Goal: Task Accomplishment & Management: Manage account settings

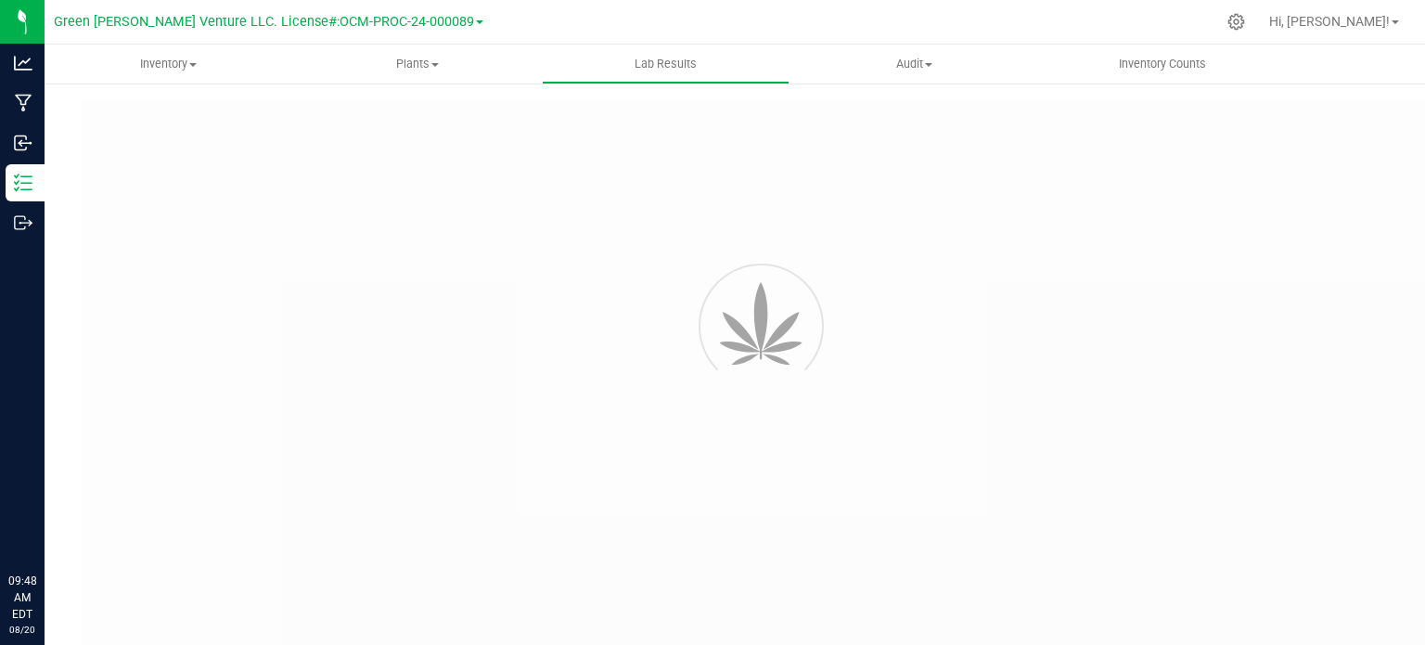
type input "NYFCCMF-20250624-034"
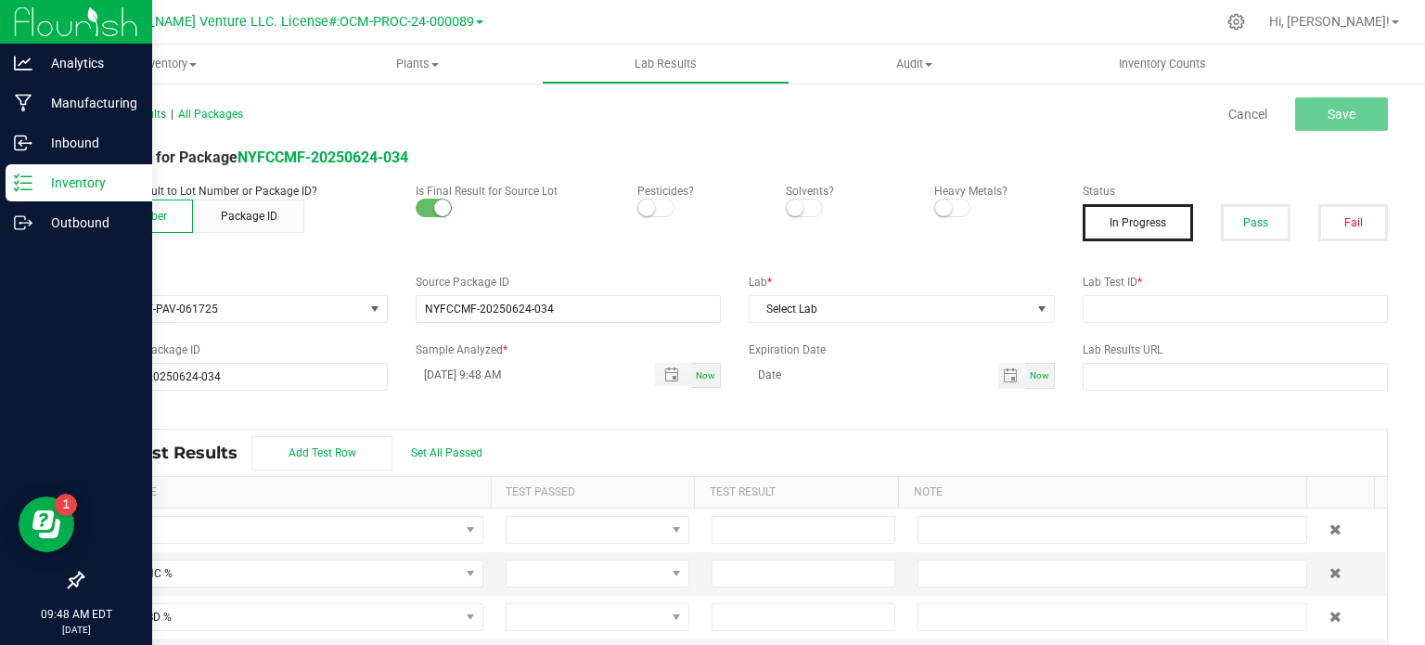
click at [67, 177] on p "Inventory" at bounding box center [87, 183] width 111 height 22
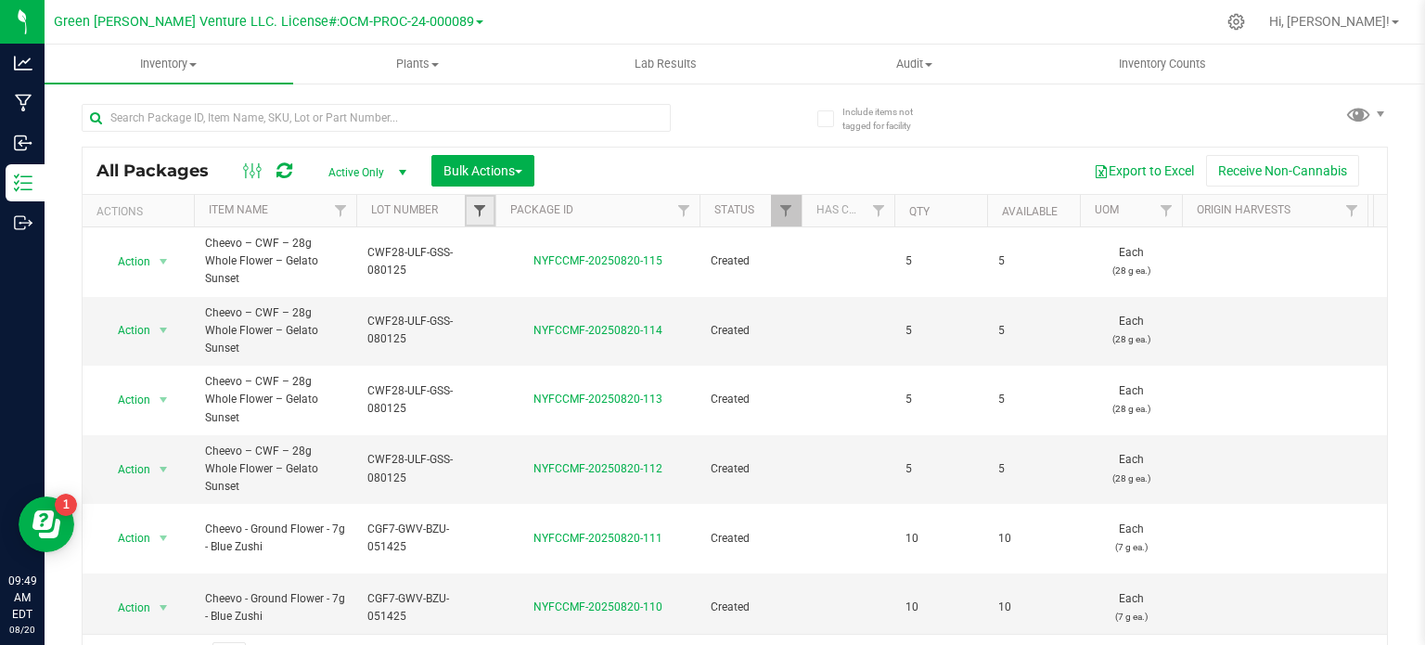
click at [481, 210] on span "Filter" at bounding box center [479, 210] width 15 height 15
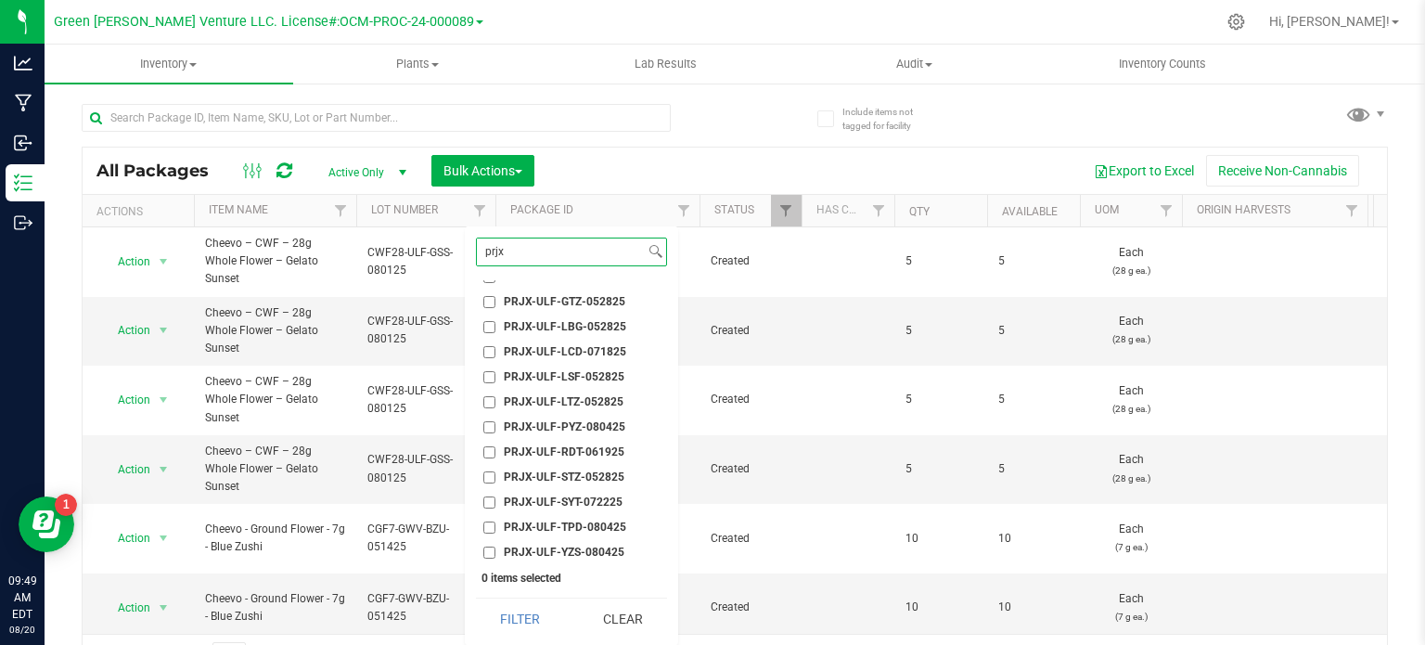
scroll to position [347, 0]
type input "prjx"
click at [490, 497] on input "PRJX-ULF-SYT-072225" at bounding box center [489, 500] width 12 height 12
checkbox input "true"
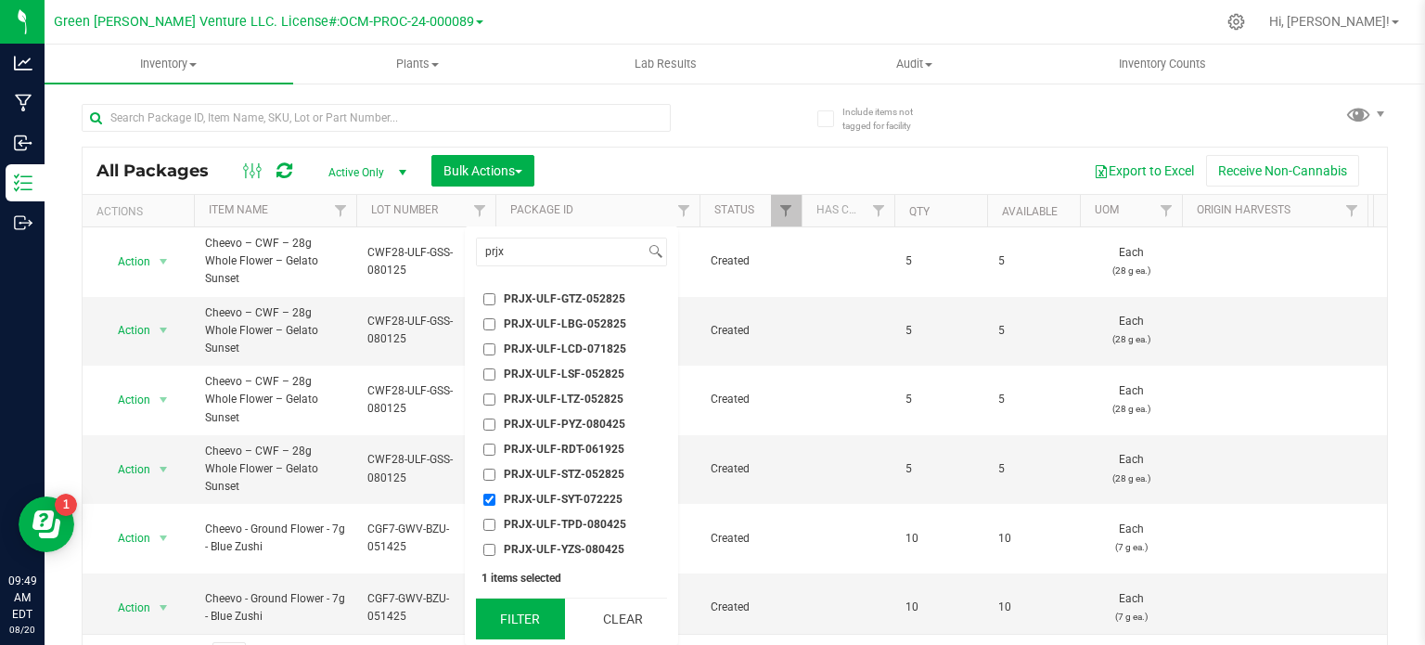
click at [494, 627] on button "Filter" at bounding box center [520, 618] width 89 height 41
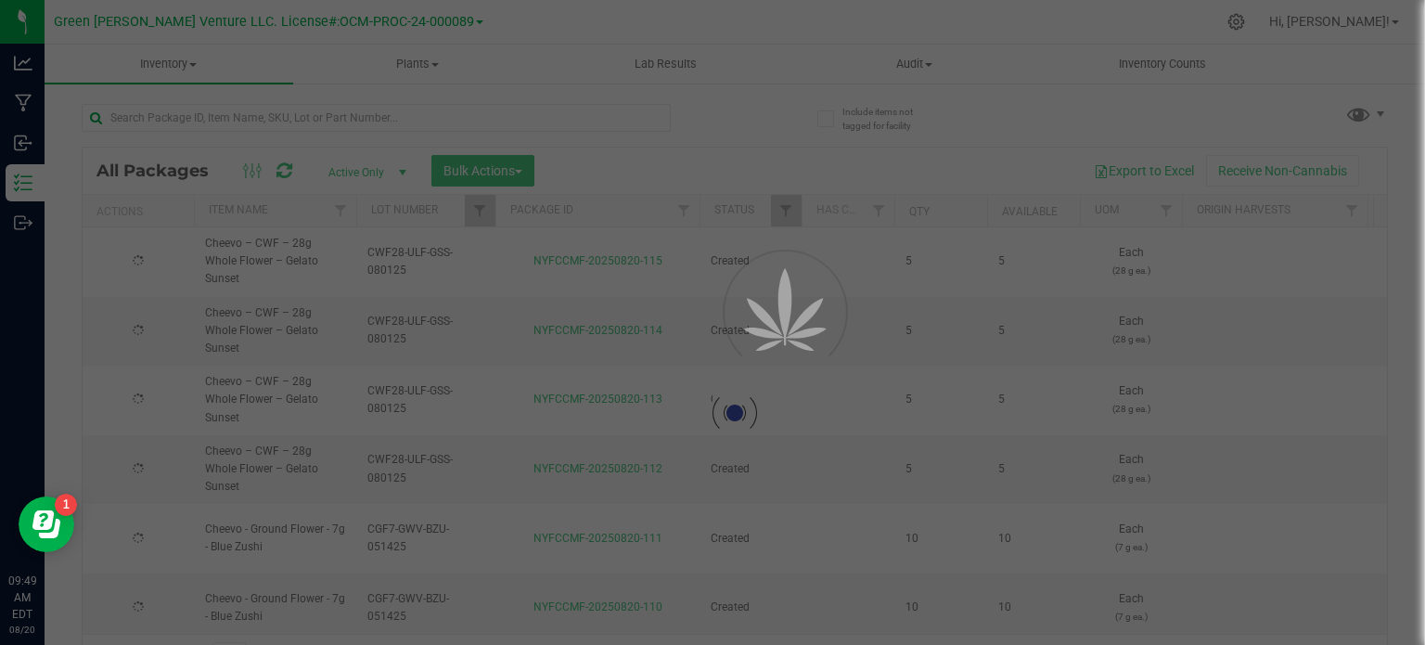
type input "[DATE]"
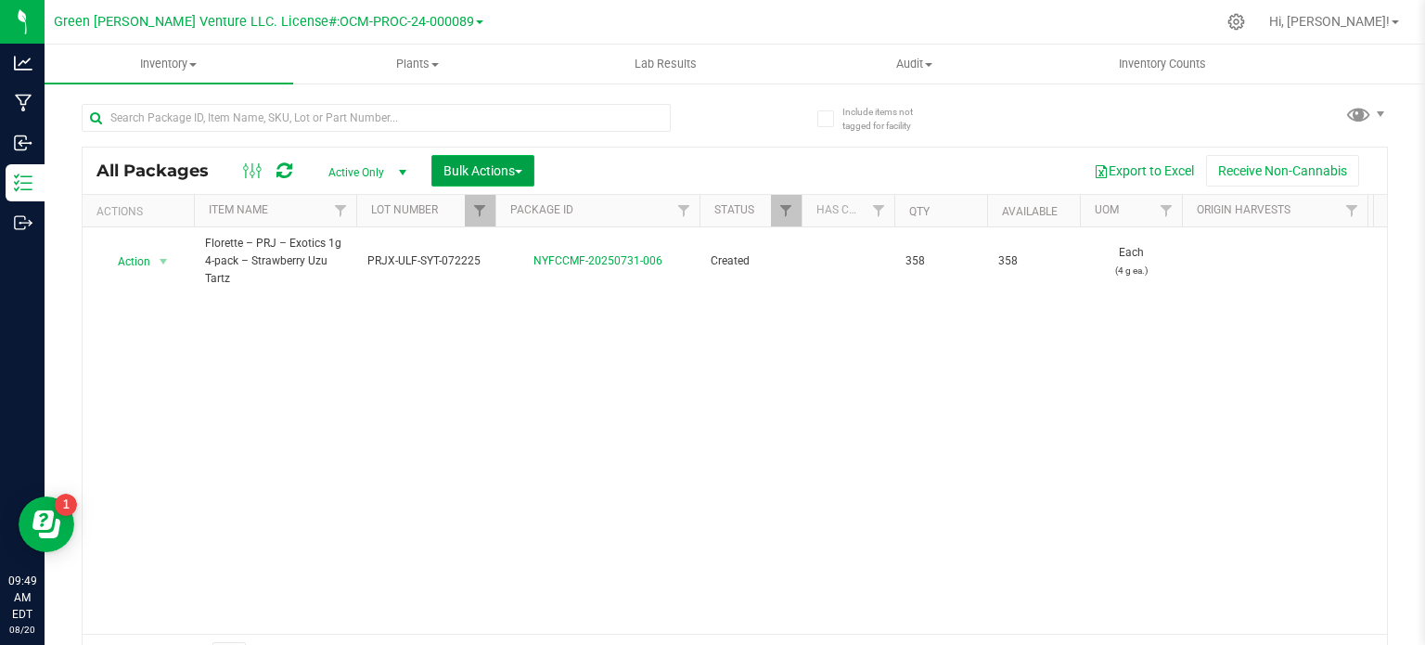
click at [493, 171] on span "Bulk Actions" at bounding box center [482, 170] width 79 height 15
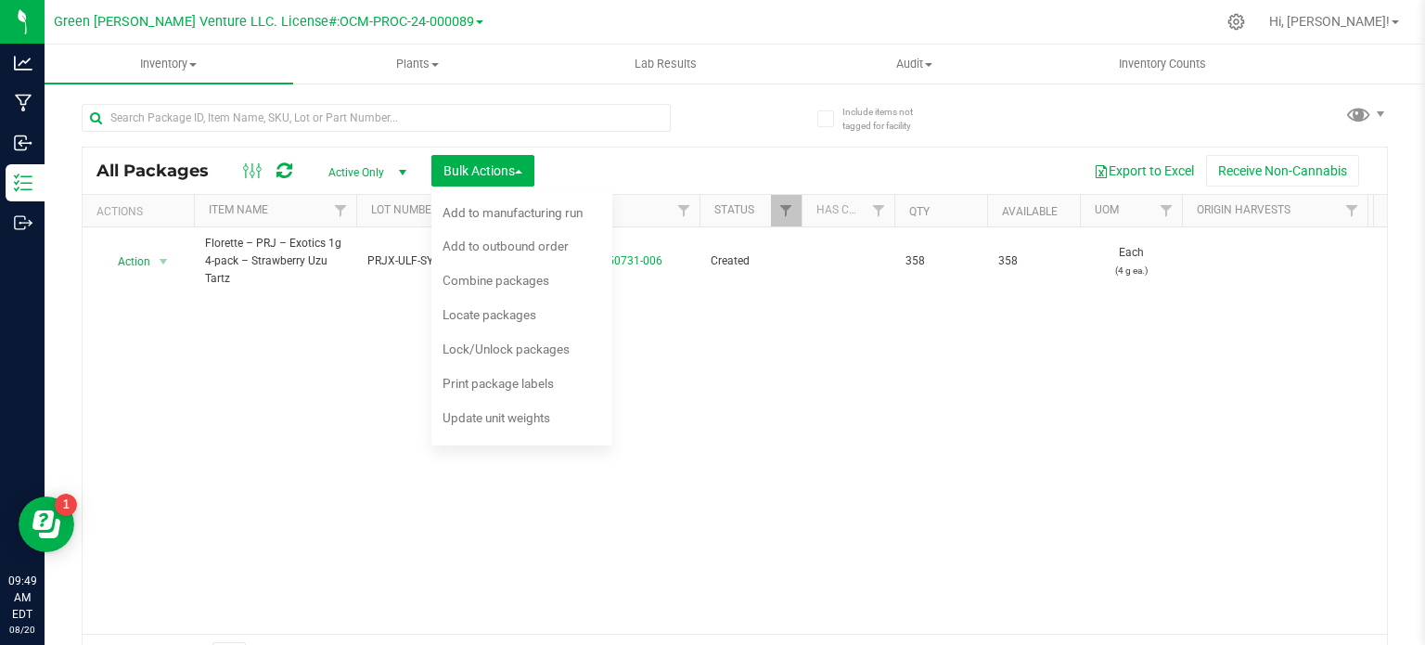
click at [319, 372] on div "Action Action Adjust qty Create package Edit attributes Global inventory Locate…" at bounding box center [735, 430] width 1304 height 406
click at [407, 342] on div "Action Action Adjust qty Create package Edit attributes Global inventory Locate…" at bounding box center [735, 430] width 1304 height 406
click at [519, 172] on span "button" at bounding box center [518, 172] width 7 height 4
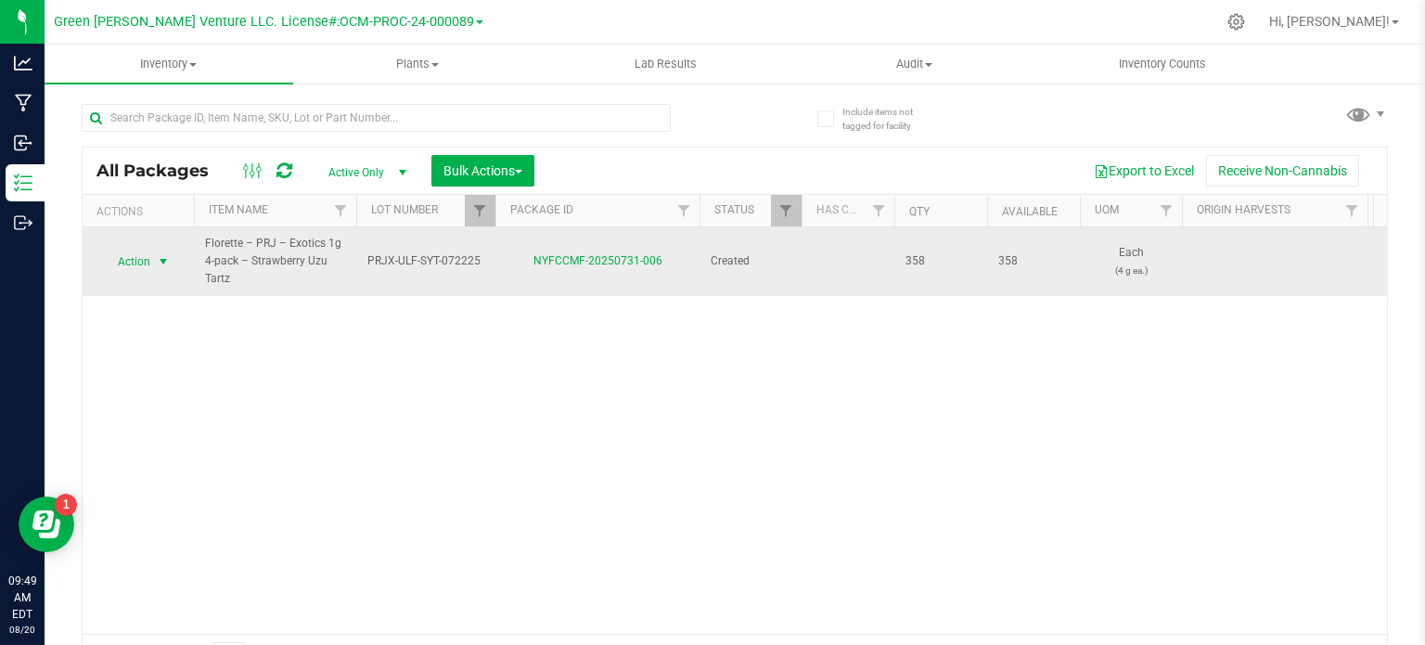
click at [150, 263] on span "Action" at bounding box center [126, 262] width 50 height 26
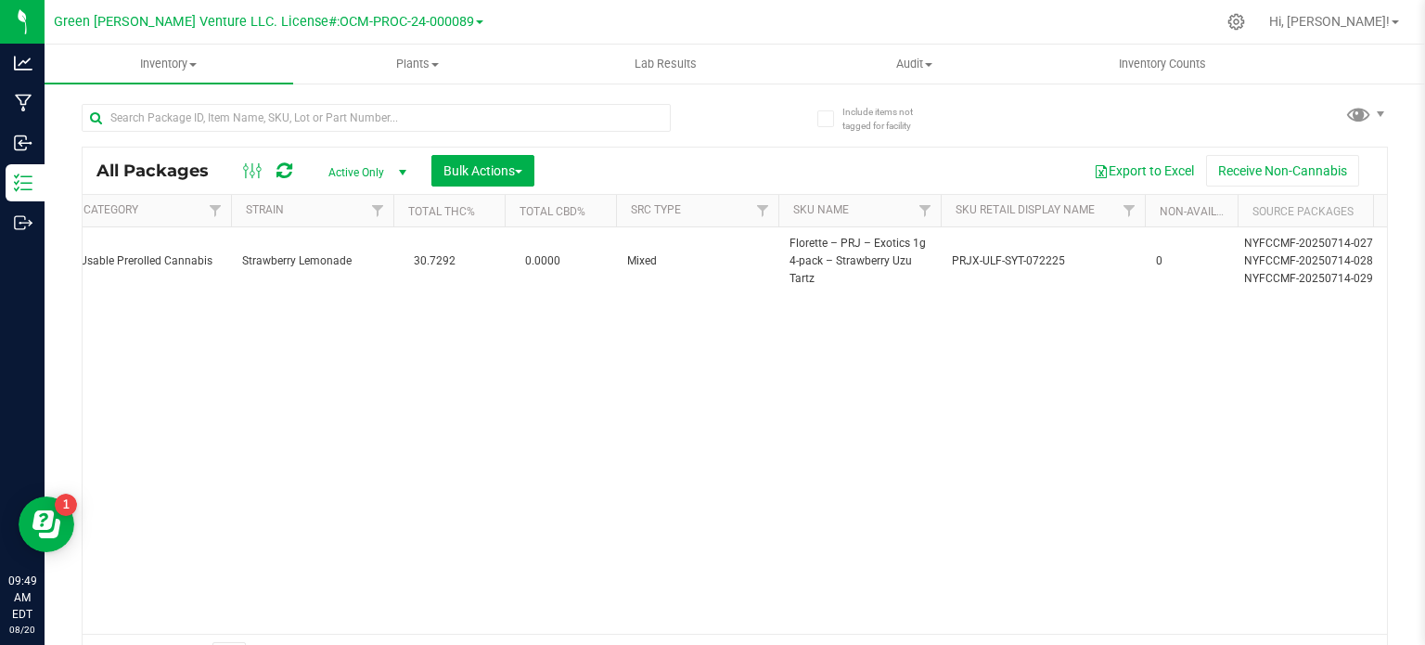
scroll to position [0, 4232]
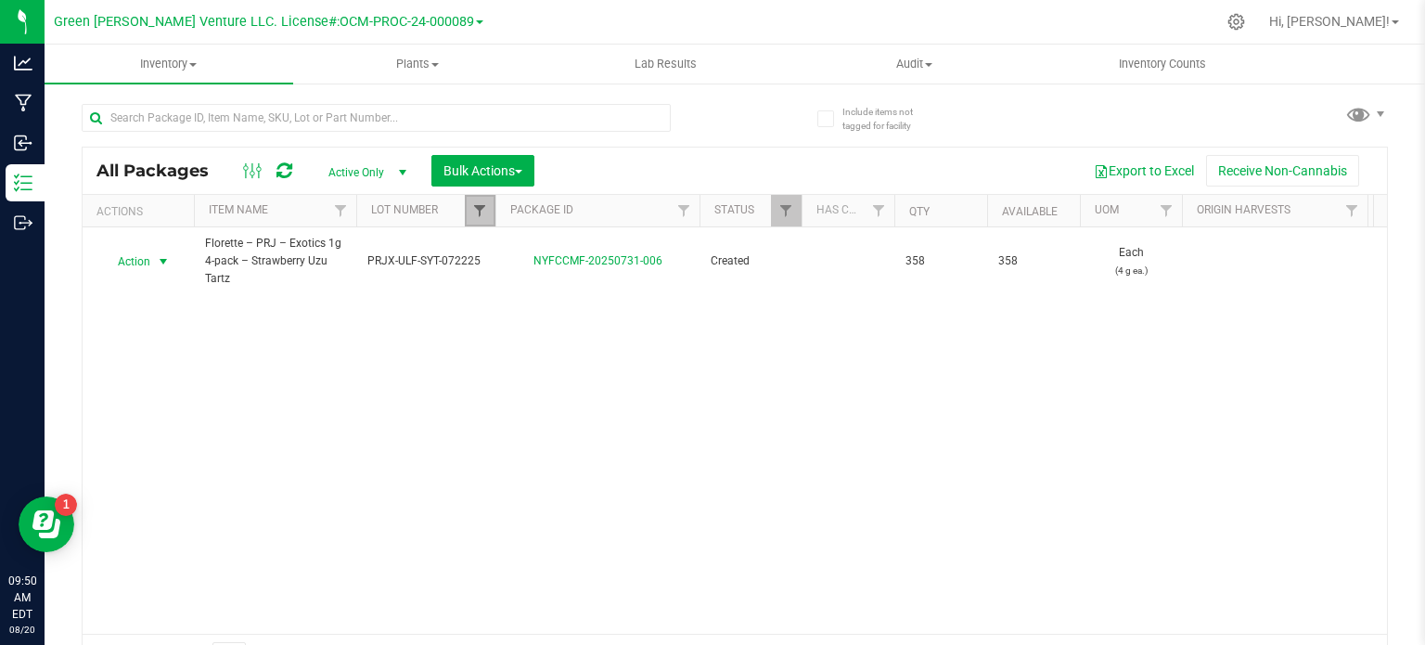
click at [481, 204] on span "Filter" at bounding box center [479, 210] width 15 height 15
click at [340, 211] on span "Filter" at bounding box center [340, 210] width 15 height 15
type input "strawberry yuzu"
click at [337, 320] on button "Filter" at bounding box center [381, 340] width 89 height 41
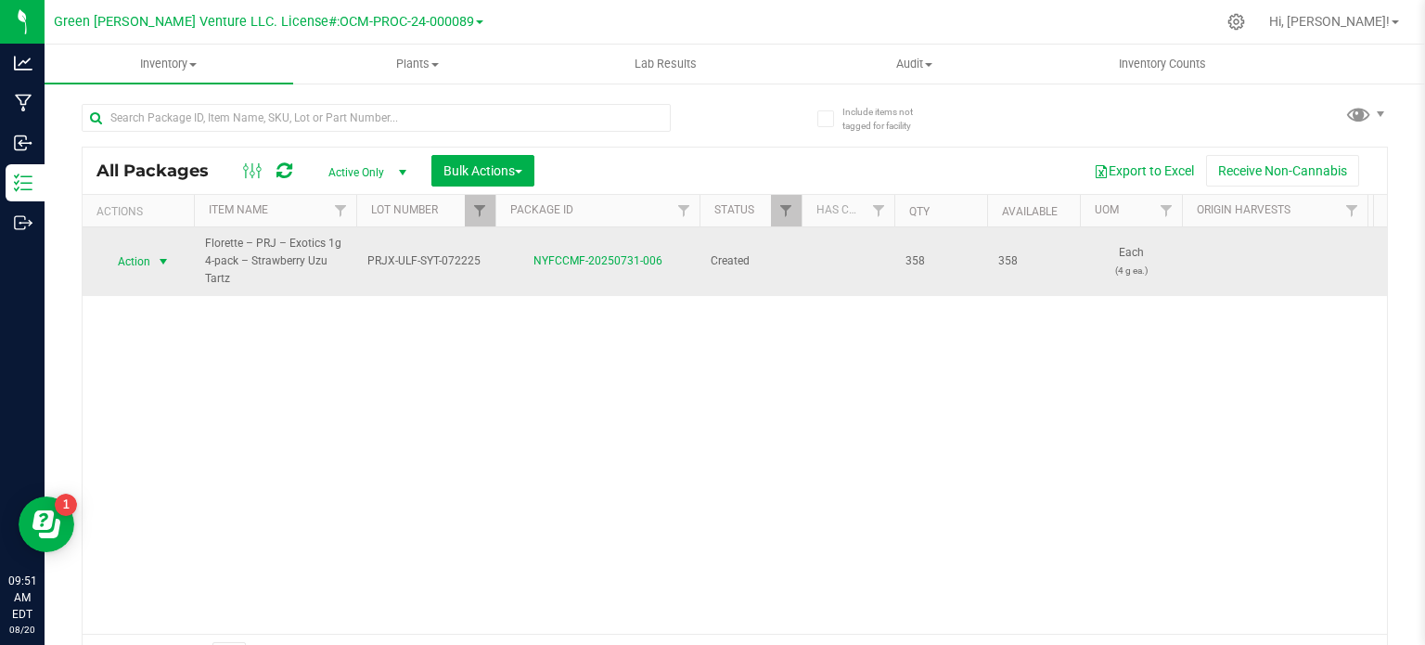
click at [166, 261] on span "select" at bounding box center [163, 261] width 15 height 15
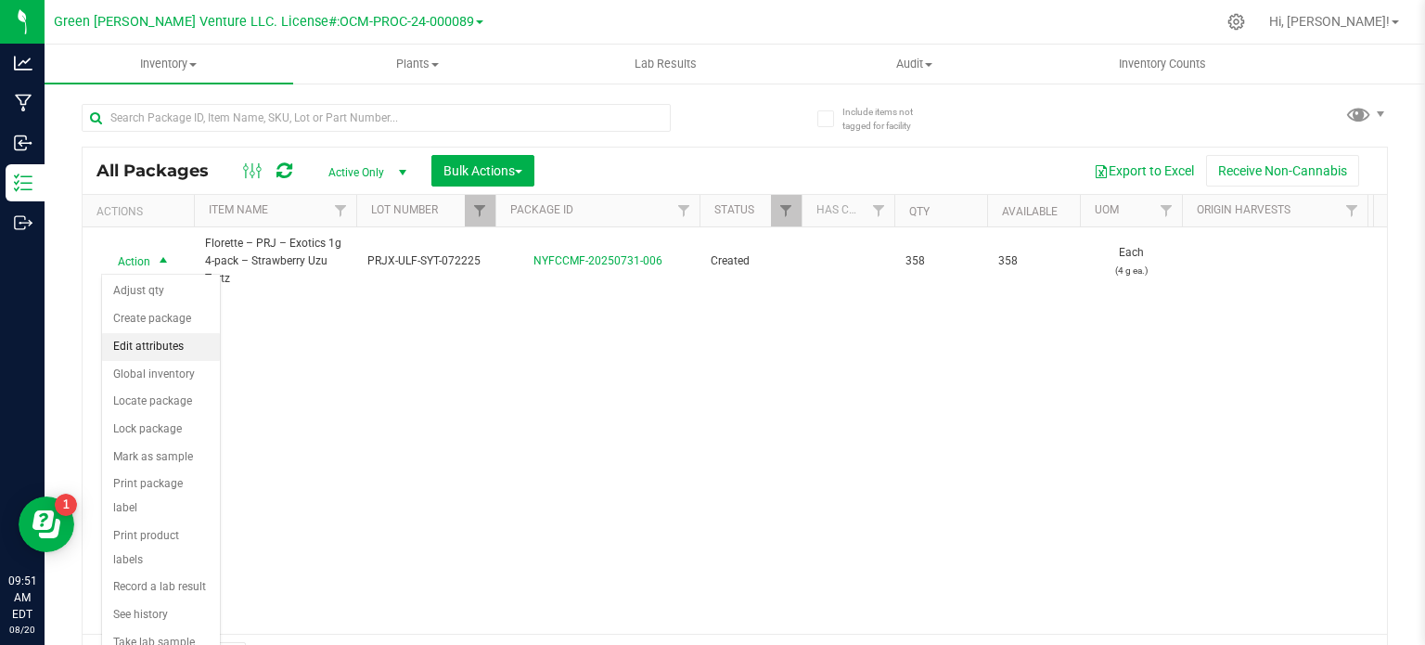
click at [167, 334] on li "Edit attributes" at bounding box center [161, 347] width 118 height 28
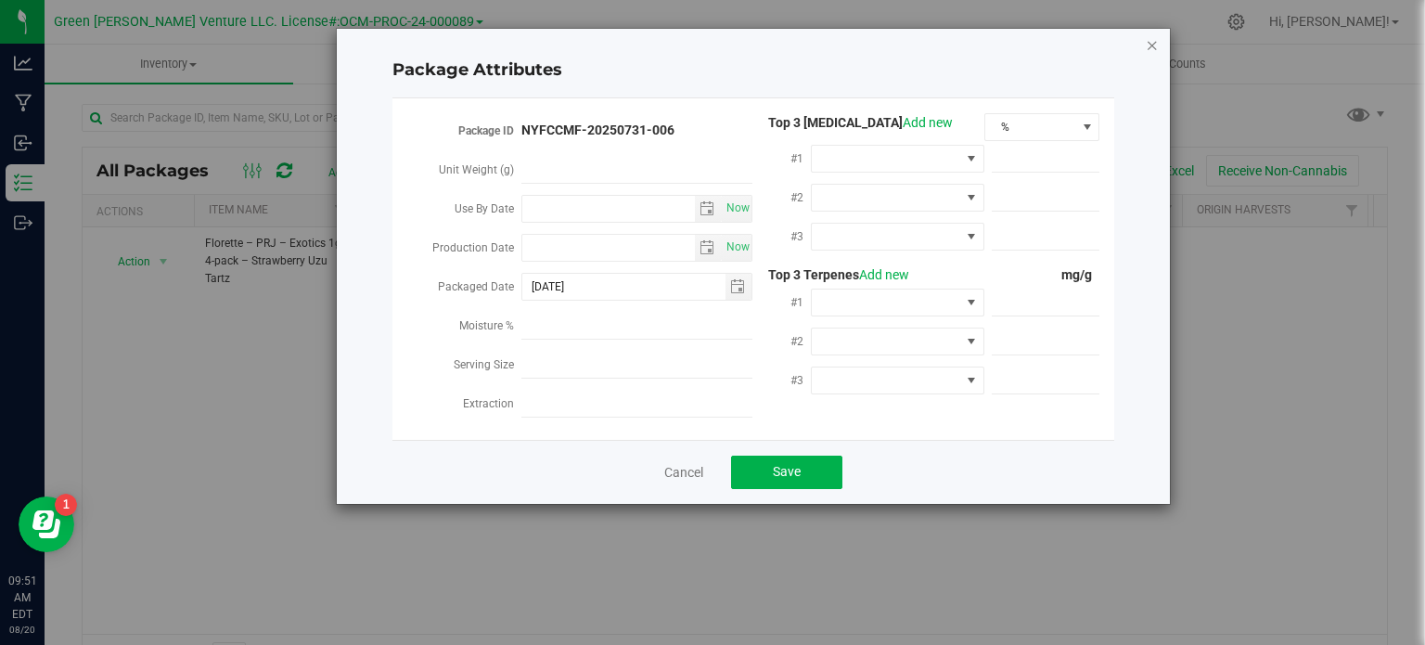
click at [1149, 44] on icon "Close modal" at bounding box center [1152, 44] width 13 height 22
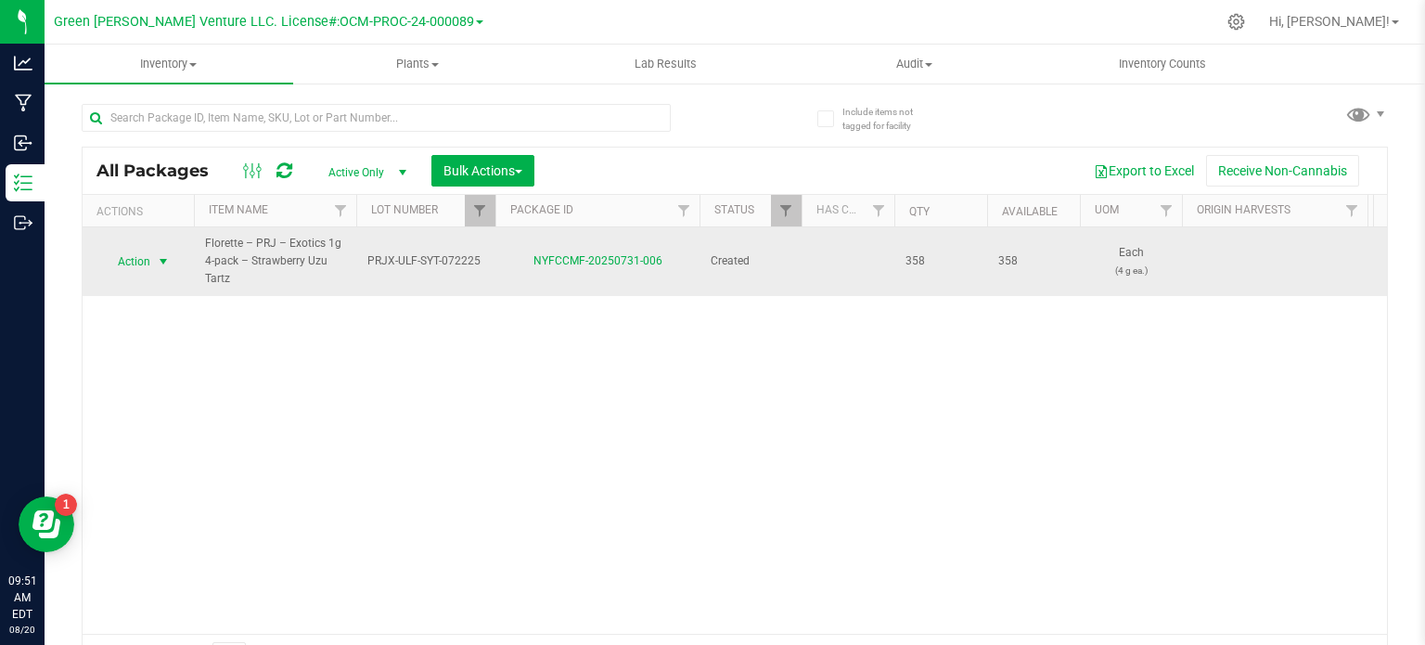
click at [135, 252] on span "Action" at bounding box center [126, 262] width 50 height 26
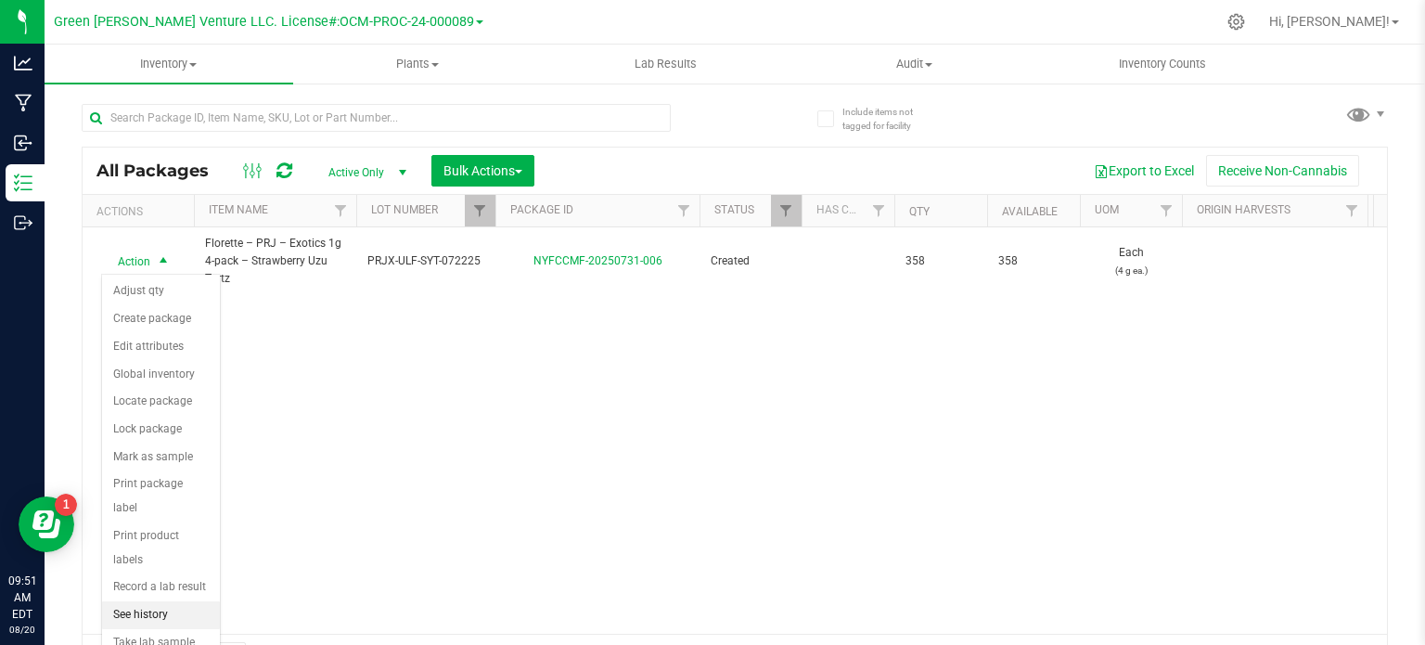
click at [182, 601] on li "See history" at bounding box center [161, 615] width 118 height 28
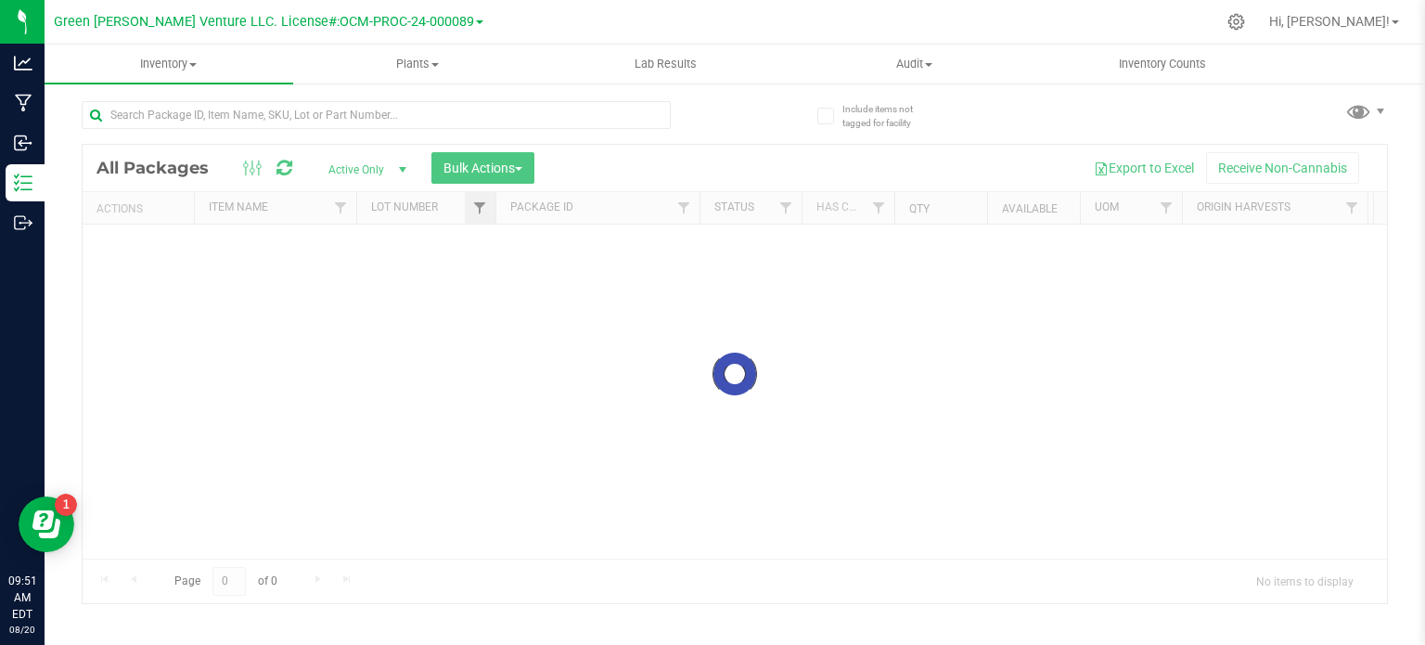
scroll to position [16, 0]
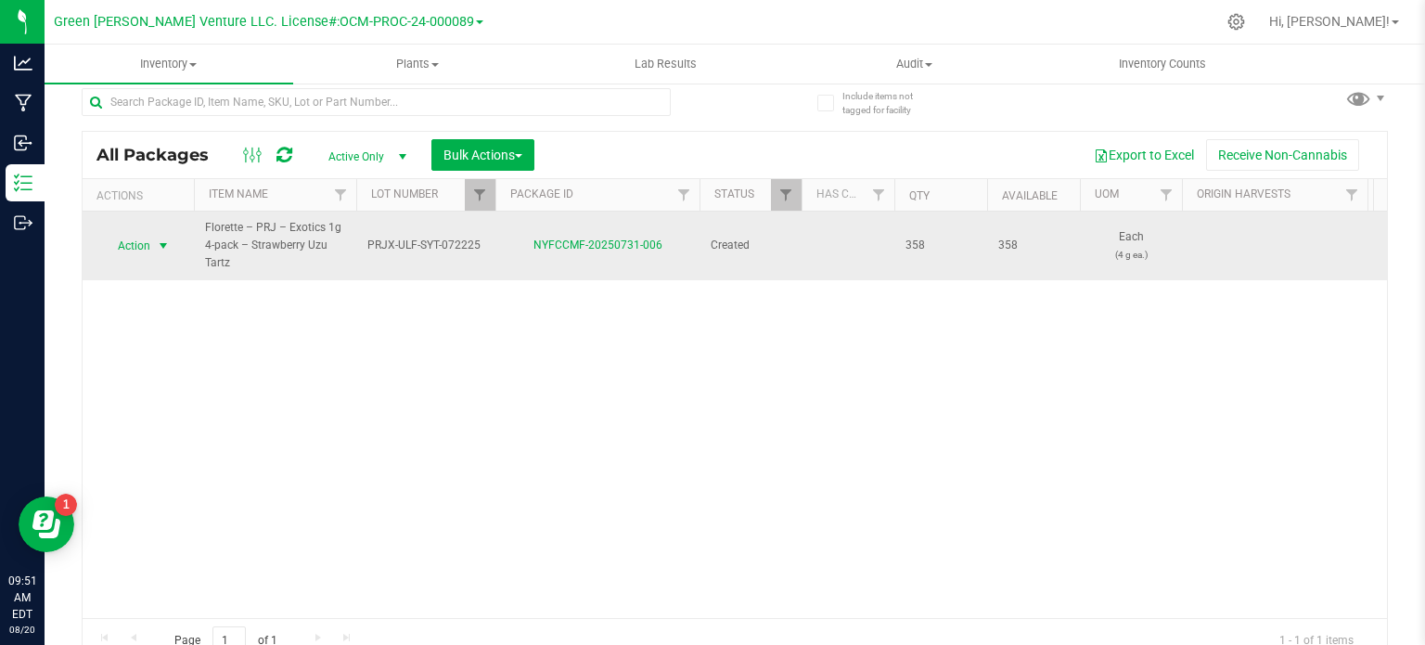
click at [161, 242] on span "select" at bounding box center [163, 245] width 15 height 15
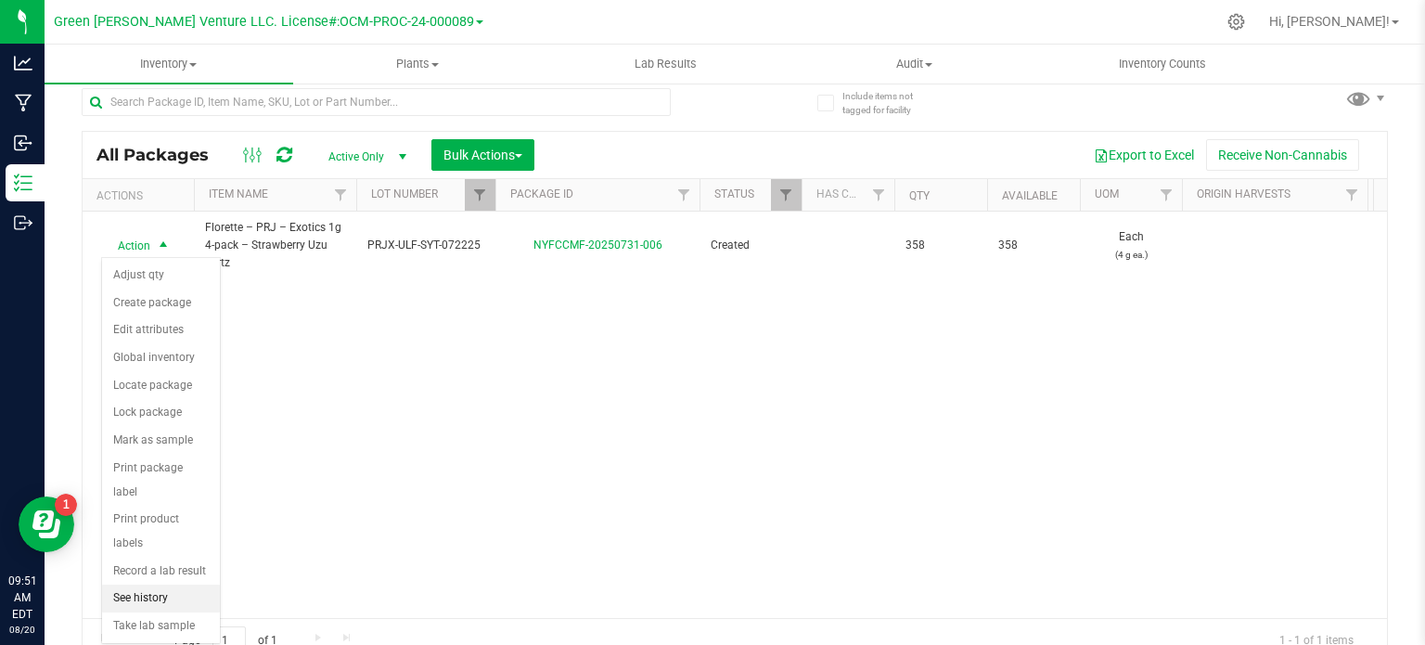
click at [166, 584] on li "See history" at bounding box center [161, 598] width 118 height 28
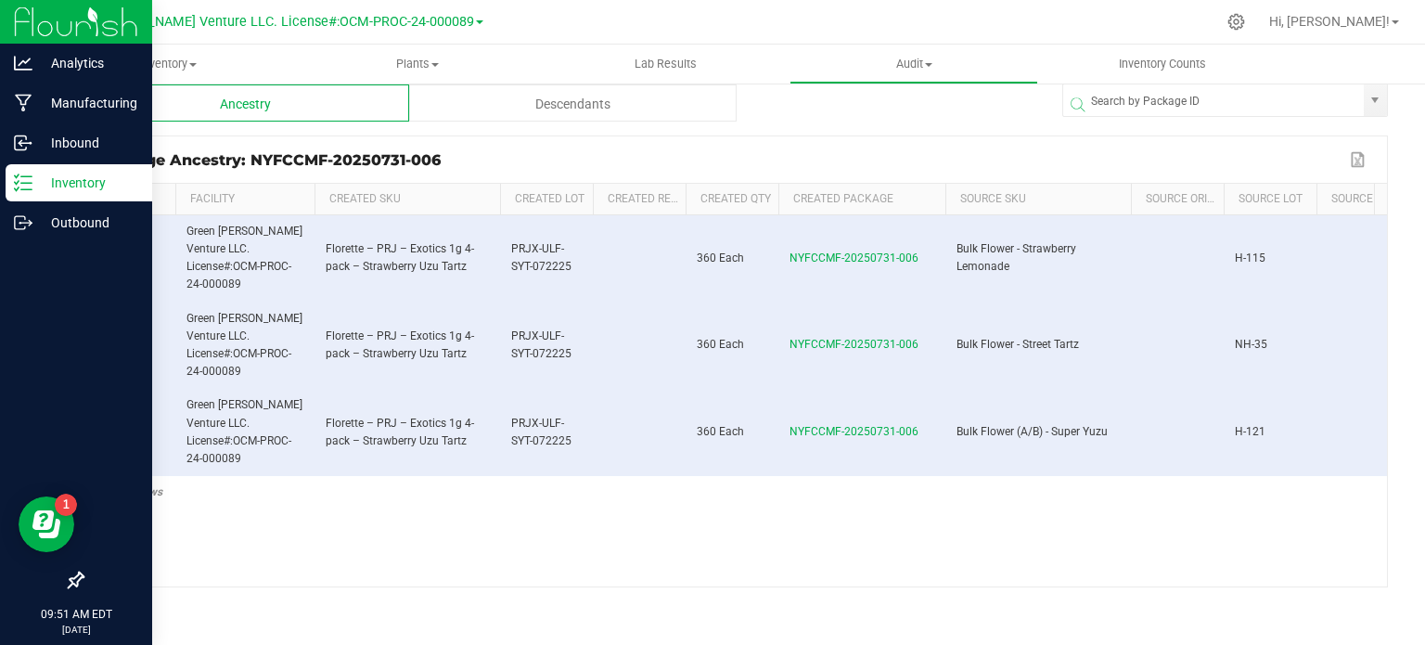
click at [22, 196] on div "Inventory" at bounding box center [79, 182] width 147 height 37
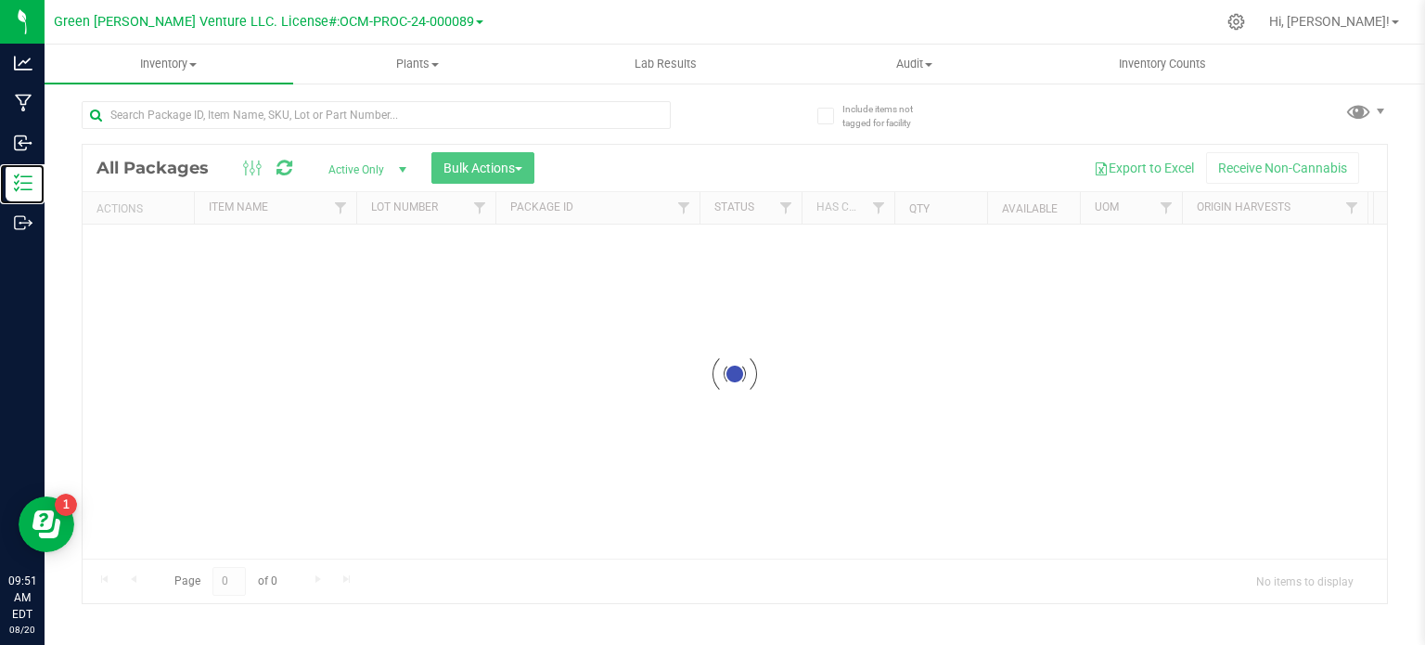
scroll to position [3, 0]
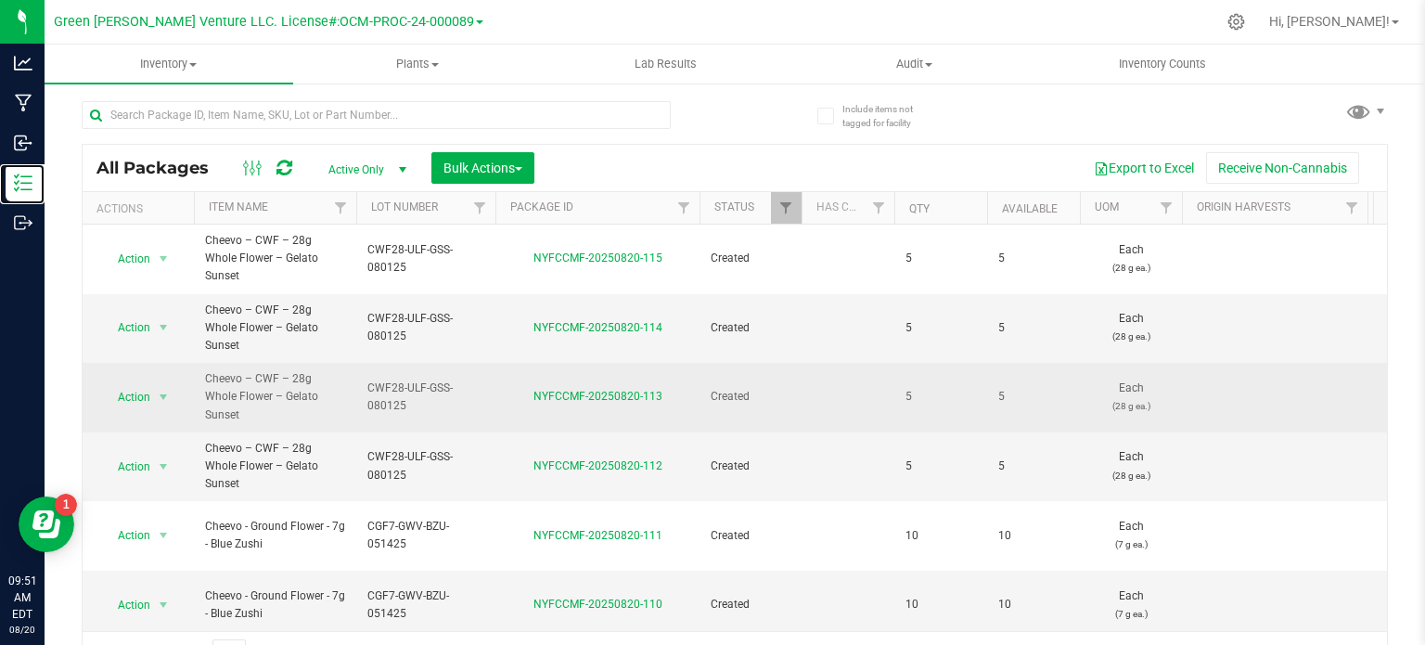
scroll to position [16, 0]
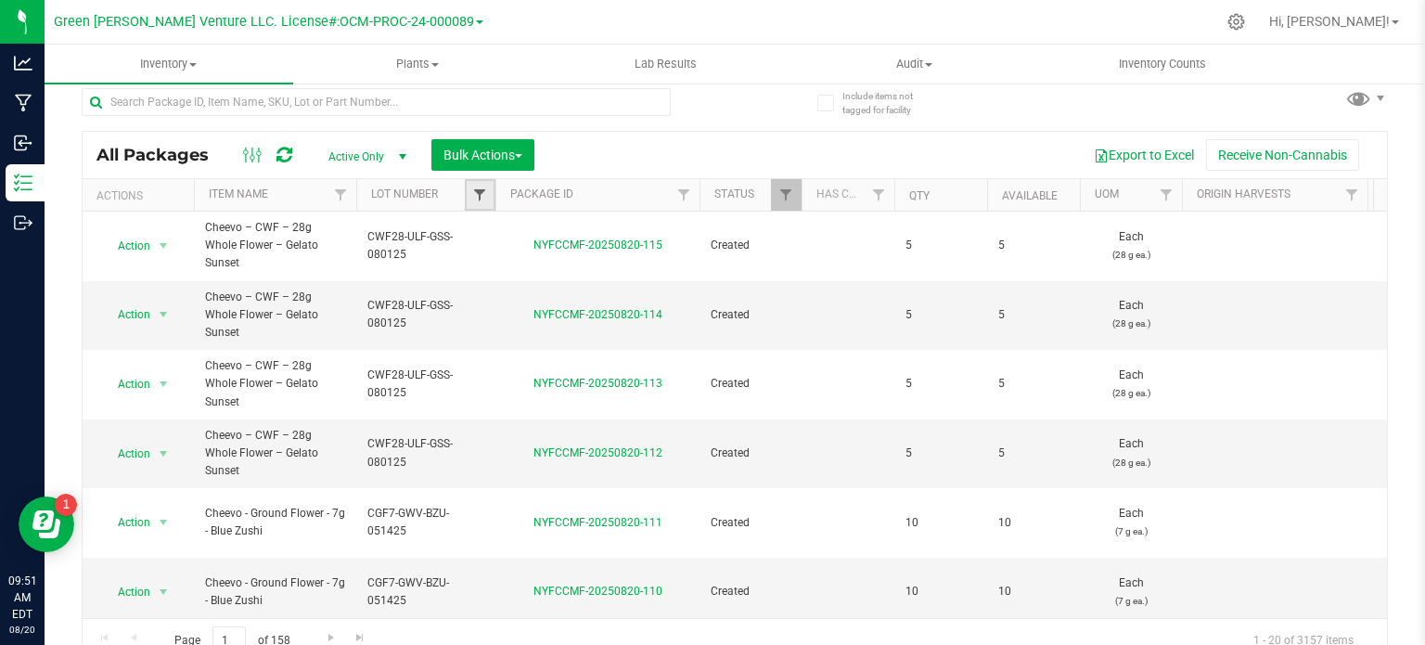
click at [476, 188] on span "Filter" at bounding box center [479, 194] width 15 height 15
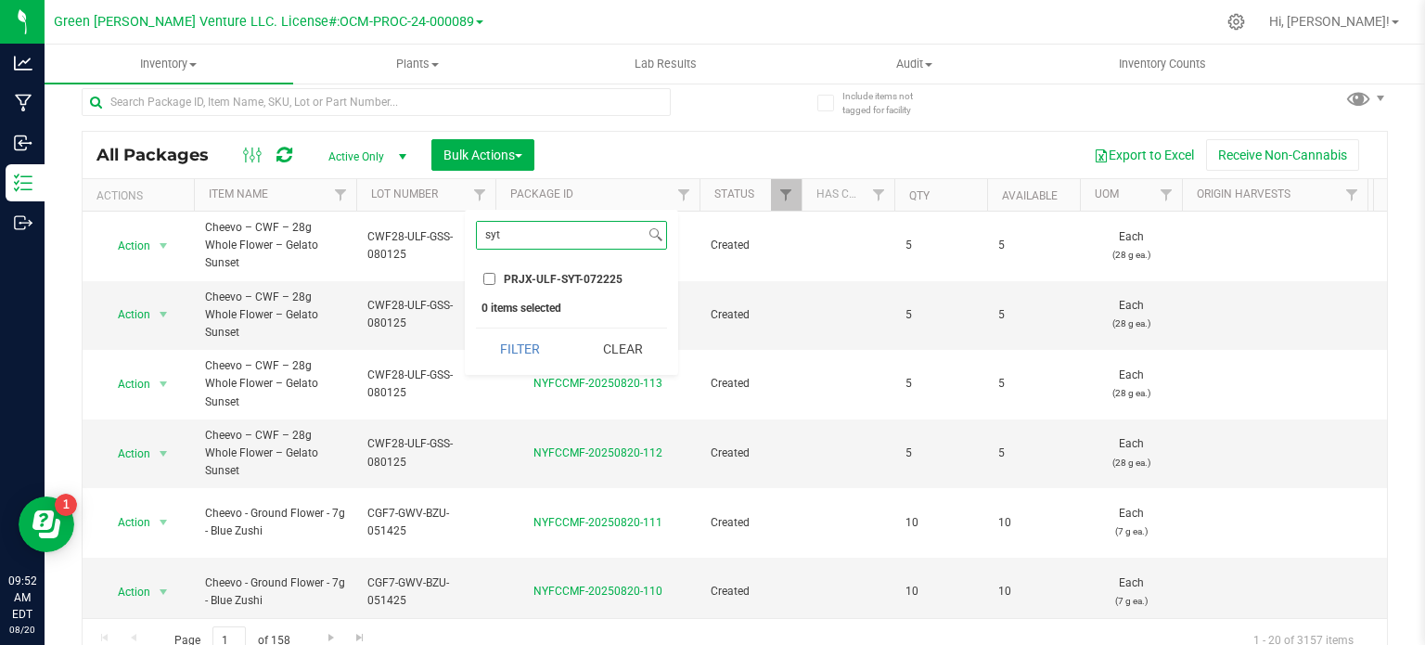
type input "syt"
click at [488, 276] on input "PRJX-ULF-SYT-072225" at bounding box center [489, 279] width 12 height 12
checkbox input "true"
drag, startPoint x: 501, startPoint y: 355, endPoint x: 498, endPoint y: 335, distance: 20.6
click at [501, 354] on button "Filter" at bounding box center [520, 348] width 89 height 41
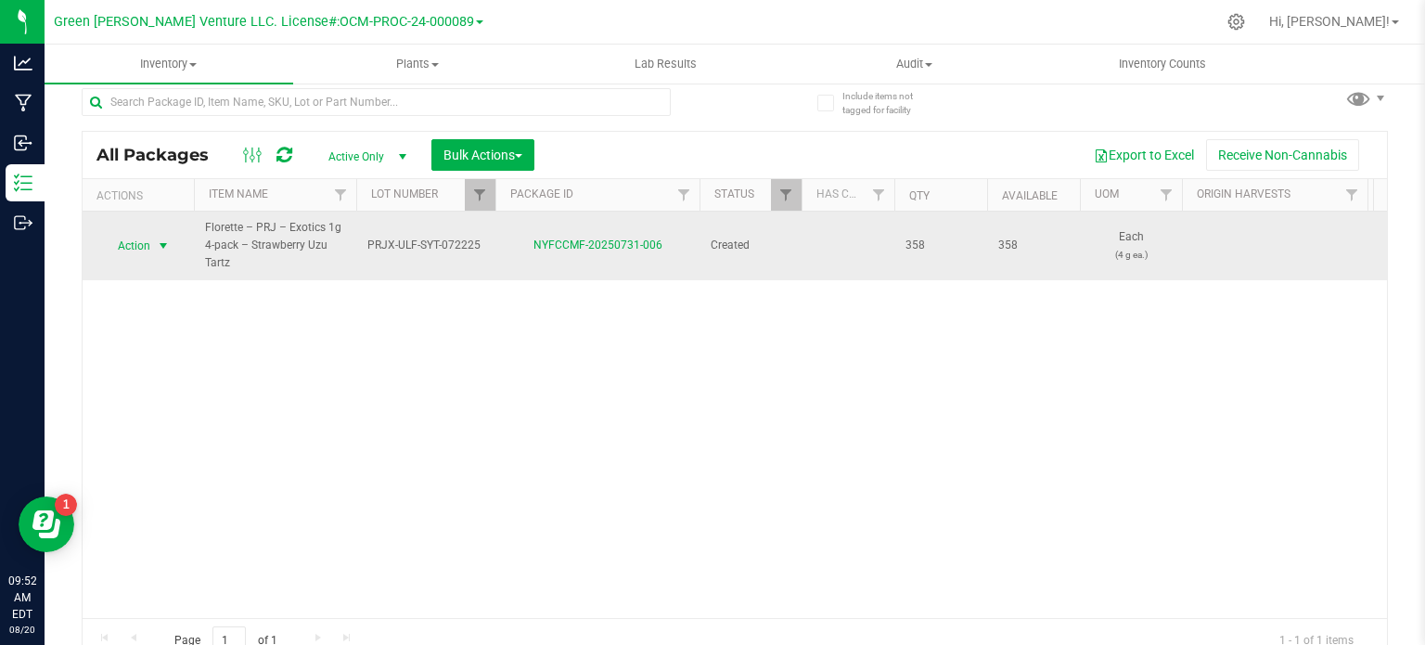
click at [122, 240] on span "Action" at bounding box center [126, 246] width 50 height 26
click at [412, 241] on span "PRJX-ULF-SYT-072225" at bounding box center [425, 246] width 117 height 18
drag, startPoint x: 366, startPoint y: 241, endPoint x: 484, endPoint y: 250, distance: 118.2
click at [484, 250] on input "PRJX-ULF-SYT-072225" at bounding box center [421, 245] width 133 height 29
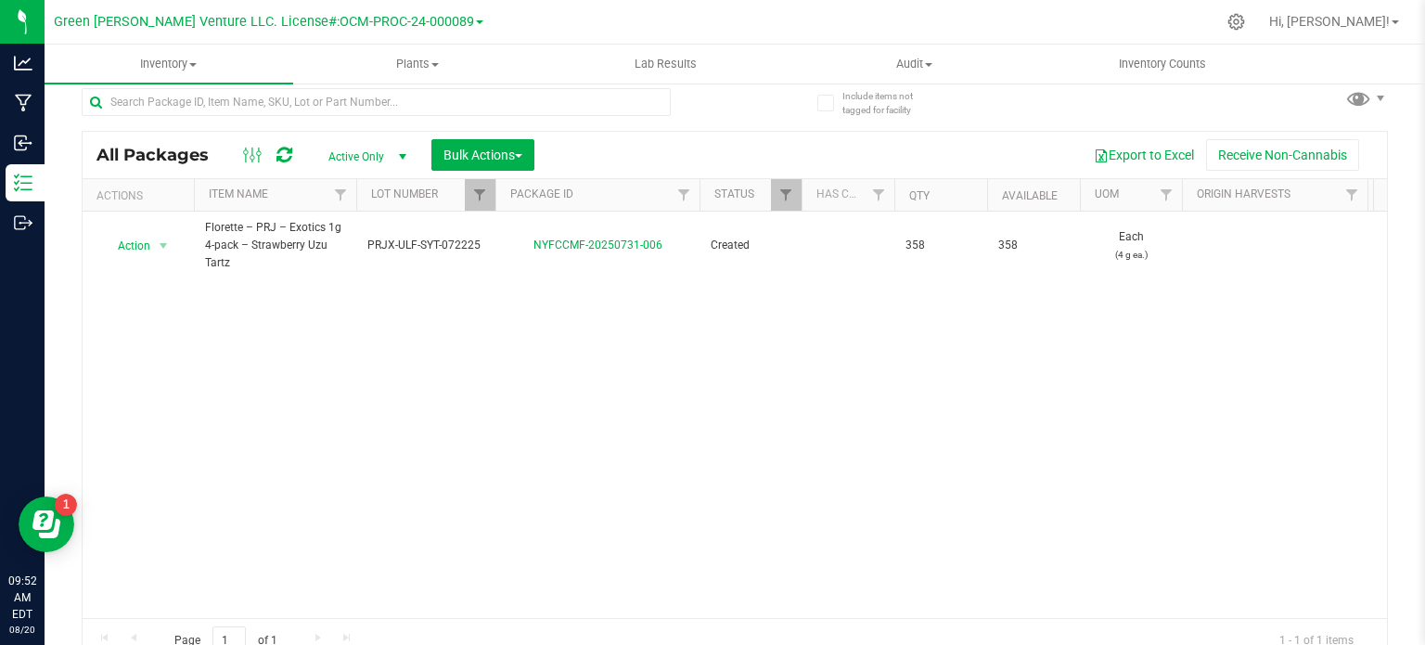
click at [607, 359] on div "Action Action Adjust qty Create package Edit attributes Global inventory Locate…" at bounding box center [735, 415] width 1304 height 406
click at [1245, 19] on icon at bounding box center [1236, 22] width 18 height 18
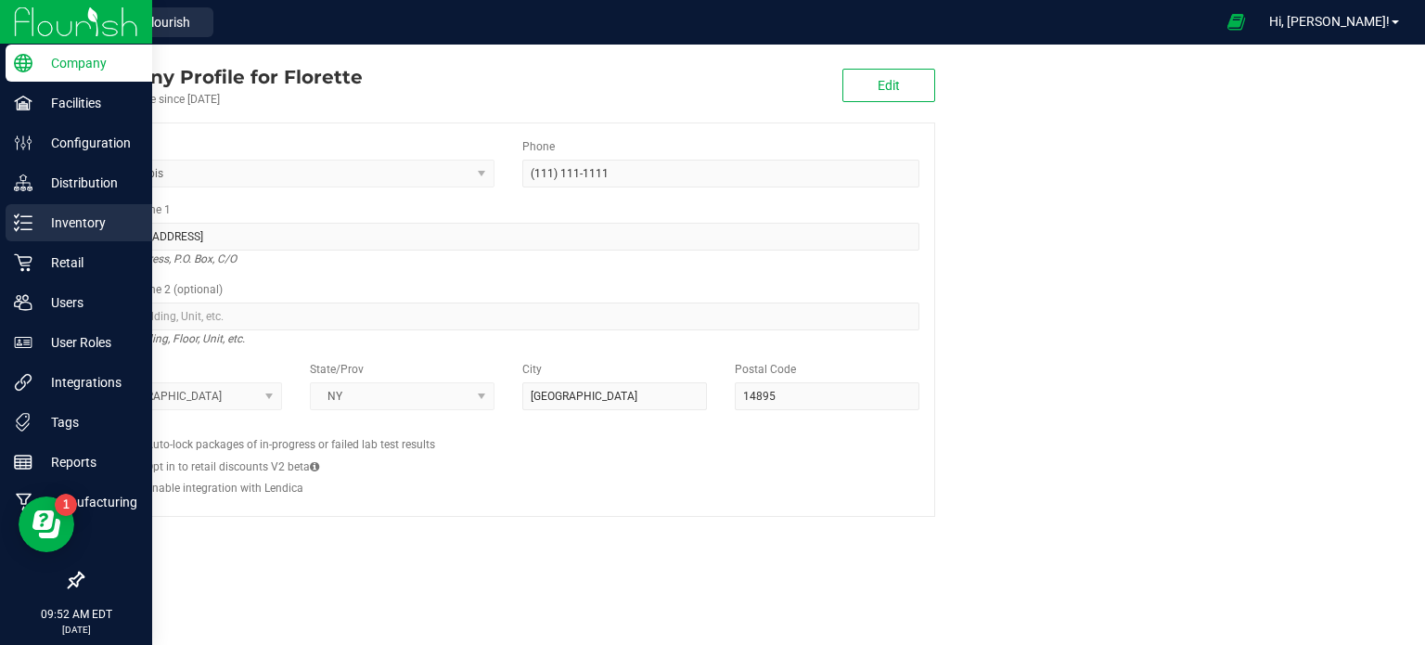
click at [108, 218] on p "Inventory" at bounding box center [87, 223] width 111 height 22
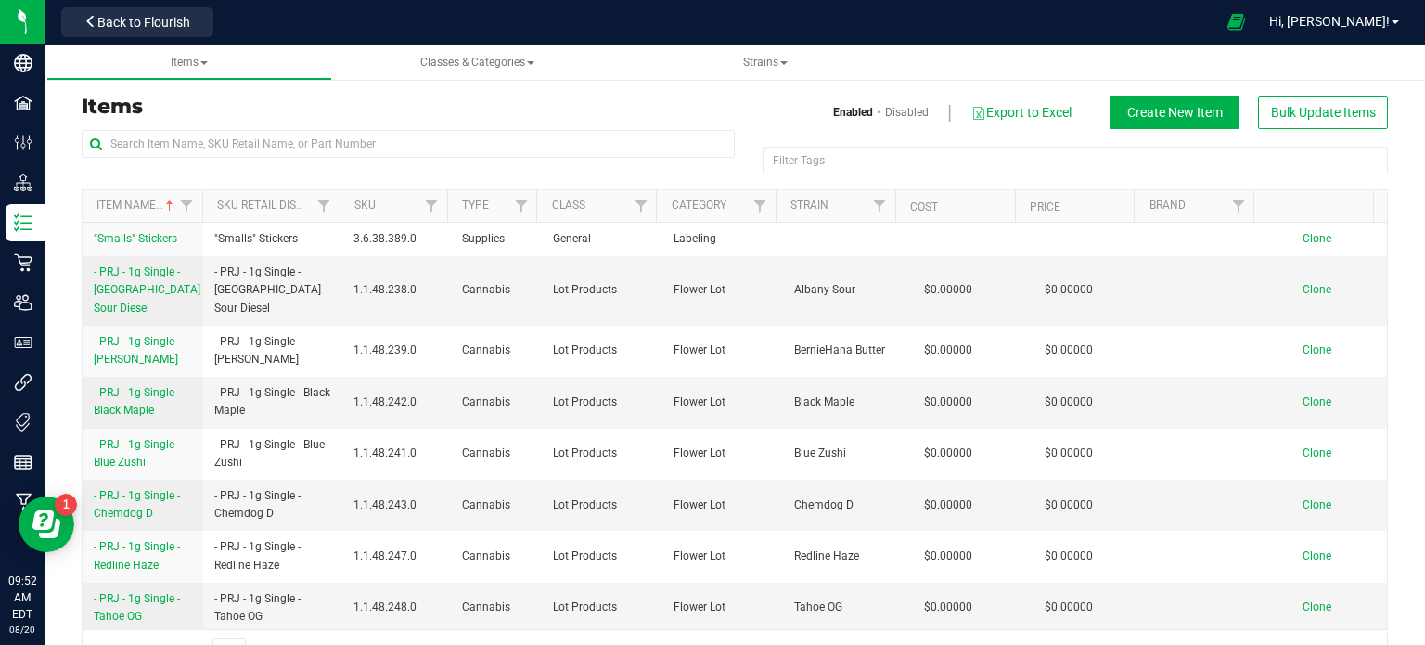
click at [353, 159] on div at bounding box center [408, 151] width 653 height 43
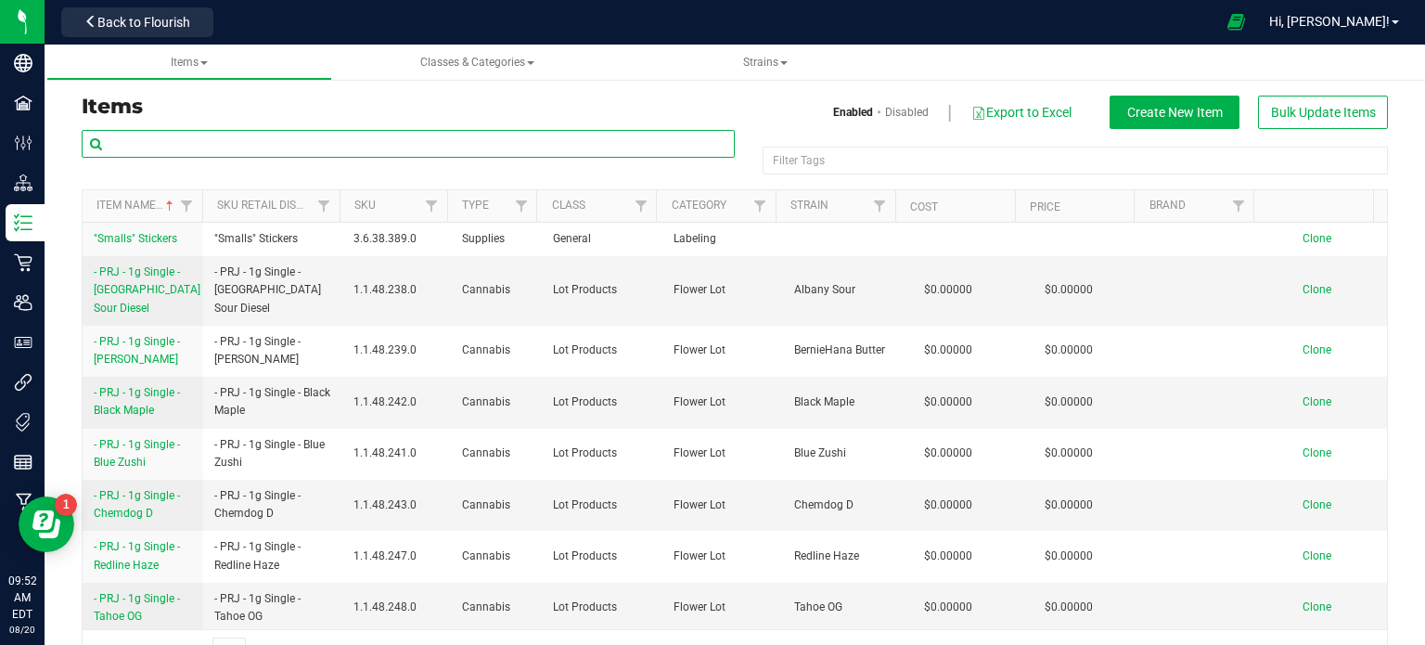
click at [377, 144] on input "text" at bounding box center [408, 144] width 653 height 28
paste input "PRJX-ULF-SYT-072225"
type input "PRJX-ULF-SYT-072225"
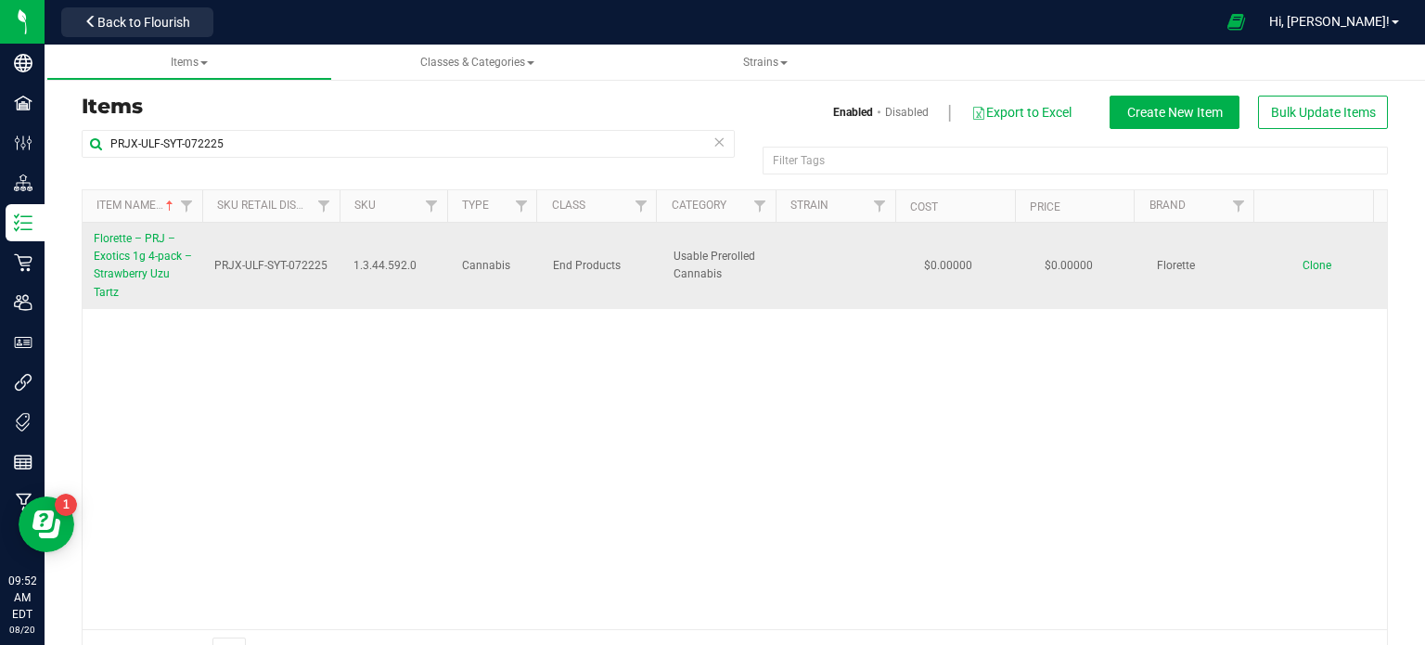
click at [124, 263] on link "Florette – PRJ – Exotics 1g 4-pack – Strawberry Uzu Tartz" at bounding box center [143, 265] width 98 height 71
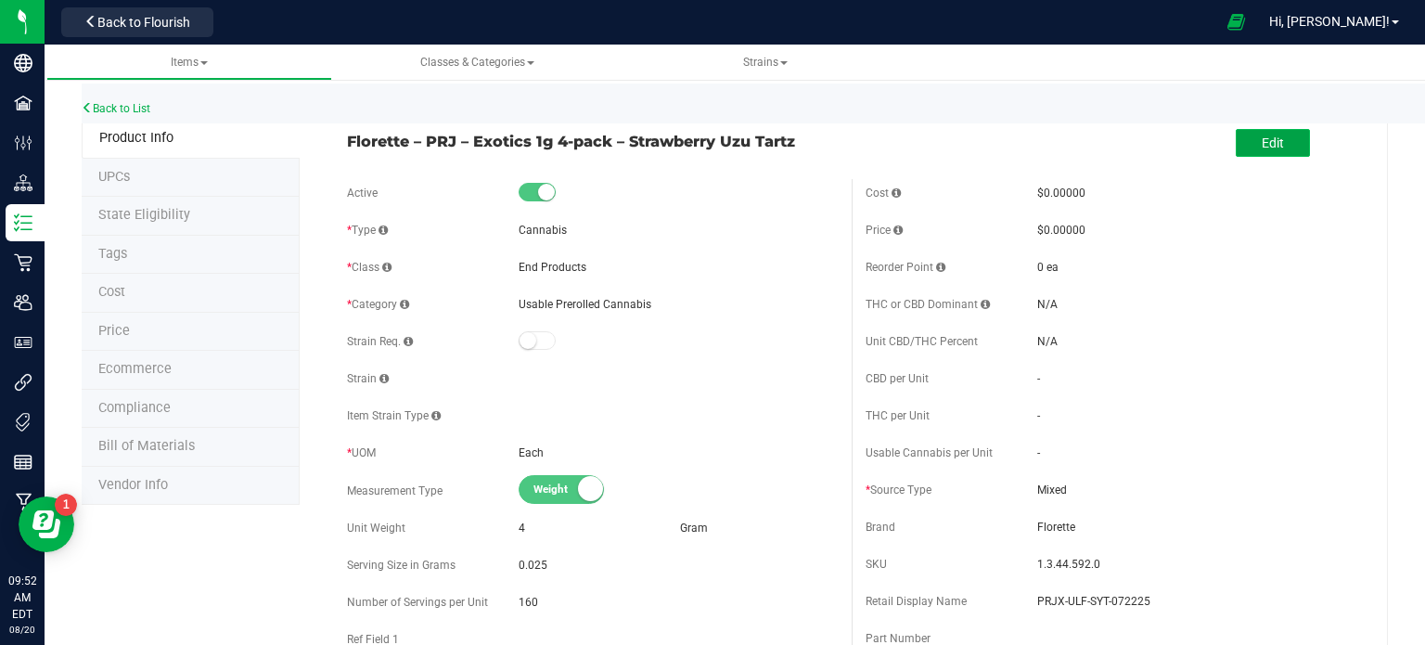
click at [1236, 156] on button "Edit" at bounding box center [1273, 143] width 74 height 28
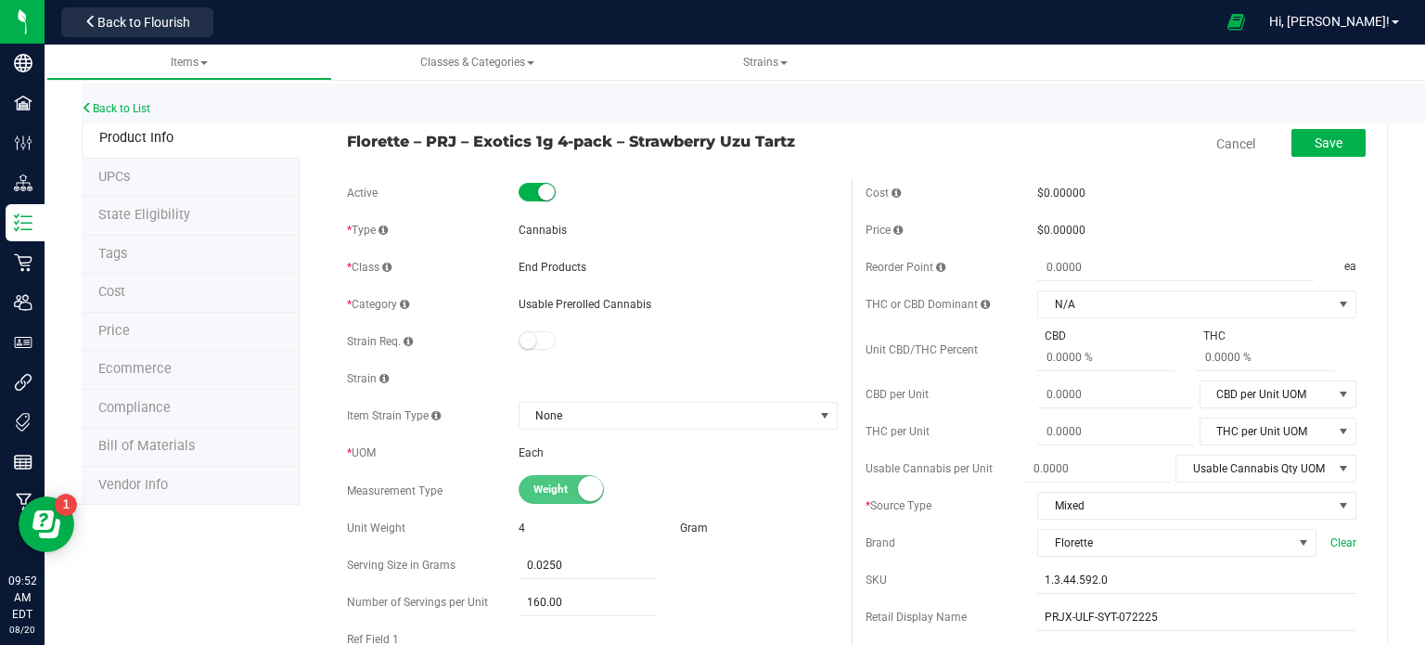
click at [750, 135] on span "Florette – PRJ – Exotics 1g 4-pack – Strawberry Uzu Tartz" at bounding box center [592, 141] width 491 height 22
click at [734, 140] on span "Florette – PRJ – Exotics 1g 4-pack – Strawberry Uzu Tartz" at bounding box center [592, 141] width 491 height 22
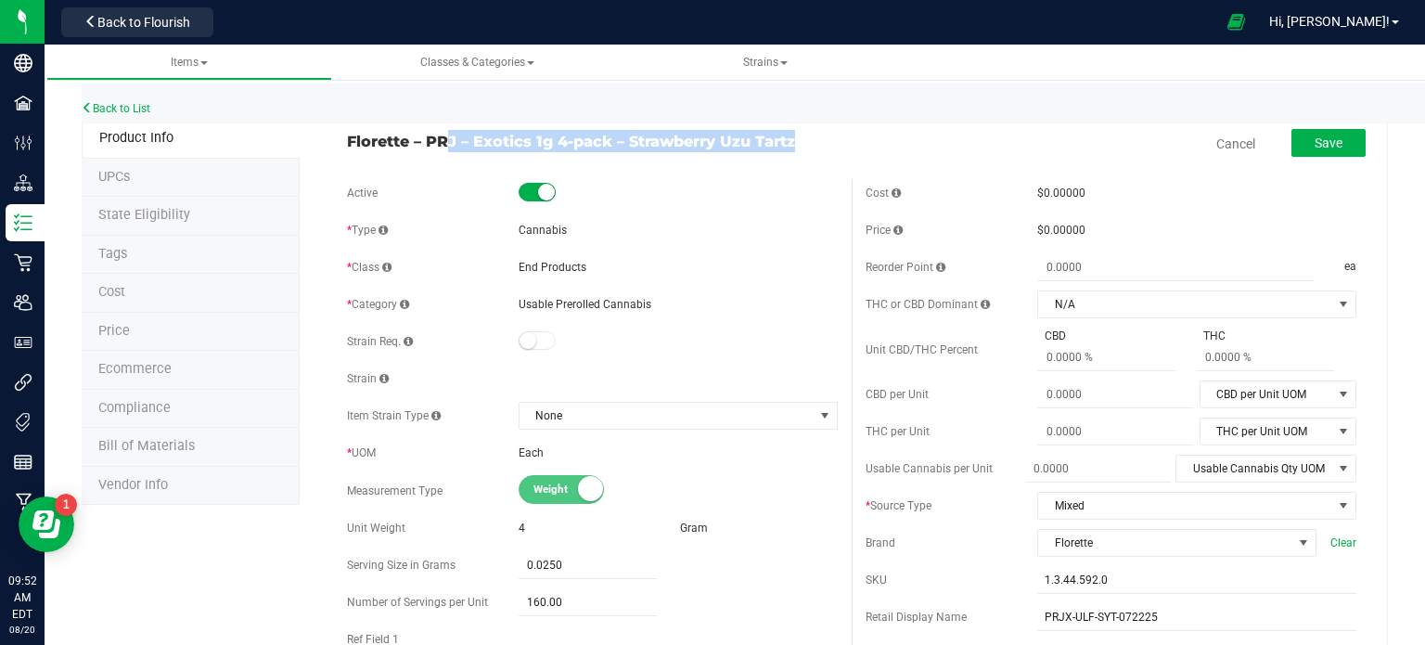
click at [734, 140] on span "Florette – PRJ – Exotics 1g 4-pack – Strawberry Uzu Tartz" at bounding box center [592, 141] width 491 height 22
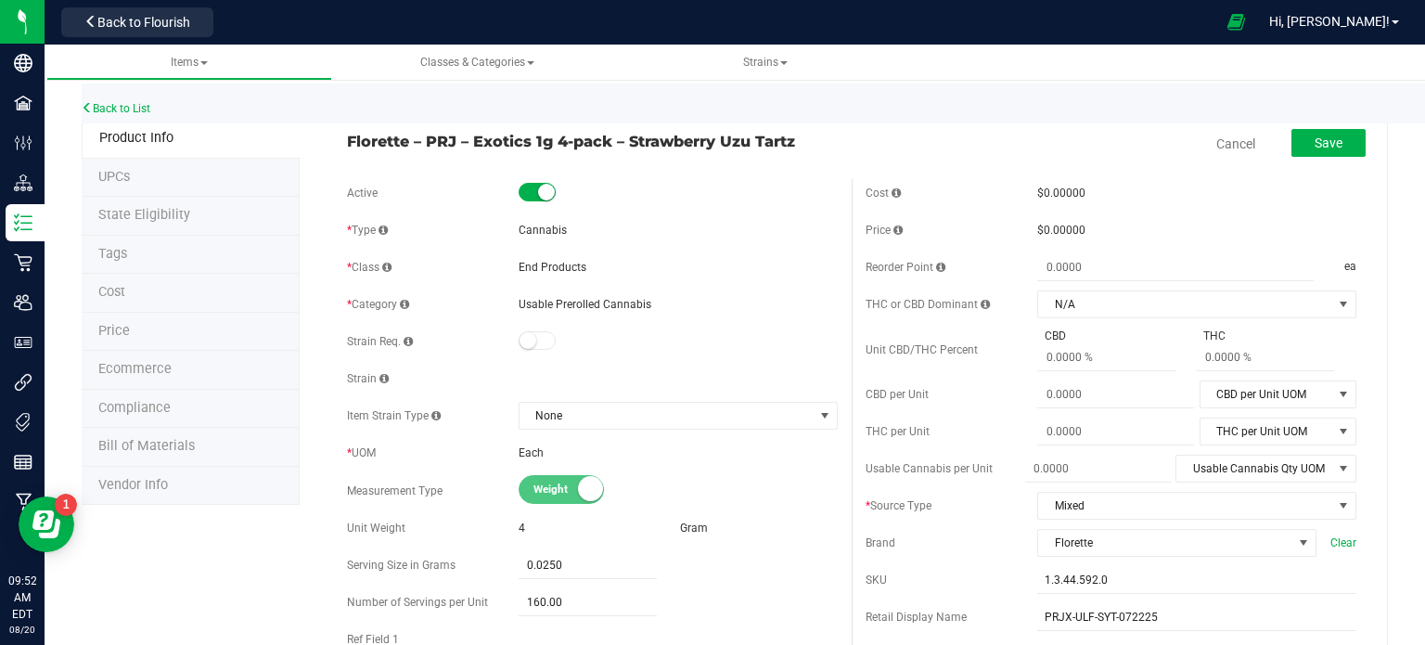
click at [790, 273] on div "End Products" at bounding box center [678, 267] width 319 height 17
click at [1232, 148] on link "Cancel" at bounding box center [1235, 144] width 39 height 19
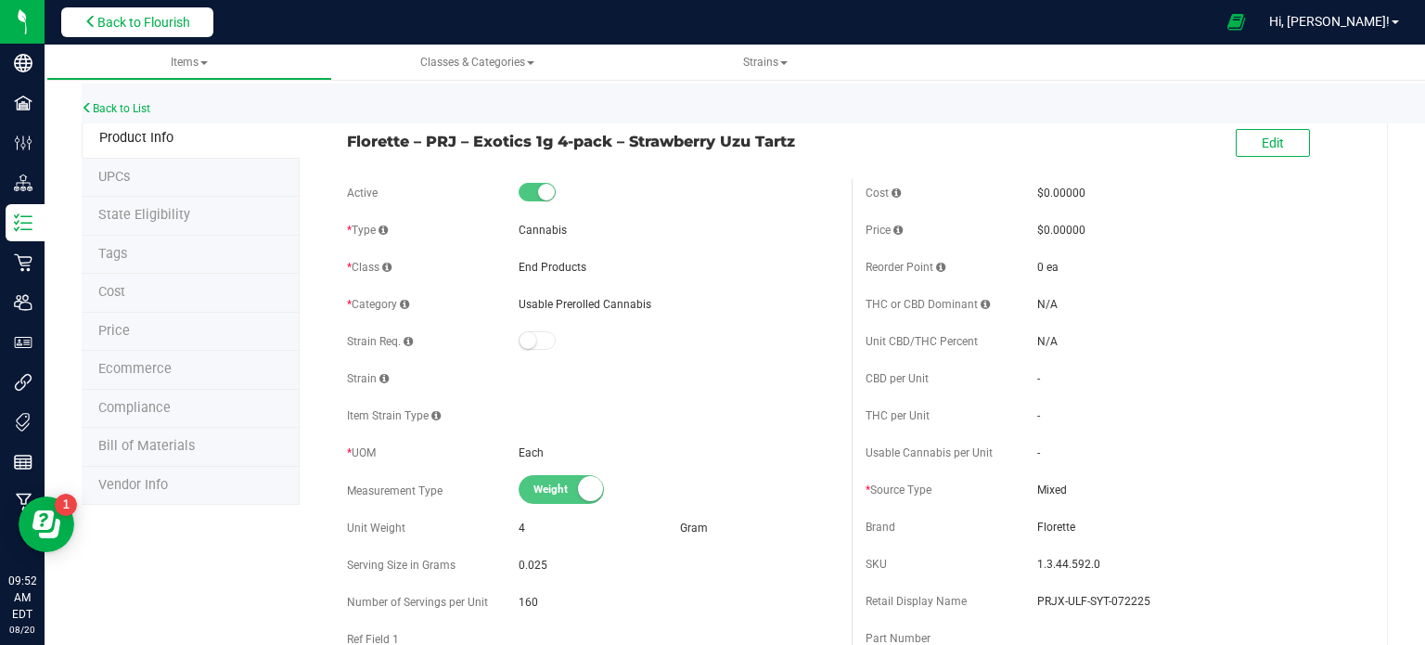
click at [200, 31] on button "Back to Flourish" at bounding box center [137, 22] width 152 height 30
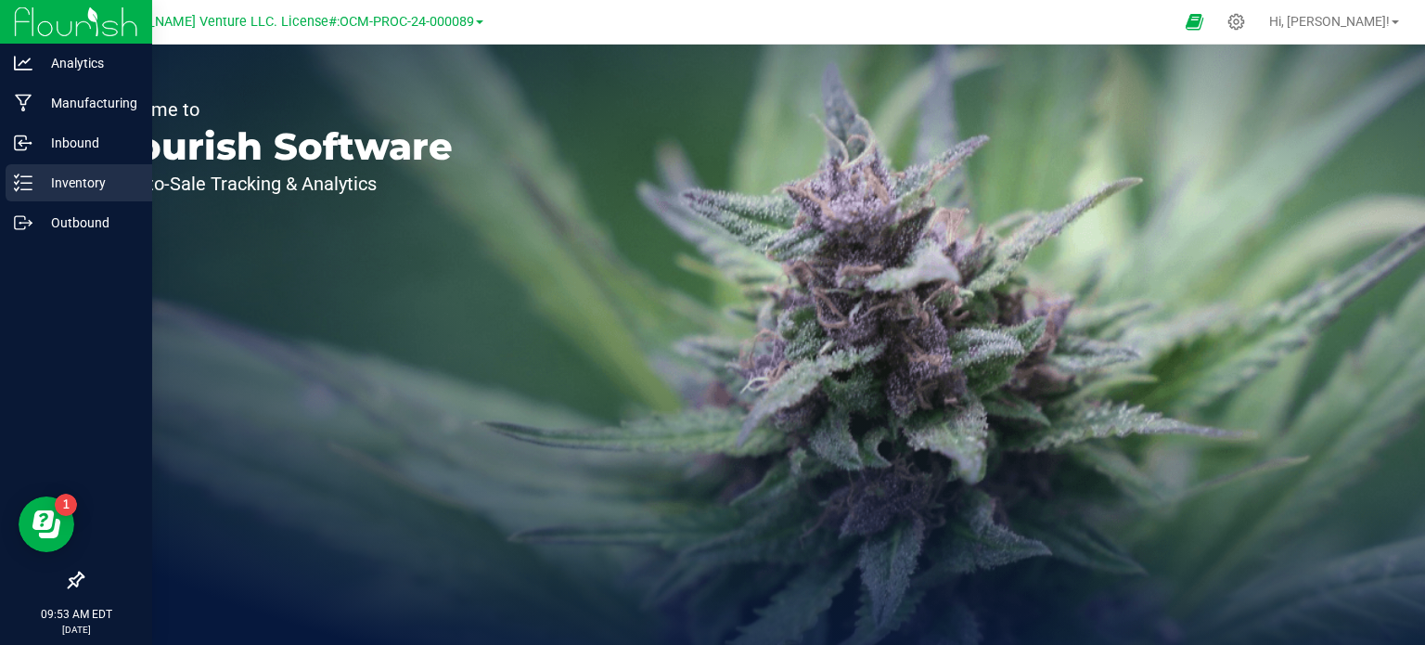
click at [86, 177] on p "Inventory" at bounding box center [87, 183] width 111 height 22
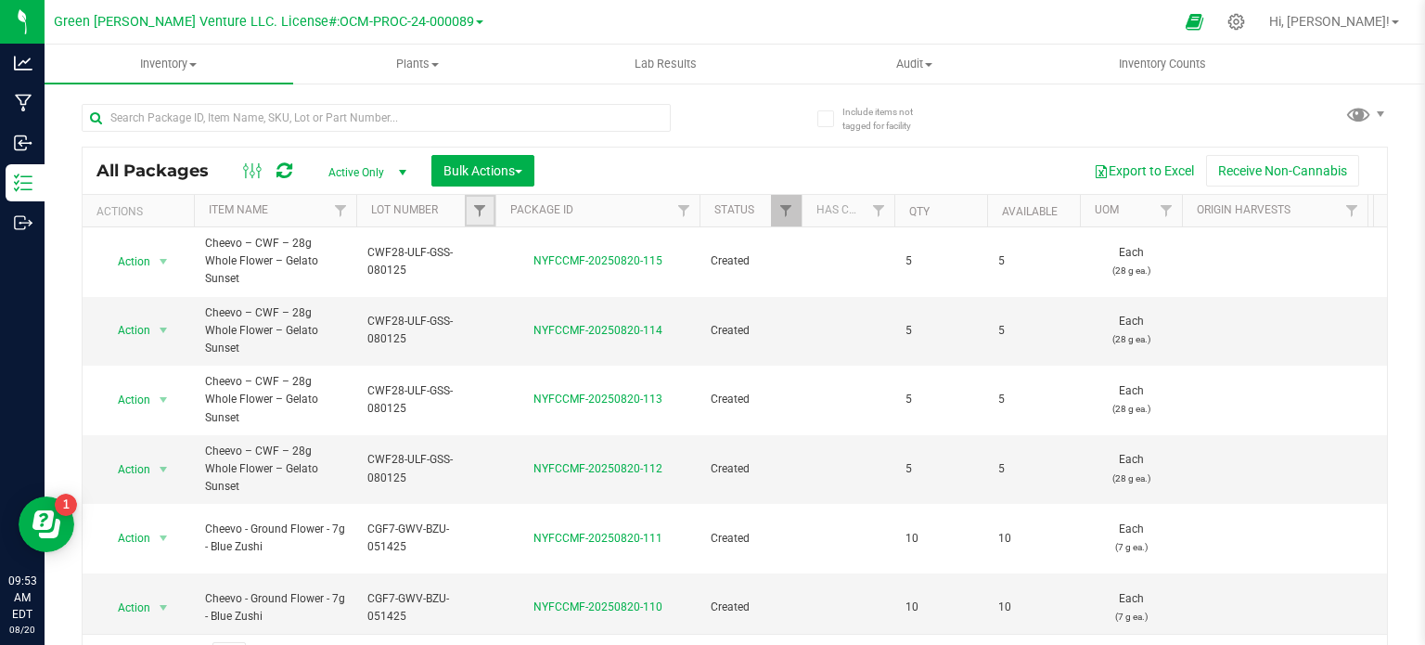
click at [479, 220] on link "Filter" at bounding box center [480, 211] width 31 height 32
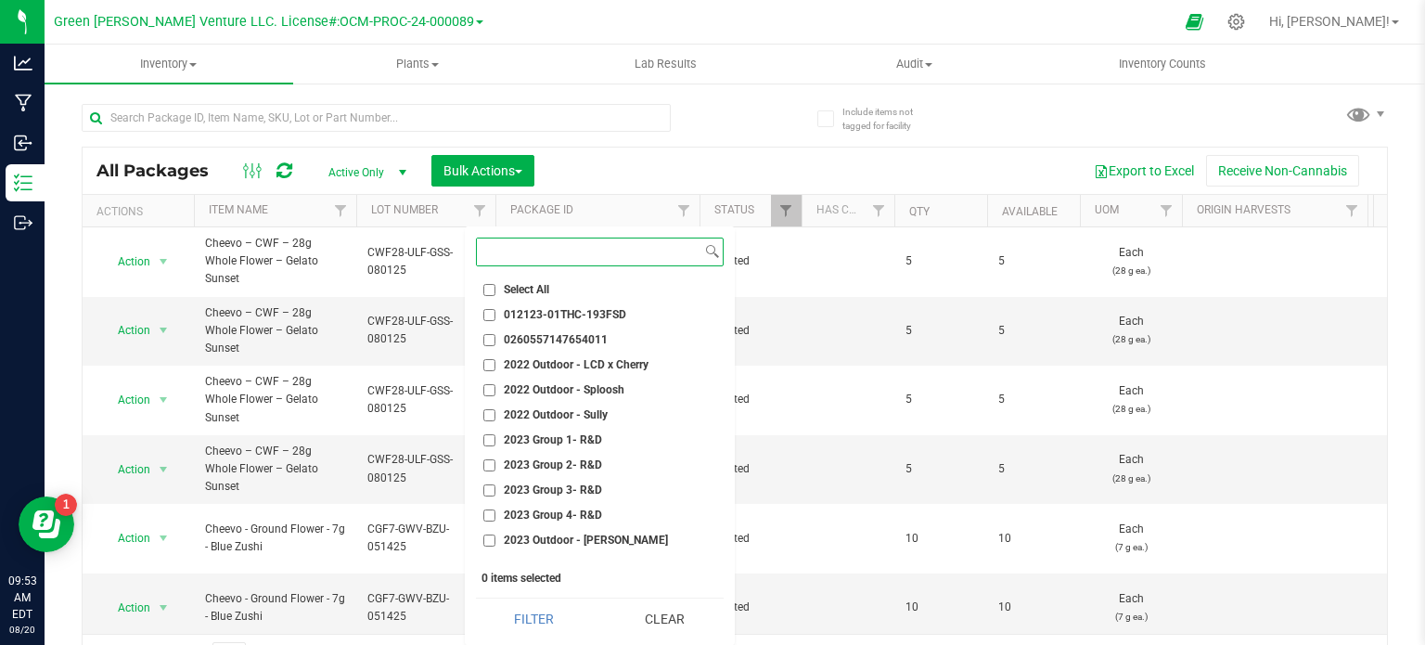
paste input "PRJX-ULF-SYT-072225"
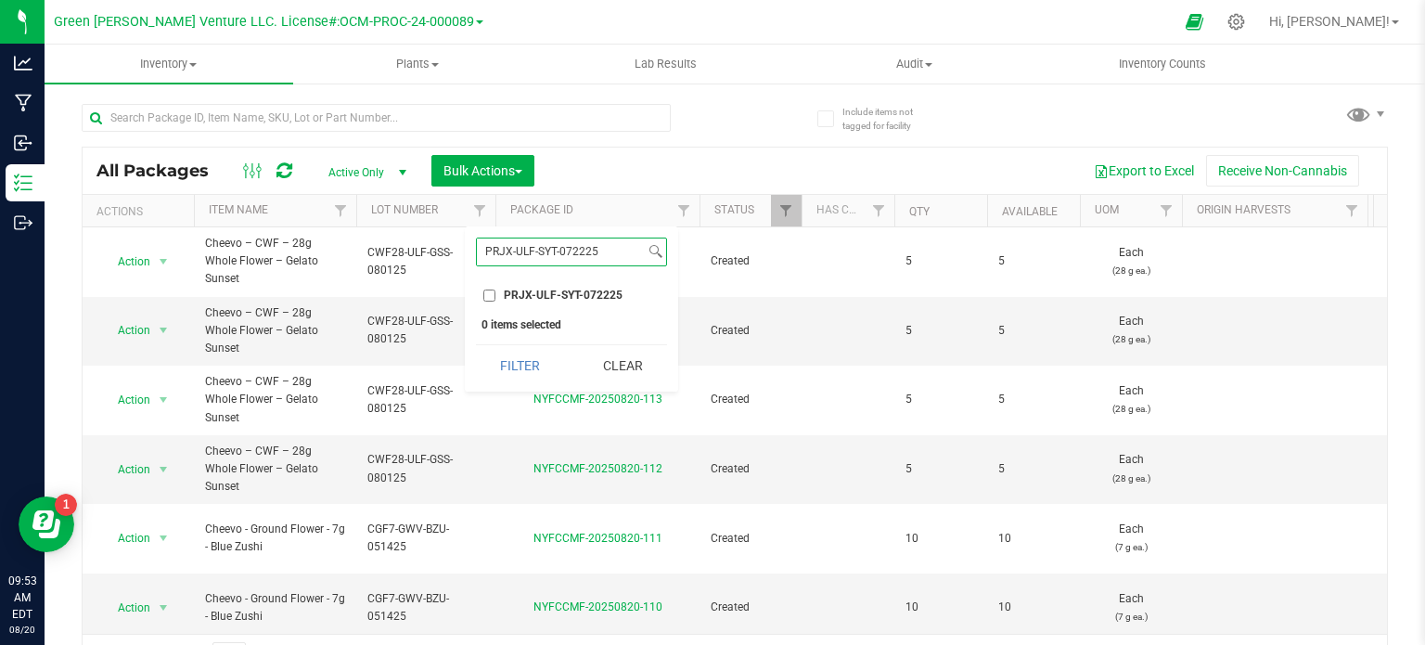
type input "PRJX-ULF-SYT-072225"
click at [530, 300] on span "PRJX-ULF-SYT-072225" at bounding box center [563, 294] width 119 height 11
click at [495, 300] on input "PRJX-ULF-SYT-072225" at bounding box center [489, 295] width 12 height 12
checkbox input "true"
click at [523, 367] on button "Filter" at bounding box center [520, 365] width 89 height 41
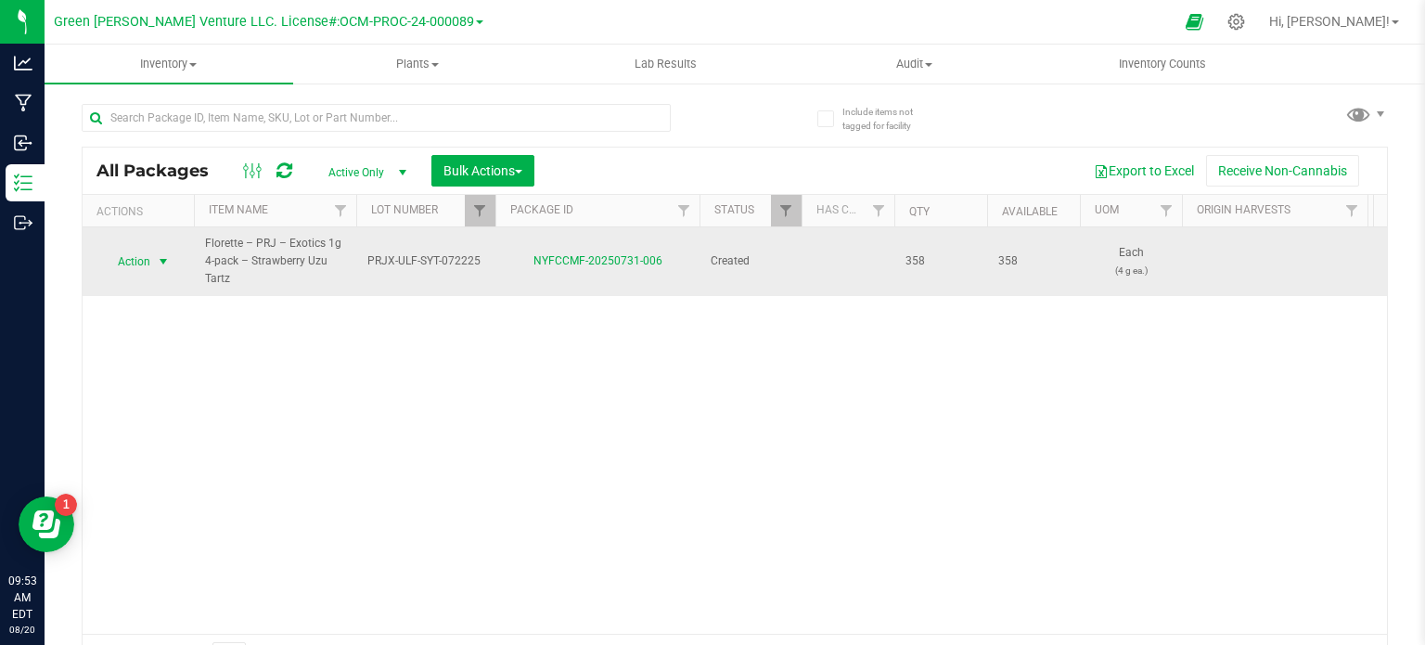
click at [152, 265] on span "select" at bounding box center [163, 262] width 23 height 26
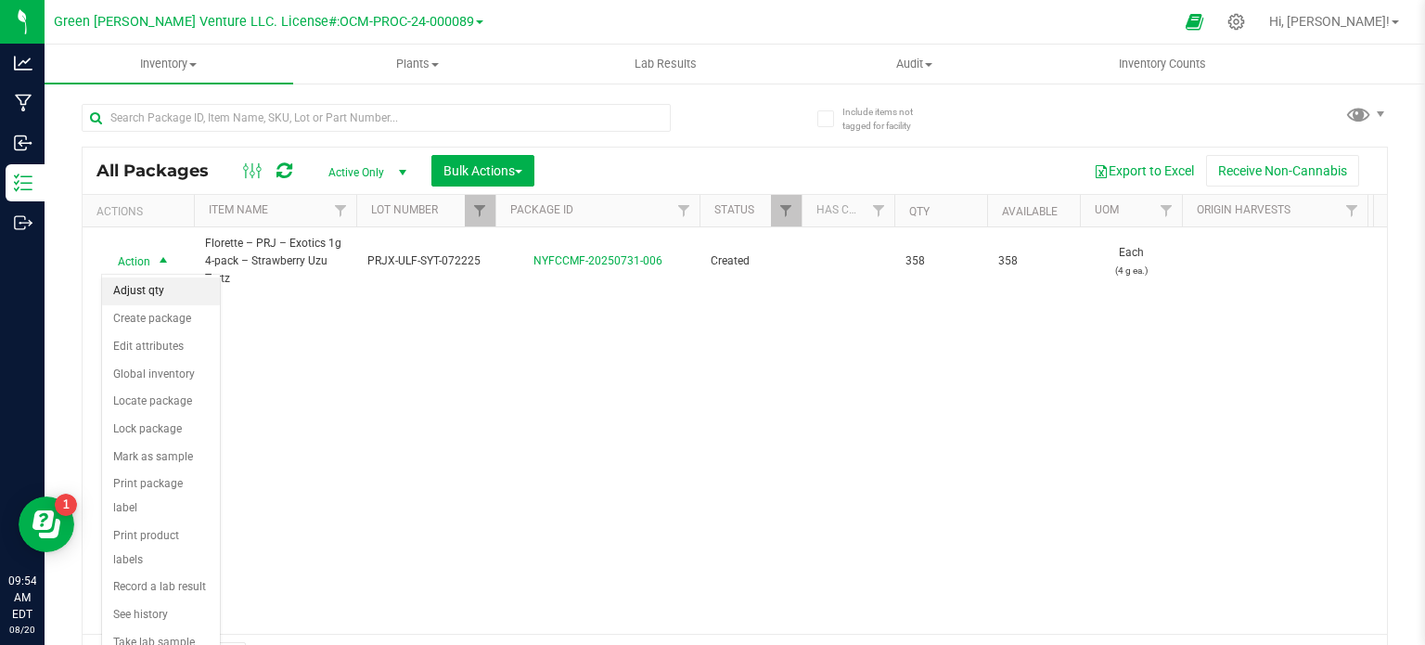
click at [169, 288] on li "Adjust qty" at bounding box center [161, 291] width 118 height 28
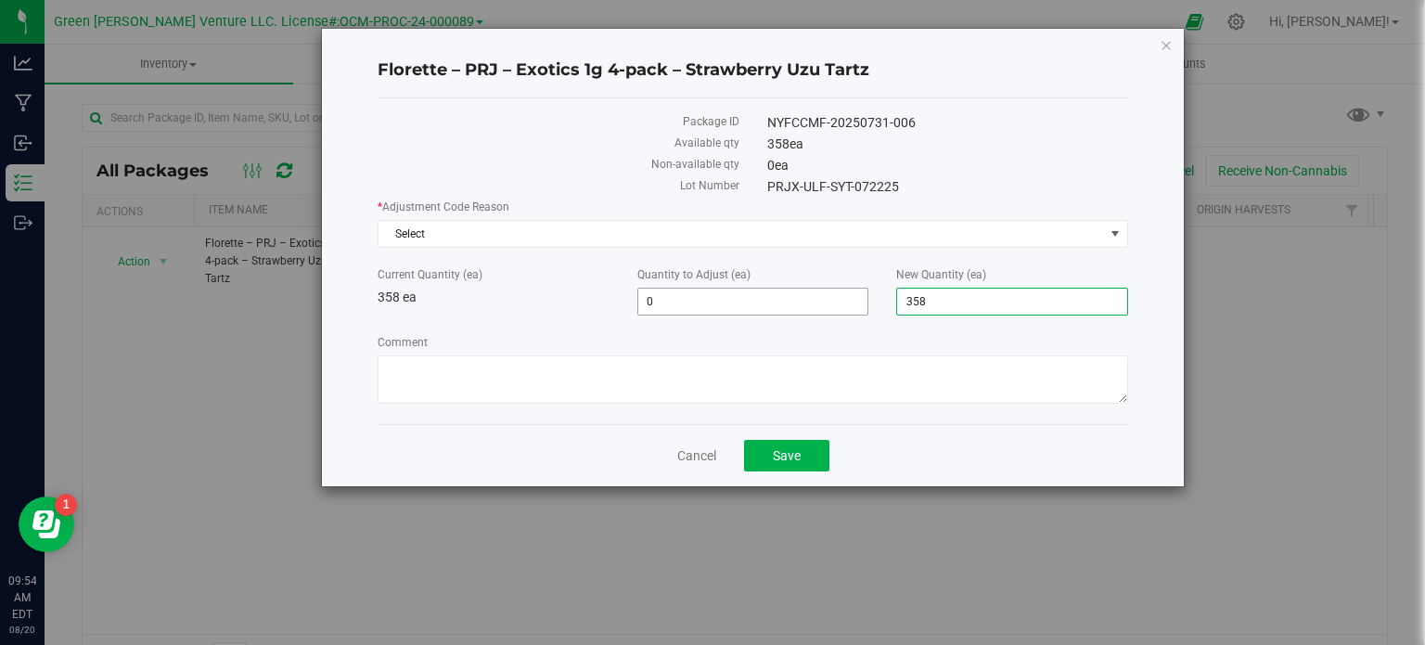
drag, startPoint x: 953, startPoint y: 308, endPoint x: 864, endPoint y: 296, distance: 89.9
click at [864, 296] on div "Current Quantity (ea) 358 ea Quantity to Adjust (ea) 0 0 New Quantity (ea) 358 …" at bounding box center [753, 290] width 778 height 49
type input "0"
type input "-358"
type input "0"
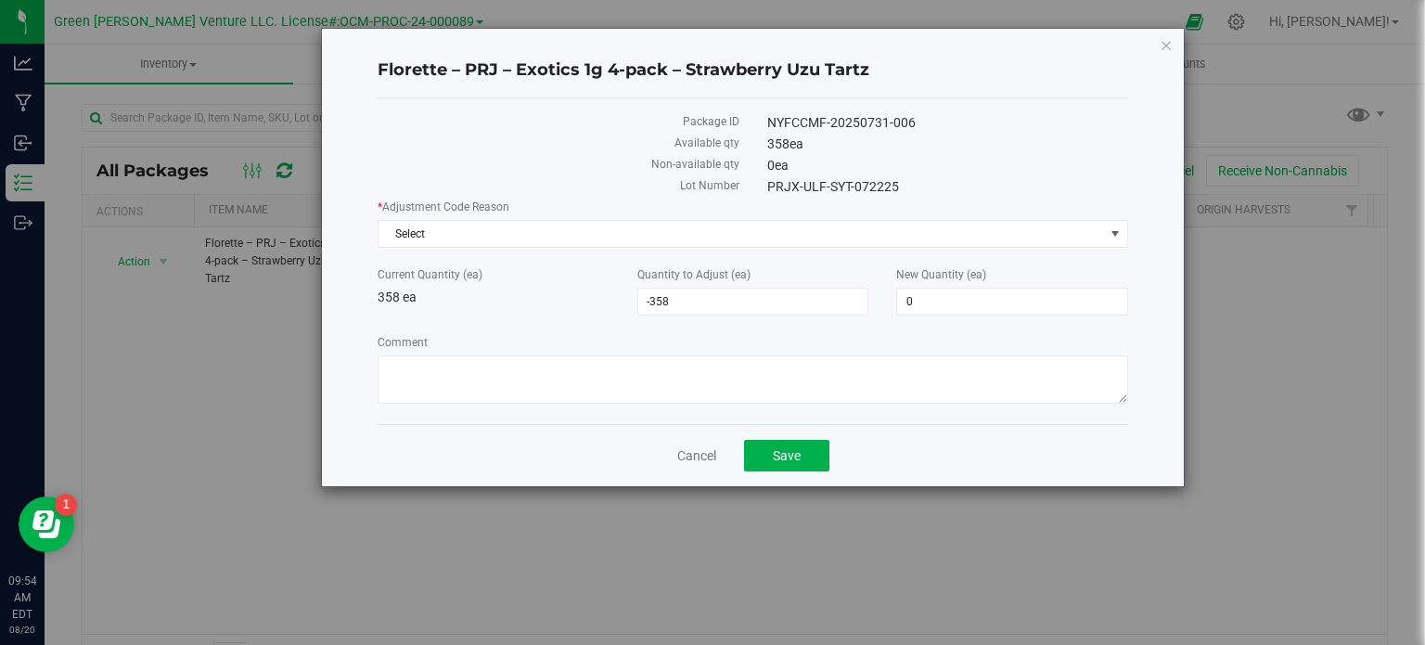
click at [597, 339] on label "Comment" at bounding box center [753, 342] width 750 height 17
click at [597, 355] on textarea "Comment" at bounding box center [753, 379] width 750 height 48
click at [542, 237] on span "Select" at bounding box center [740, 234] width 725 height 26
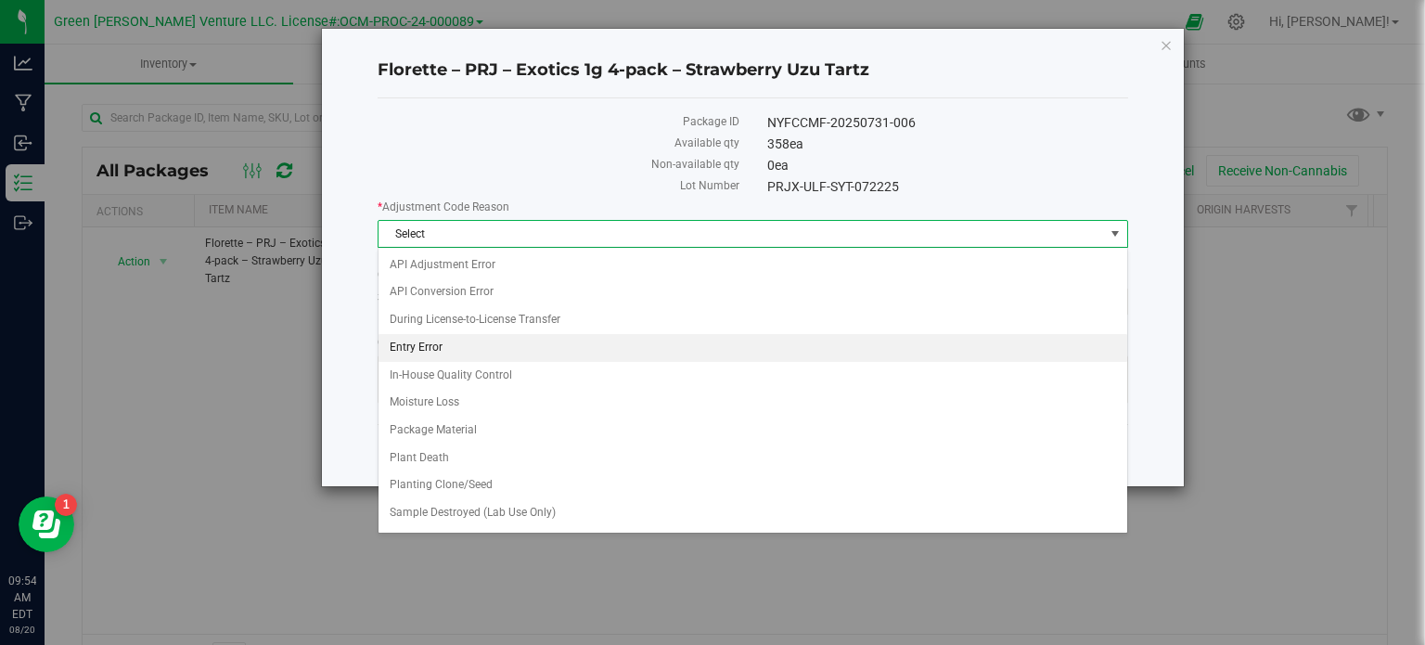
click at [520, 348] on li "Entry Error" at bounding box center [752, 348] width 749 height 28
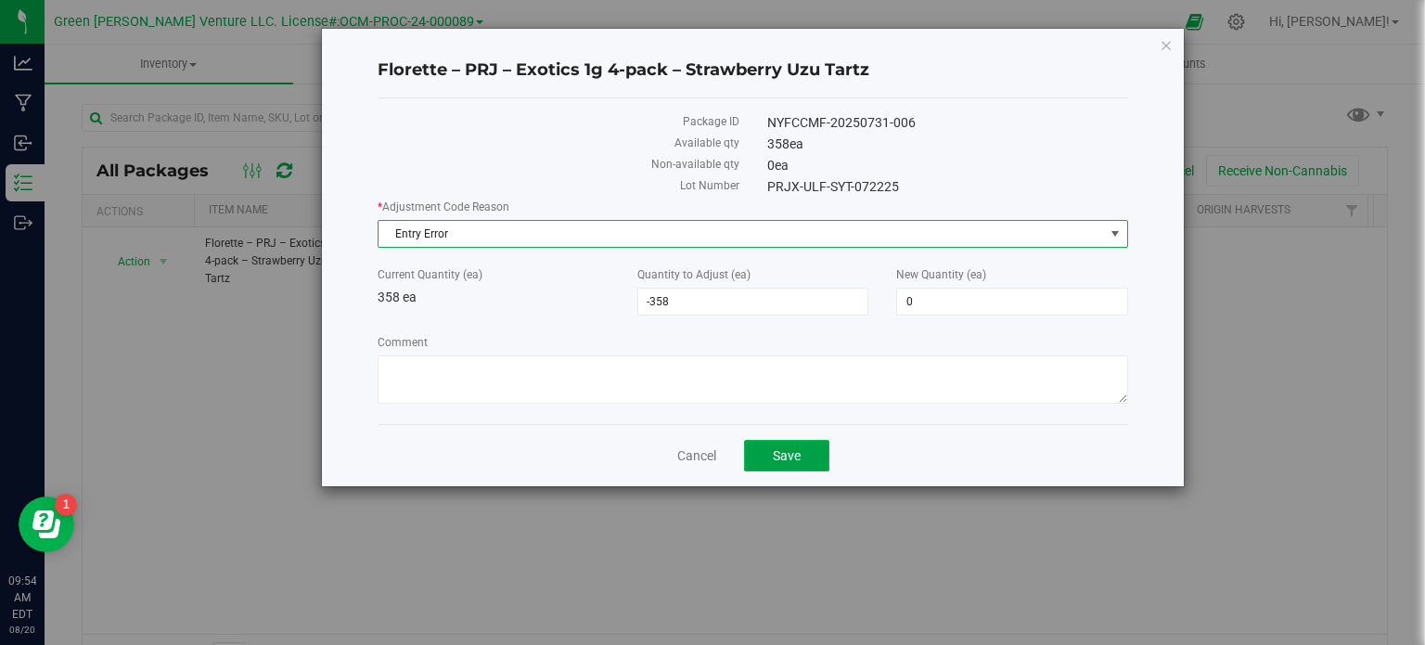
click at [789, 461] on span "Save" at bounding box center [787, 455] width 28 height 15
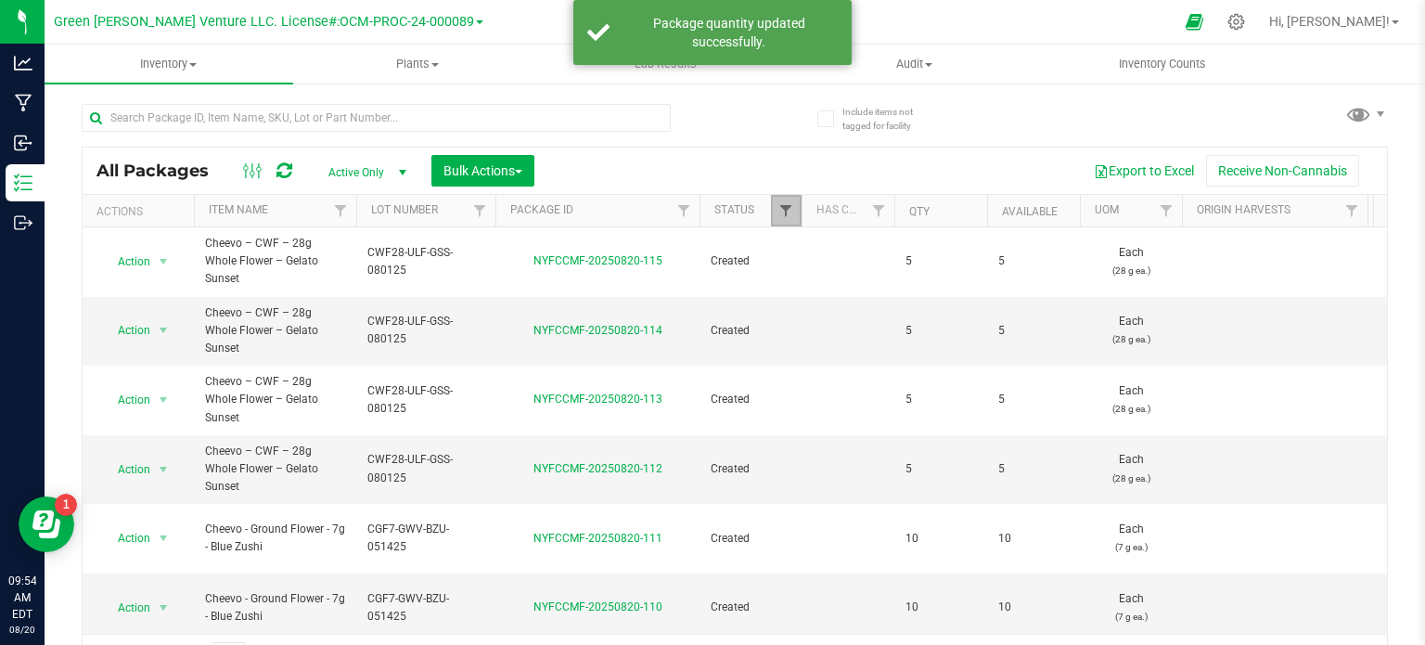
click at [779, 210] on span "Filter" at bounding box center [785, 210] width 15 height 15
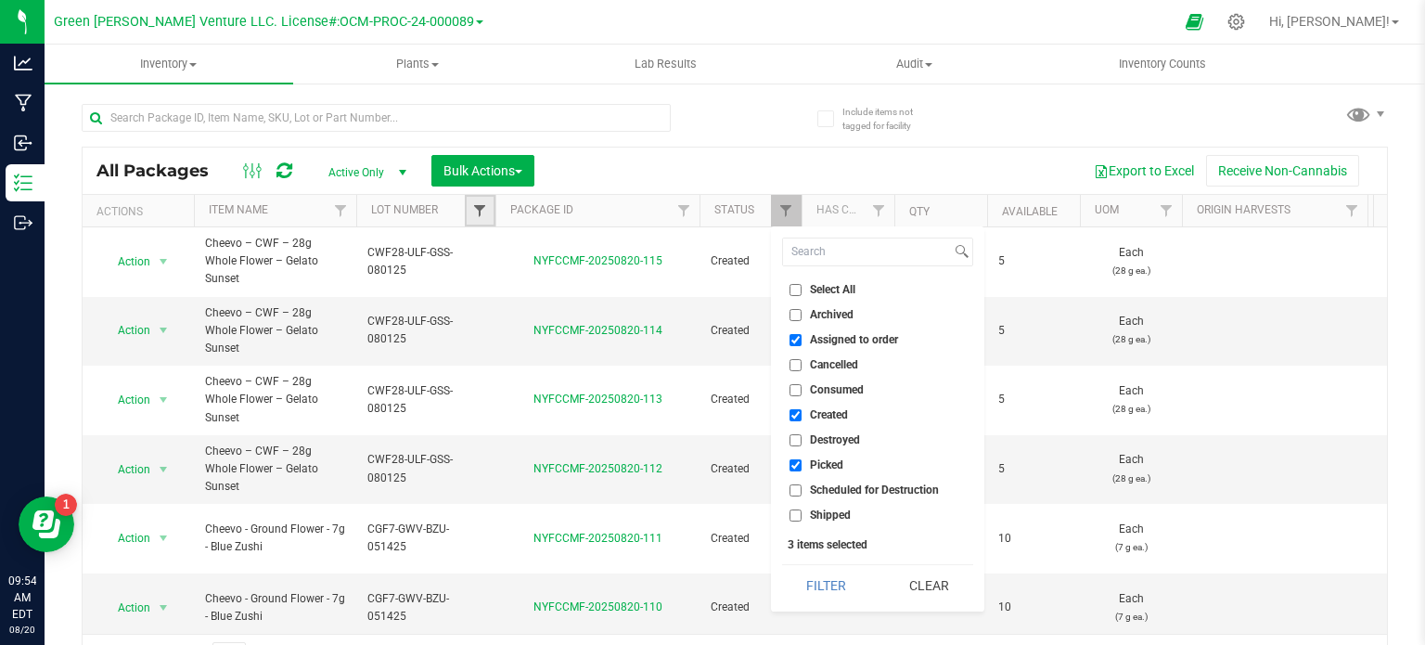
click at [475, 208] on span "Filter" at bounding box center [479, 210] width 15 height 15
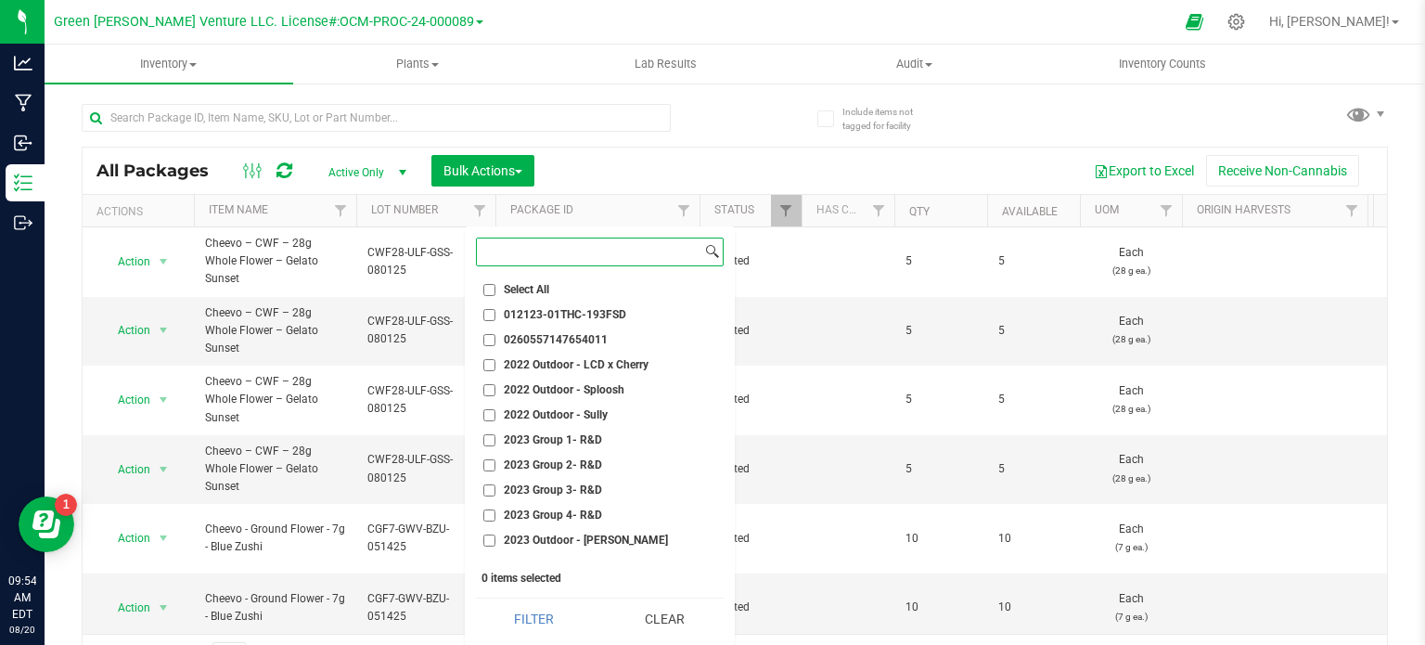
paste input "PRJX-ULF-SYT-072225"
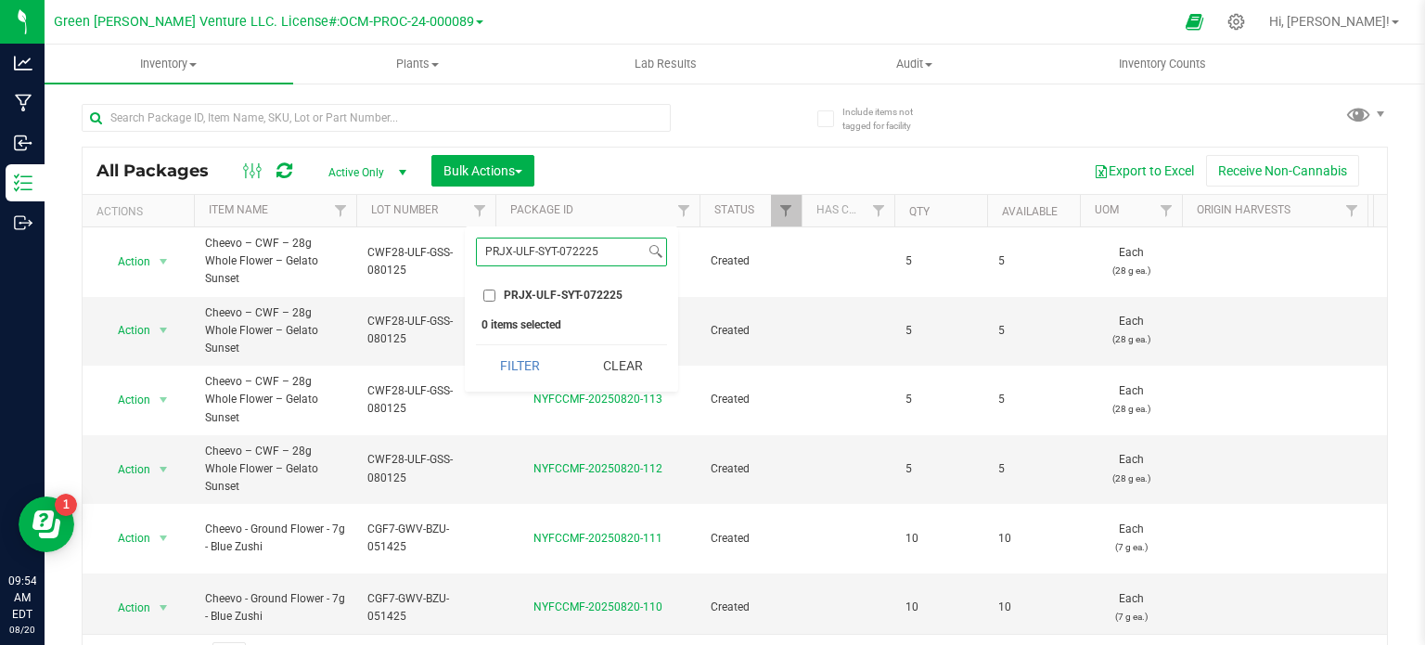
type input "PRJX-ULF-SYT-072225"
click at [538, 298] on span "PRJX-ULF-SYT-072225" at bounding box center [563, 294] width 119 height 11
click at [495, 298] on input "PRJX-ULF-SYT-072225" at bounding box center [489, 295] width 12 height 12
checkbox input "true"
click at [532, 367] on button "Filter" at bounding box center [520, 365] width 89 height 41
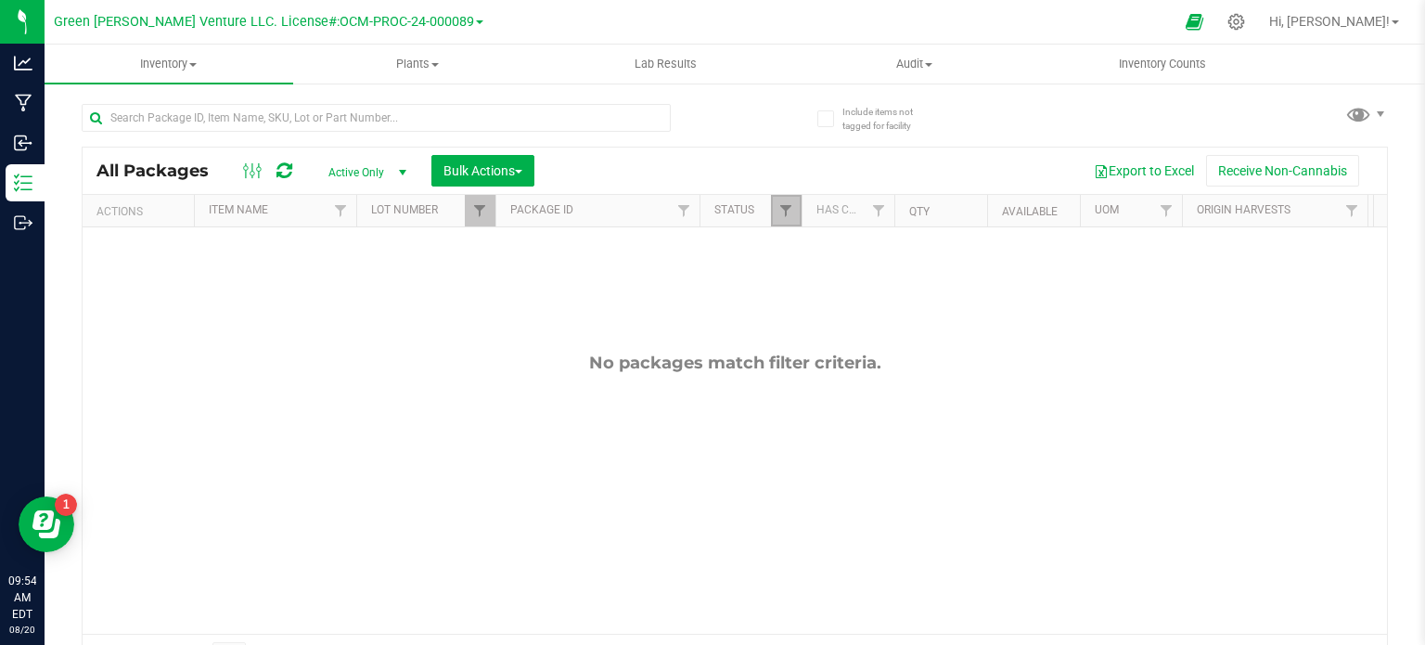
click at [794, 207] on link "Filter" at bounding box center [786, 211] width 31 height 32
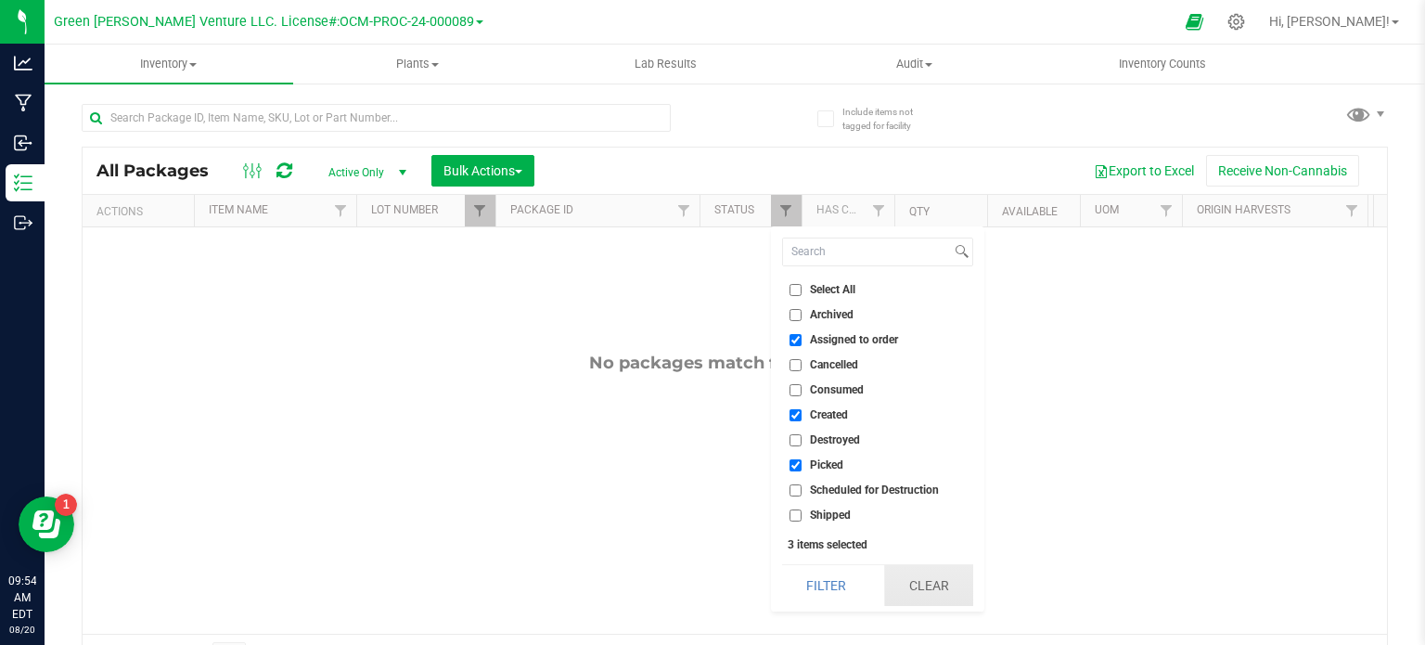
click at [933, 596] on button "Clear" at bounding box center [928, 585] width 89 height 41
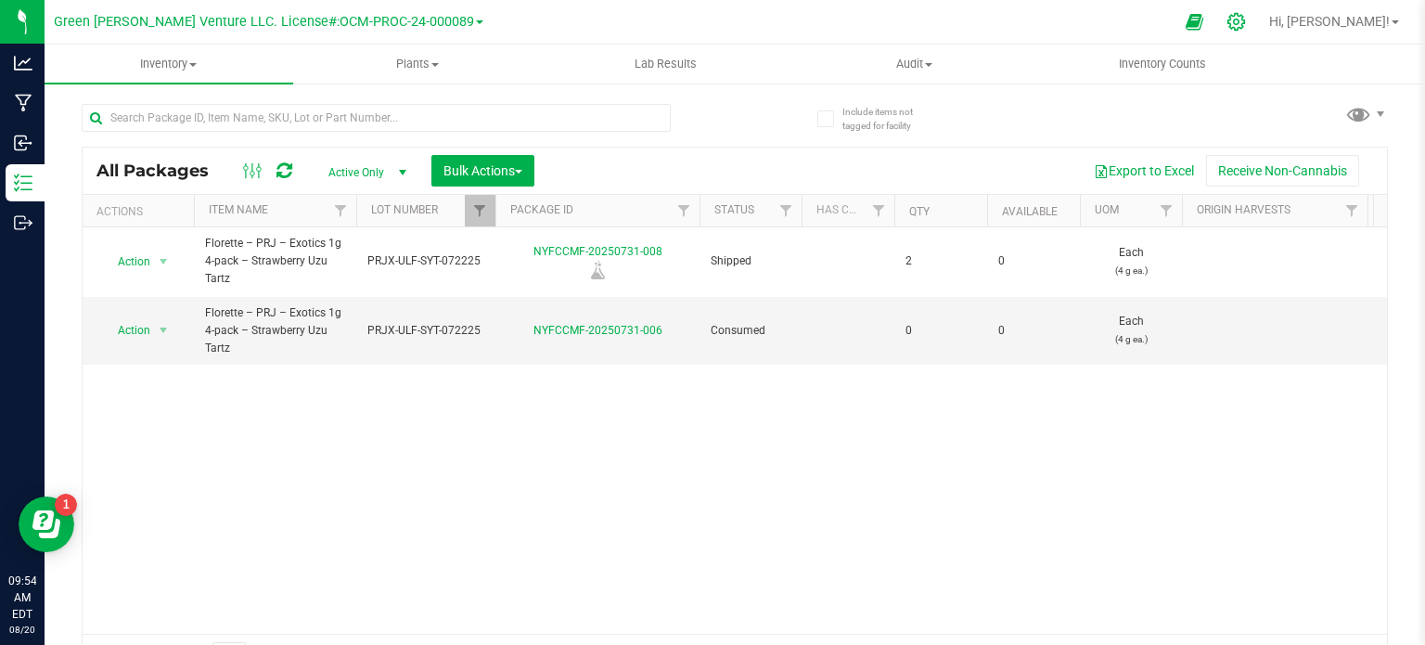
click at [1245, 29] on icon at bounding box center [1236, 22] width 18 height 18
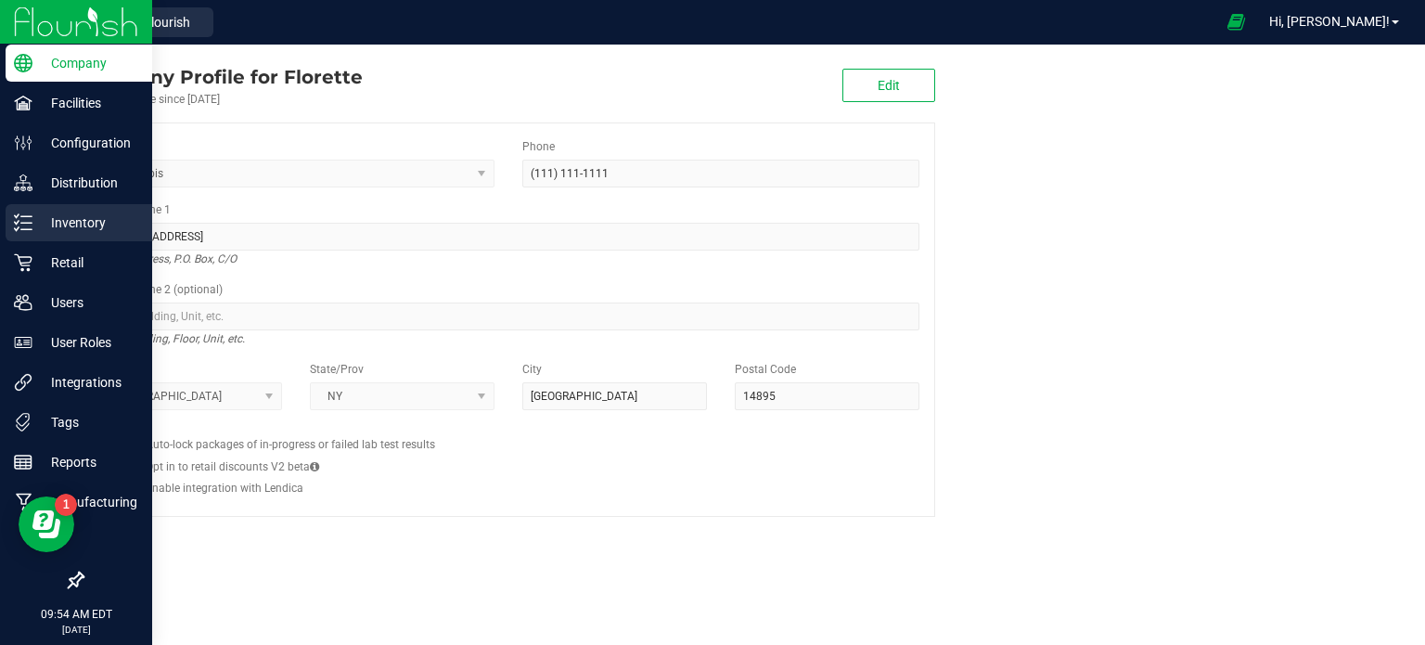
click at [91, 221] on p "Inventory" at bounding box center [87, 223] width 111 height 22
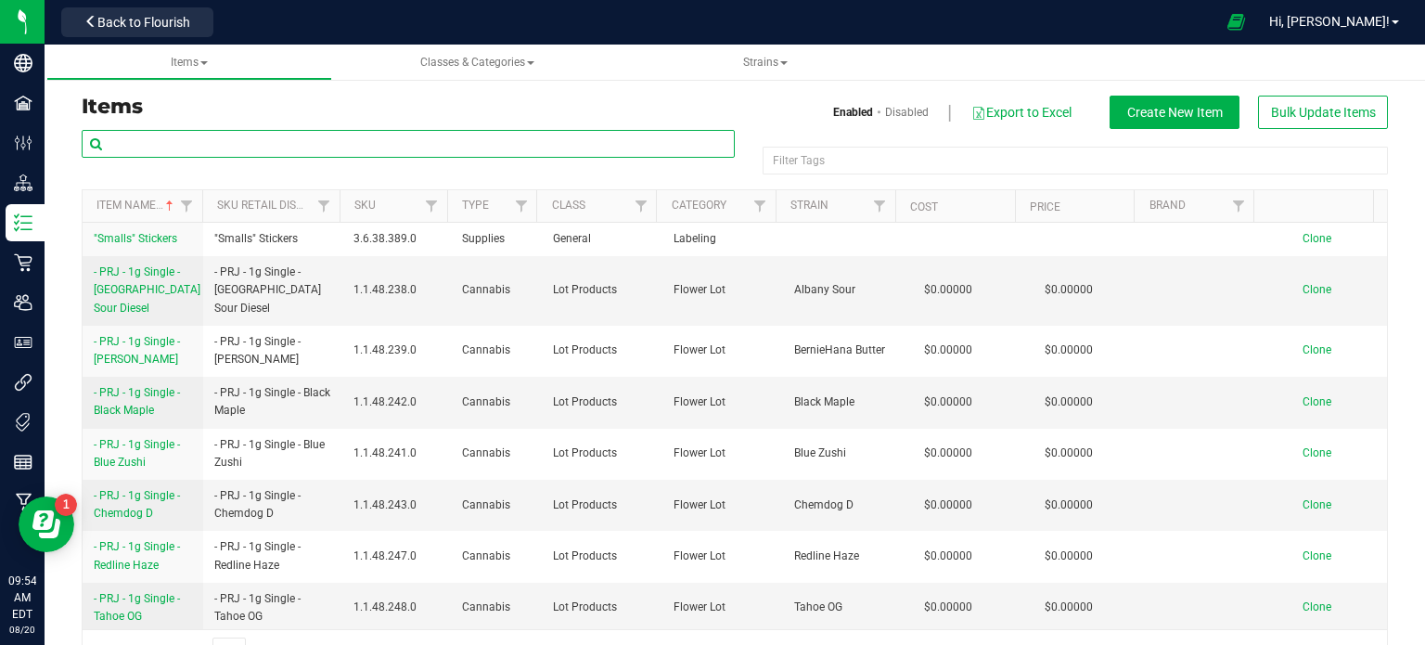
click at [371, 147] on input "text" at bounding box center [408, 144] width 653 height 28
paste input "PRJX-ULF-SYT-072225"
type input "PRJX-ULF-SYT-072225"
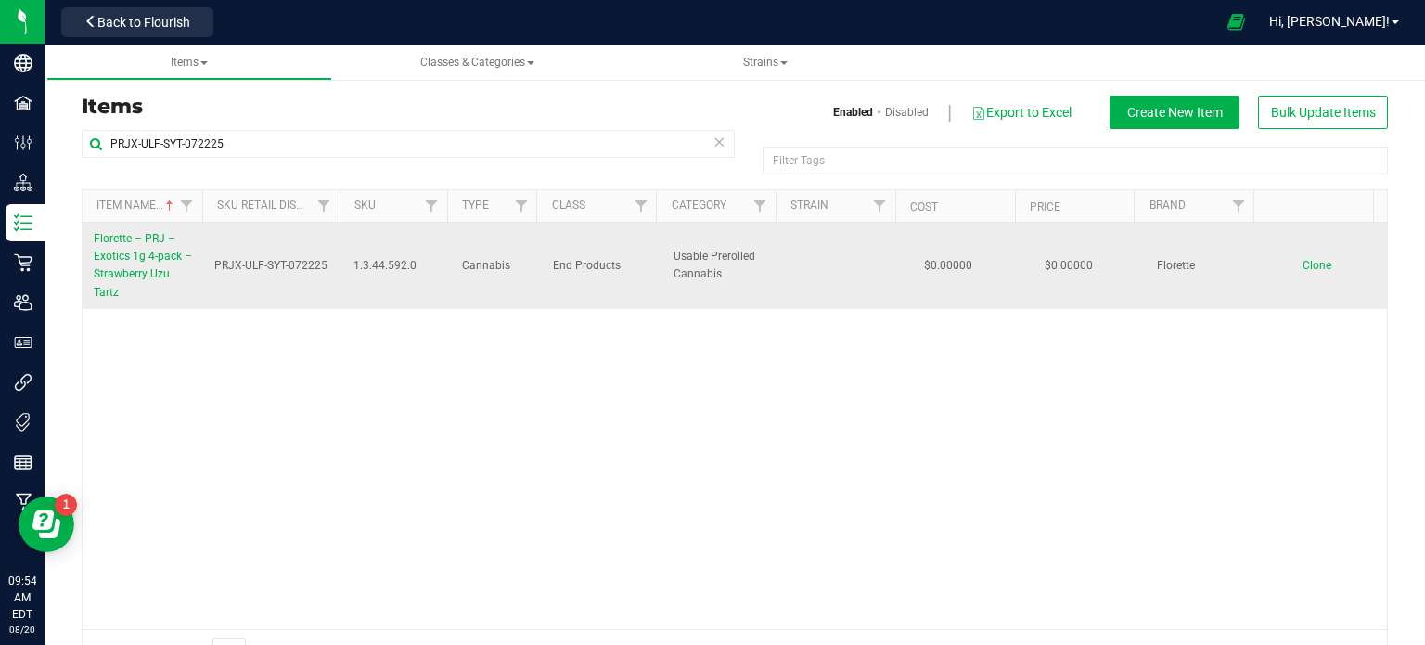
click at [149, 246] on link "Florette – PRJ – Exotics 1g 4-pack – Strawberry Uzu Tartz" at bounding box center [143, 265] width 98 height 71
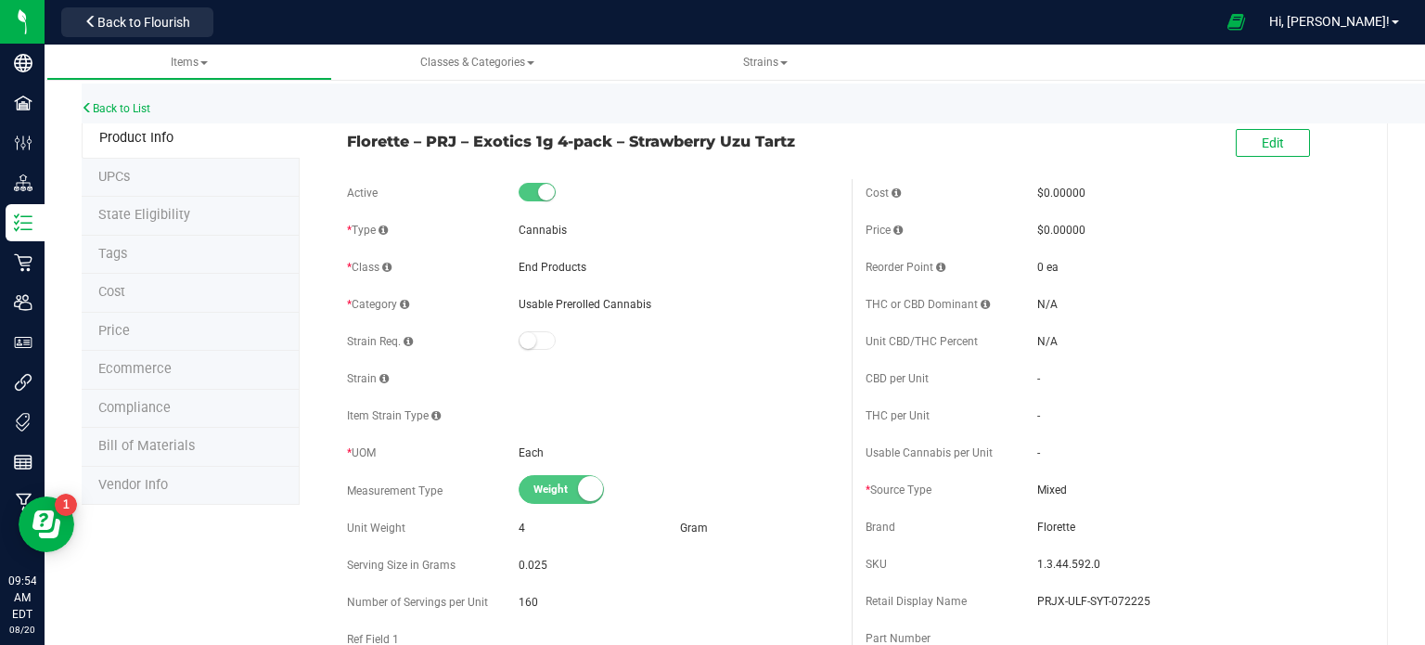
click at [577, 139] on span "Florette – PRJ – Exotics 1g 4-pack – Strawberry Uzu Tartz" at bounding box center [592, 141] width 491 height 22
click at [577, 140] on span "Florette – PRJ – Exotics 1g 4-pack – Strawberry Uzu Tartz" at bounding box center [592, 141] width 491 height 22
click at [576, 141] on span "Florette – PRJ – Exotics 1g 4-pack – Strawberry Uzu Tartz" at bounding box center [592, 141] width 491 height 22
click at [576, 142] on span "Florette – PRJ – Exotics 1g 4-pack – Strawberry Uzu Tartz" at bounding box center [592, 141] width 491 height 22
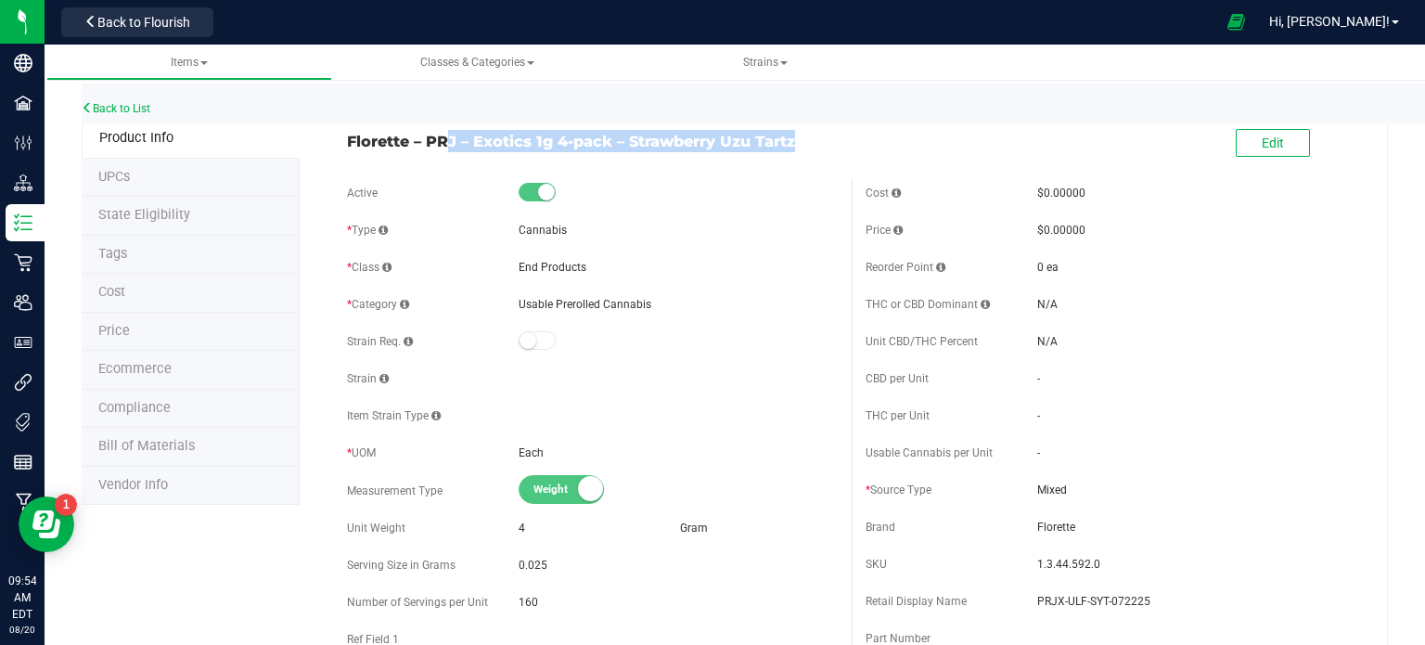
click at [593, 144] on span "Florette – PRJ – Exotics 1g 4-pack – Strawberry Uzu Tartz" at bounding box center [592, 141] width 491 height 22
drag, startPoint x: 593, startPoint y: 144, endPoint x: 609, endPoint y: 144, distance: 15.8
click at [609, 144] on span "Florette – PRJ – Exotics 1g 4-pack – Strawberry Uzu Tartz" at bounding box center [592, 141] width 491 height 22
click at [1241, 150] on button "Edit" at bounding box center [1273, 143] width 74 height 28
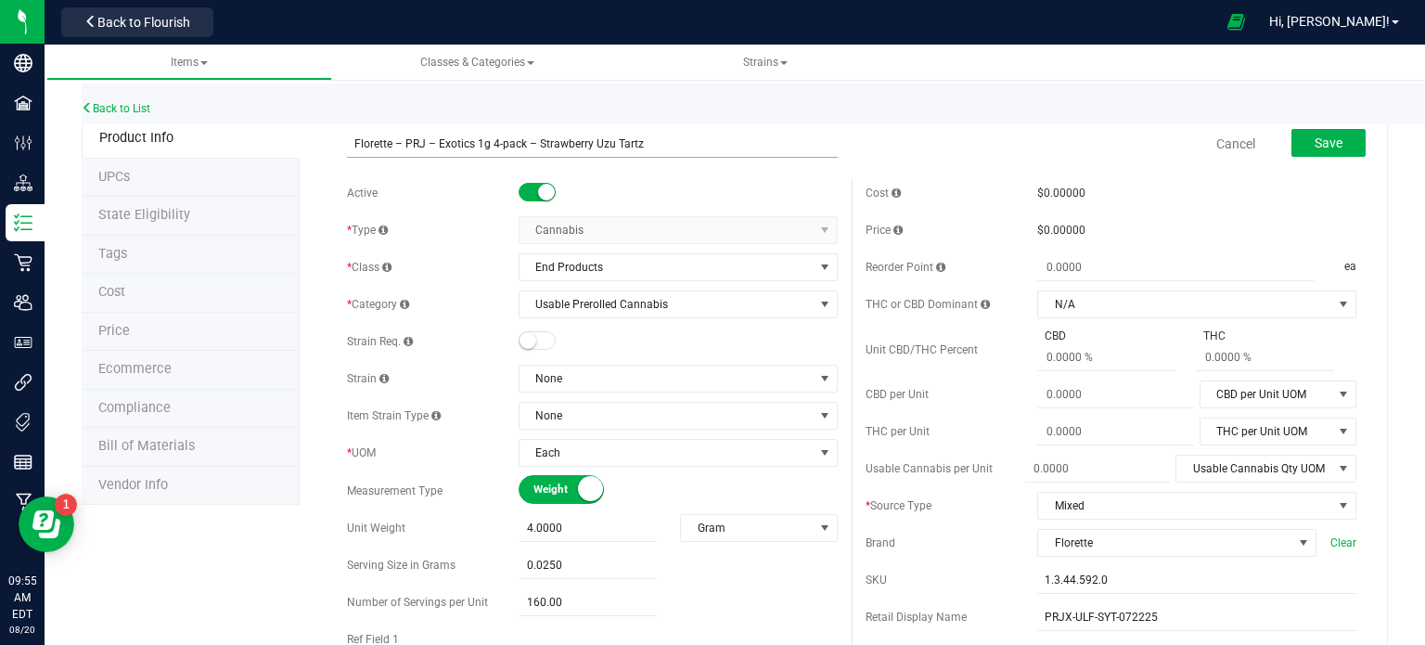
click at [597, 139] on input "Florette – PRJ – Exotics 1g 4-pack – Strawberry Uzu Tartz" at bounding box center [592, 144] width 491 height 28
type input "Florette – PRJ – Exotics 1g 4-pack – Strawberry Yuzu Tartz"
click at [1297, 145] on button "Save" at bounding box center [1328, 143] width 74 height 28
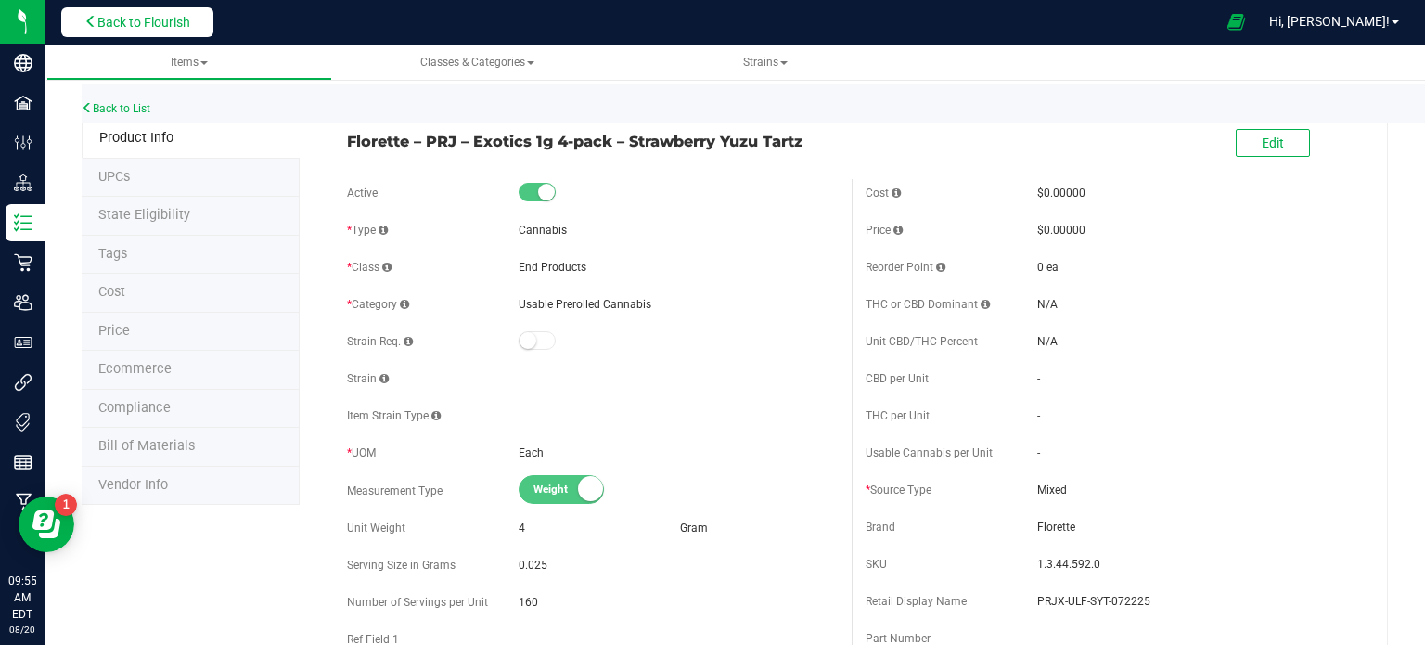
click at [187, 24] on span "Back to Flourish" at bounding box center [143, 22] width 93 height 15
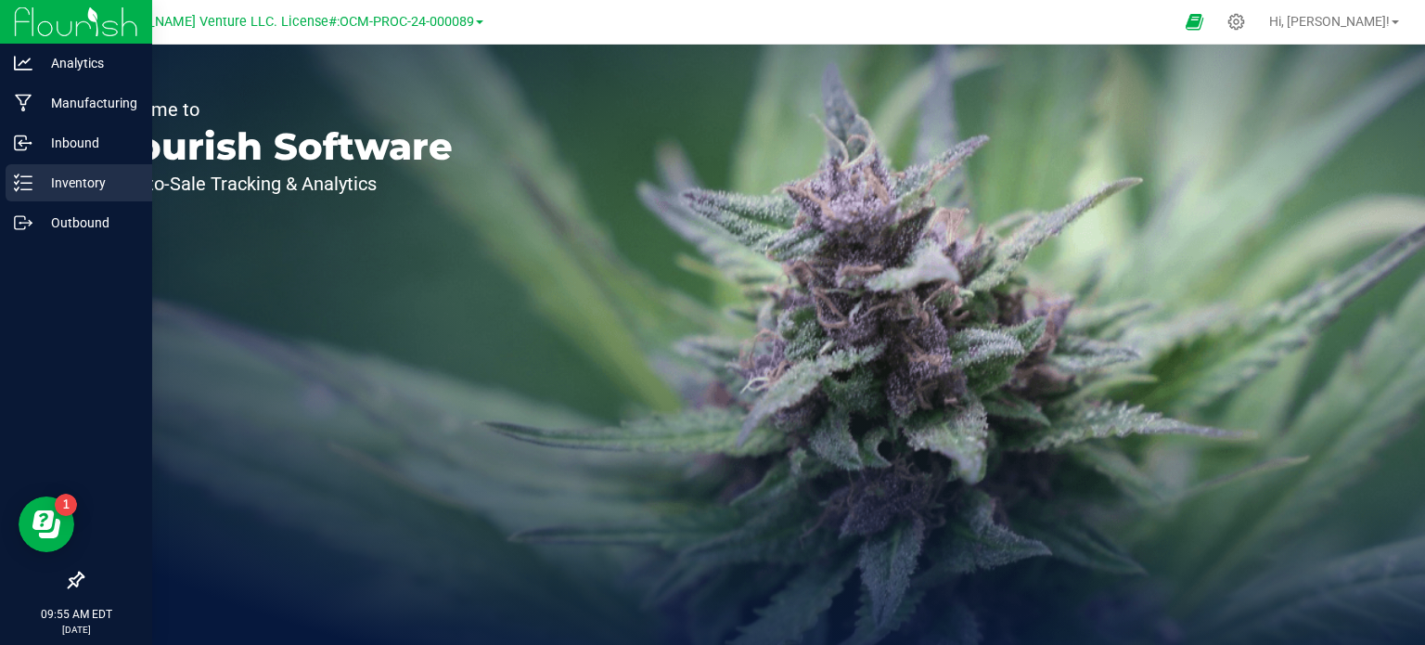
click at [83, 184] on p "Inventory" at bounding box center [87, 183] width 111 height 22
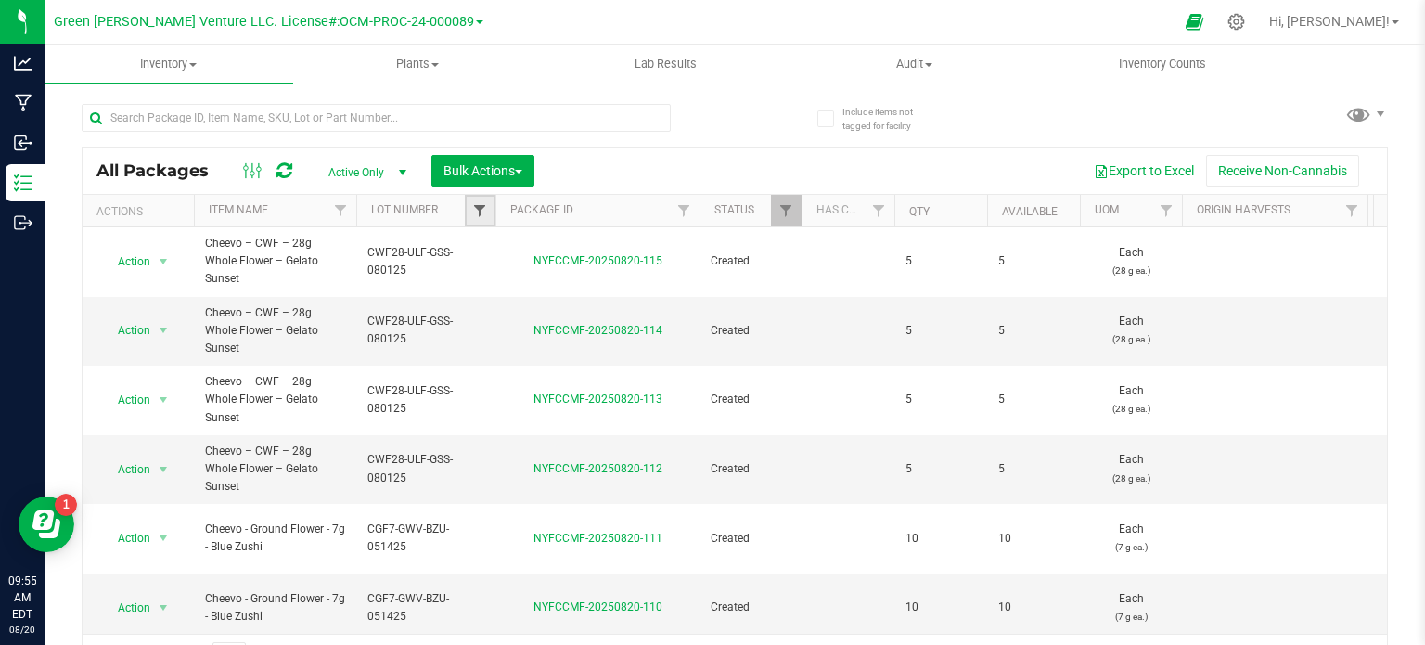
click at [485, 208] on span "Filter" at bounding box center [479, 210] width 15 height 15
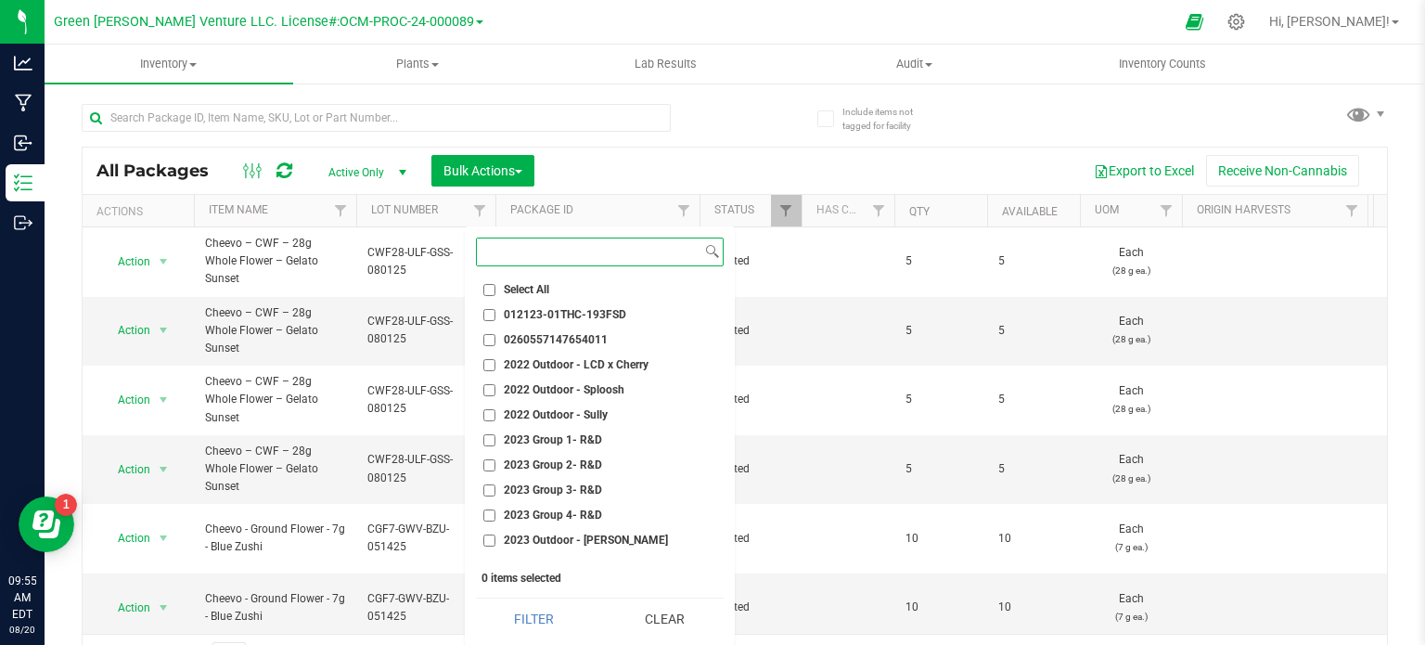
paste input "PRJX-ULF-SYT-072225"
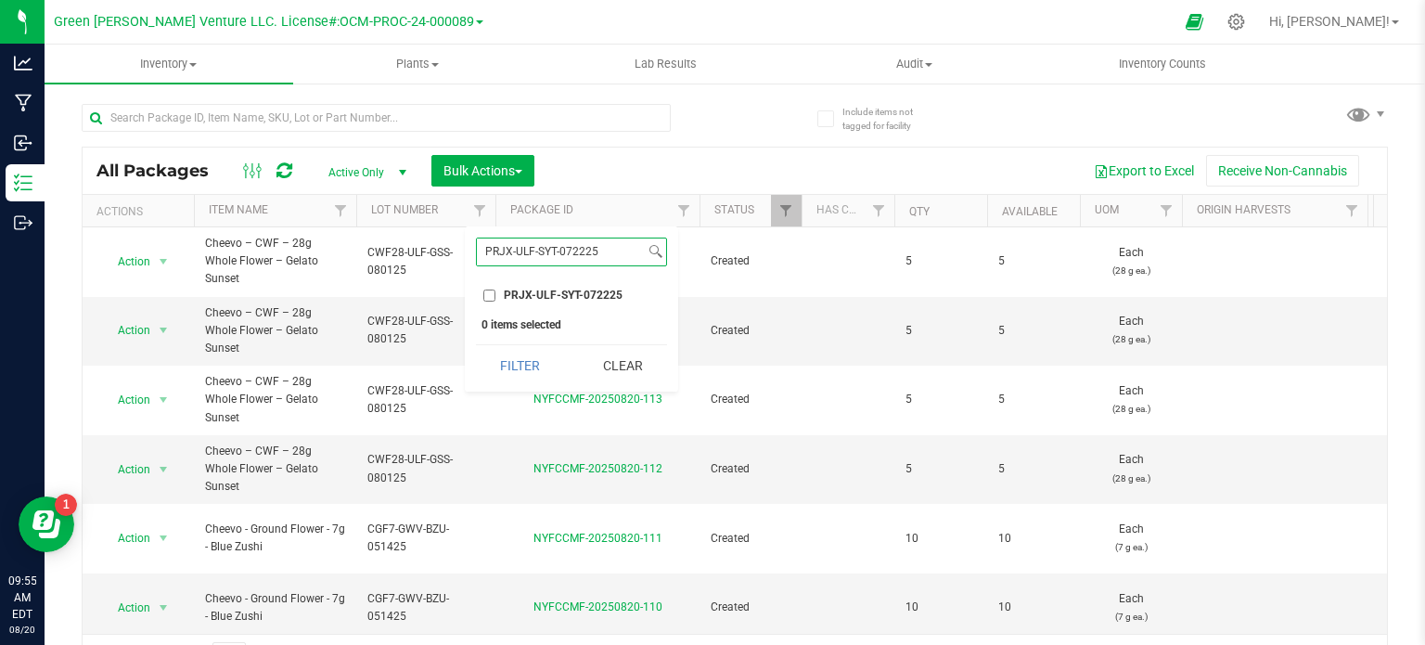
type input "PRJX-ULF-SYT-072225"
click at [533, 291] on span "PRJX-ULF-SYT-072225" at bounding box center [563, 294] width 119 height 11
click at [495, 291] on input "PRJX-ULF-SYT-072225" at bounding box center [489, 295] width 12 height 12
checkbox input "true"
click at [519, 371] on button "Filter" at bounding box center [520, 365] width 89 height 41
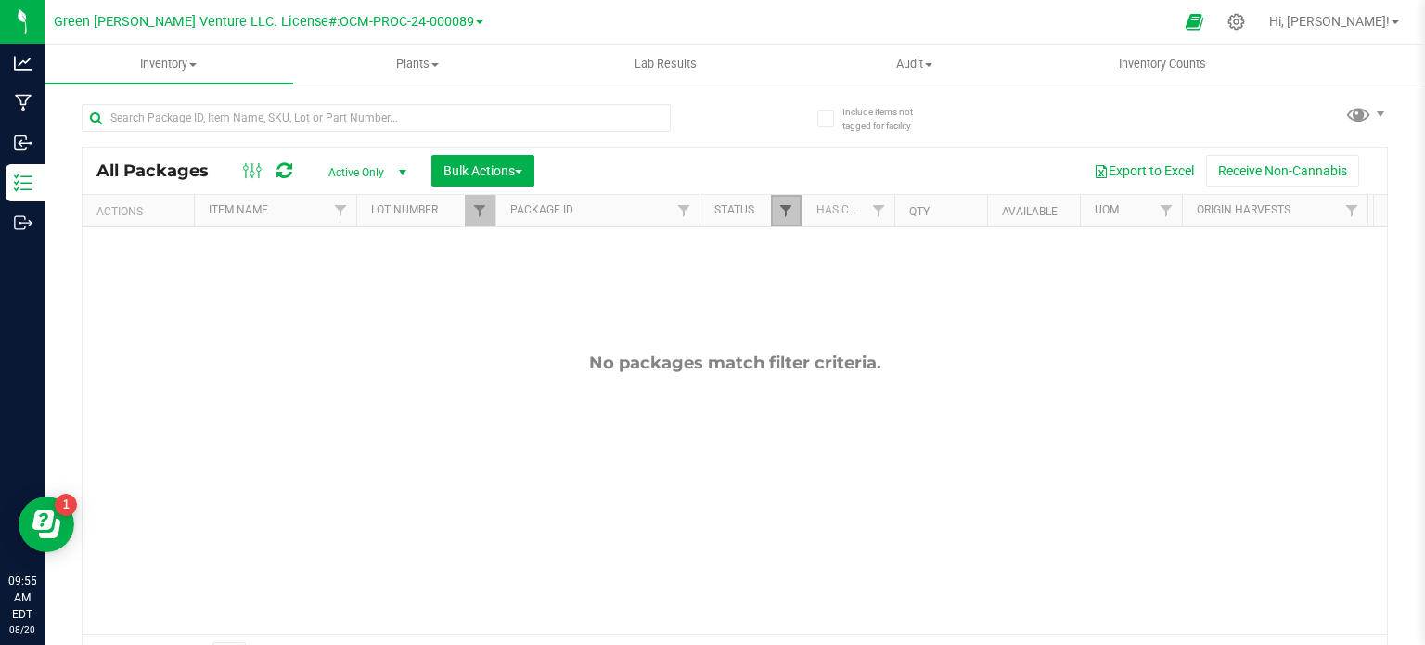
click at [783, 206] on span "Filter" at bounding box center [785, 210] width 15 height 15
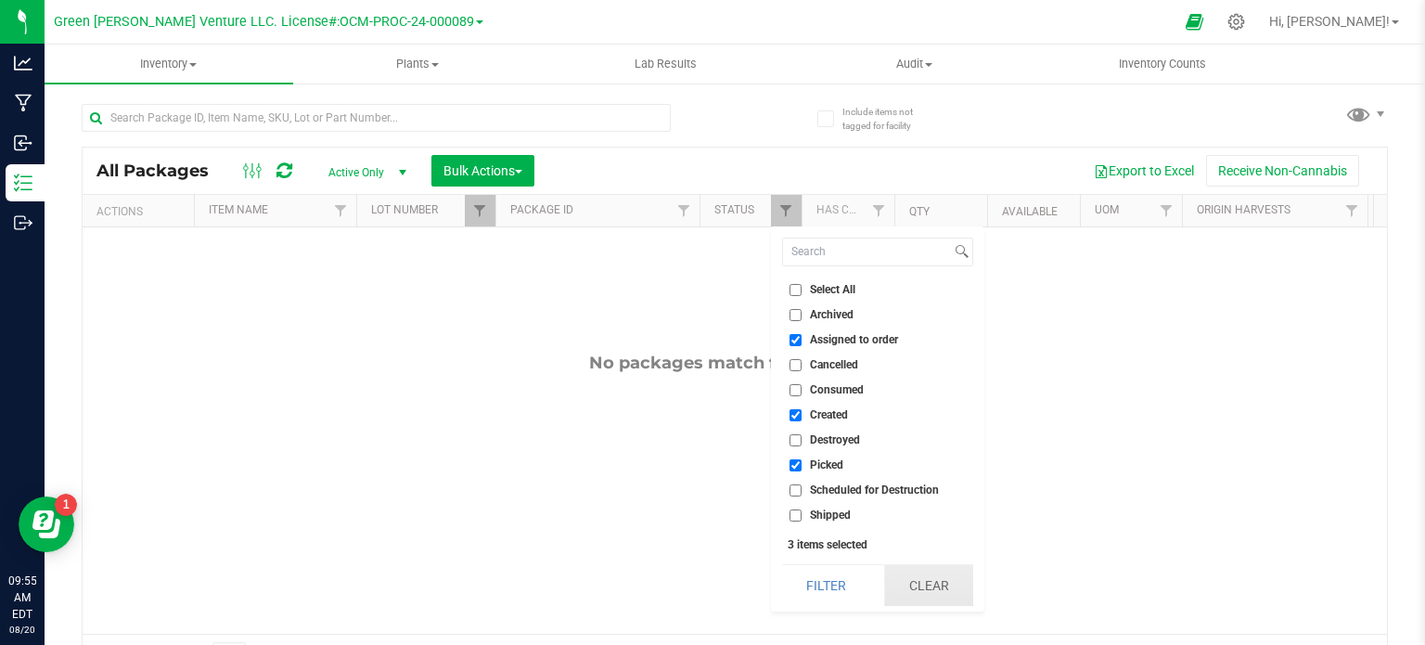
click at [903, 582] on button "Clear" at bounding box center [928, 585] width 89 height 41
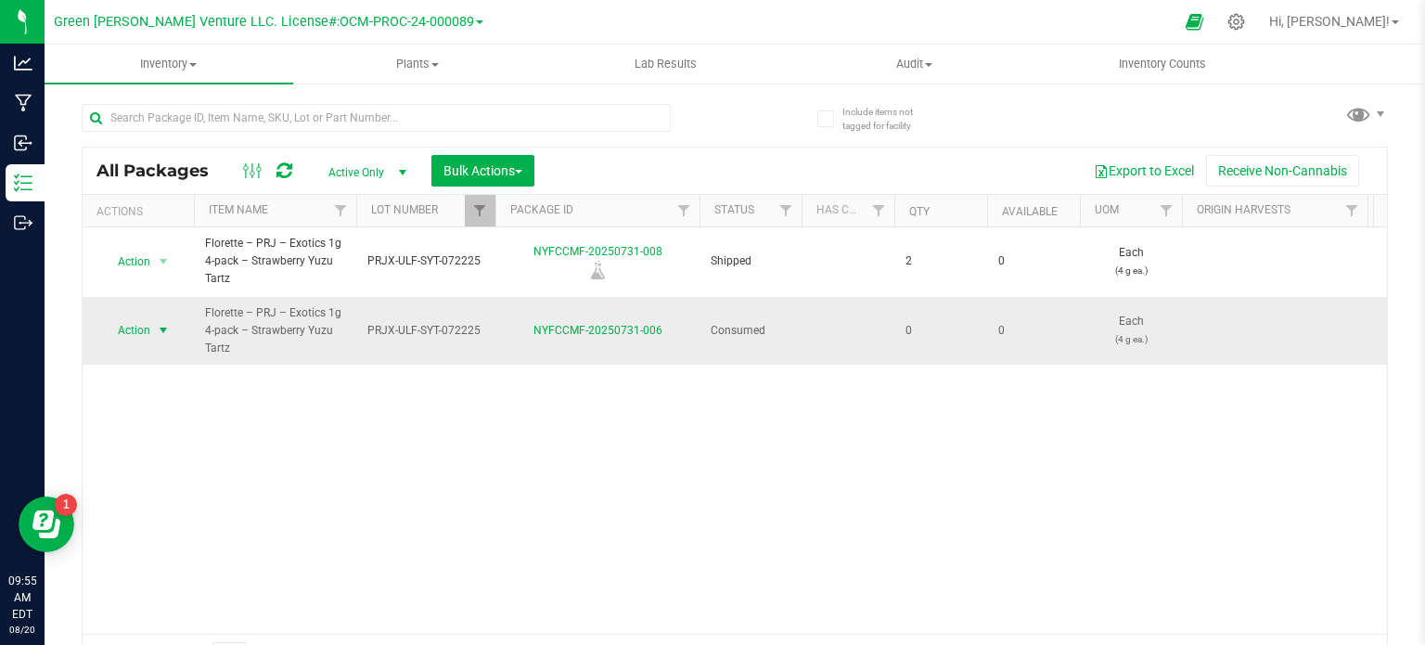
click at [173, 328] on span "select" at bounding box center [163, 330] width 23 height 26
click at [172, 369] on li "Adjust qty" at bounding box center [161, 361] width 118 height 28
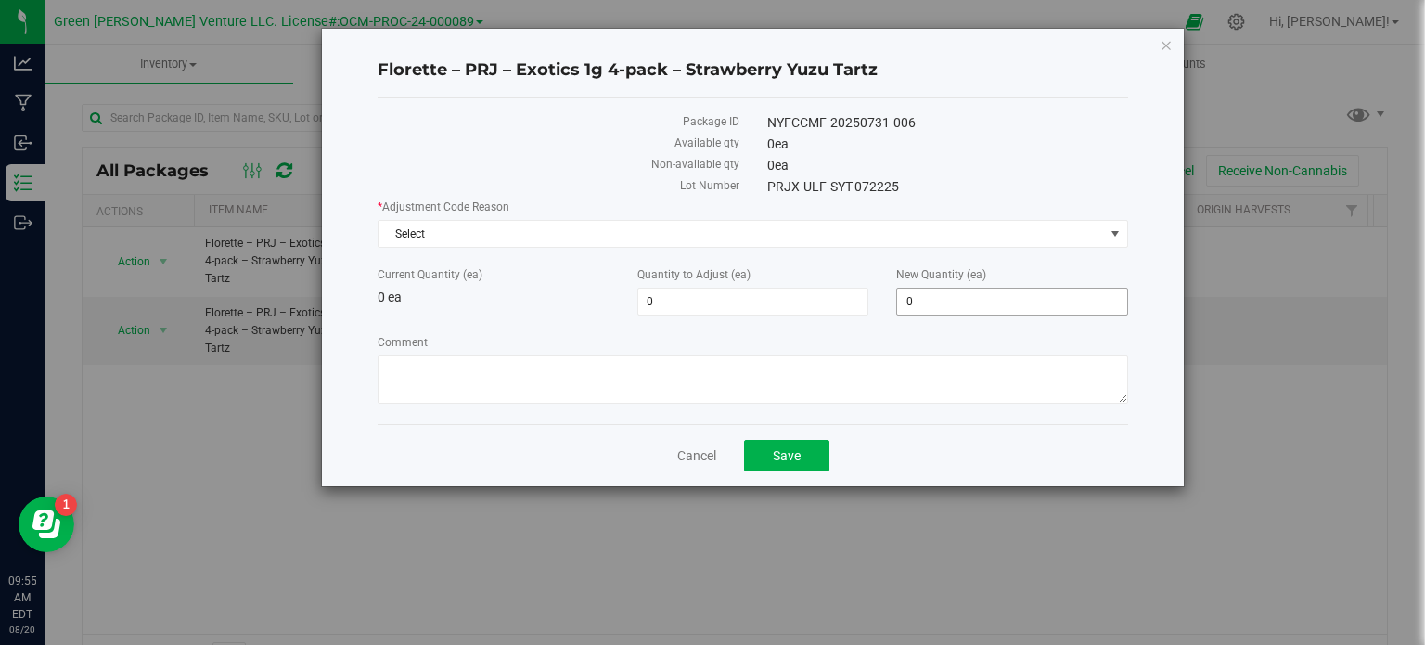
click at [956, 303] on span "0 0" at bounding box center [1012, 302] width 232 height 28
type input "358"
click at [693, 248] on div "* Adjustment Code Reason Select Select API Adjustment Error API Conversion Erro…" at bounding box center [753, 304] width 750 height 211
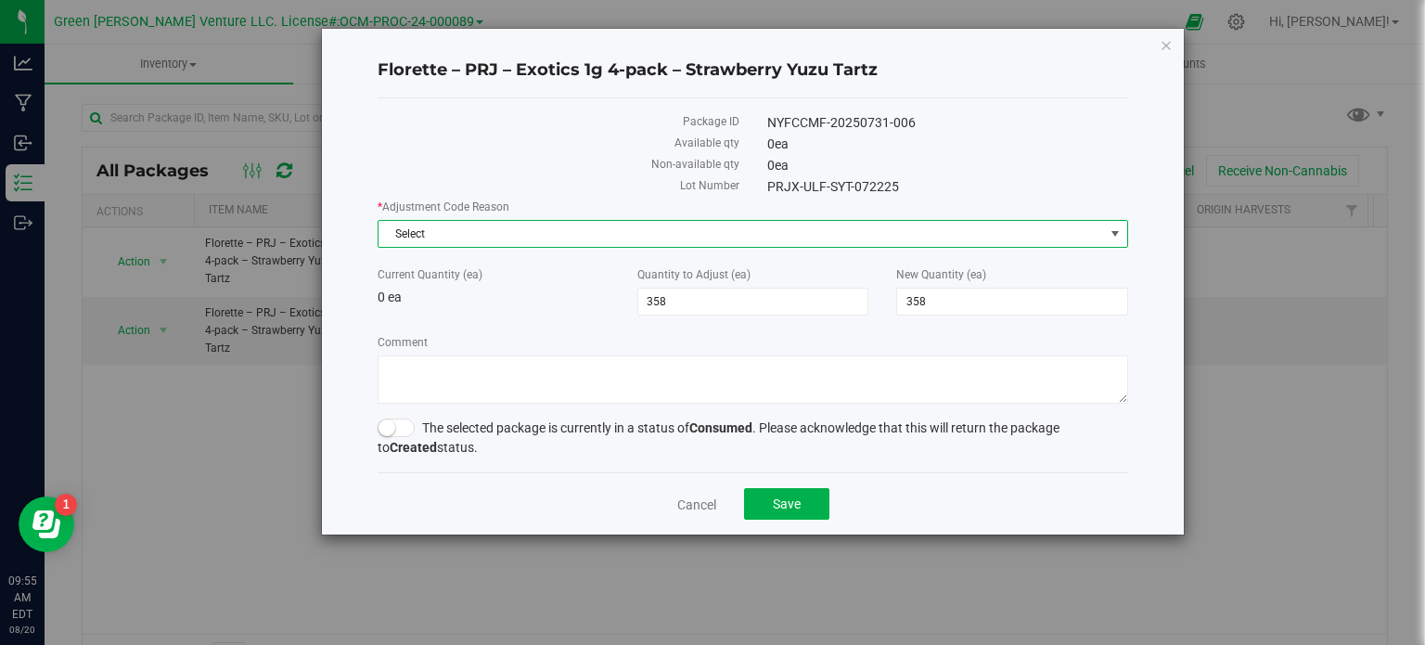
click at [705, 229] on span "Select" at bounding box center [740, 234] width 725 height 26
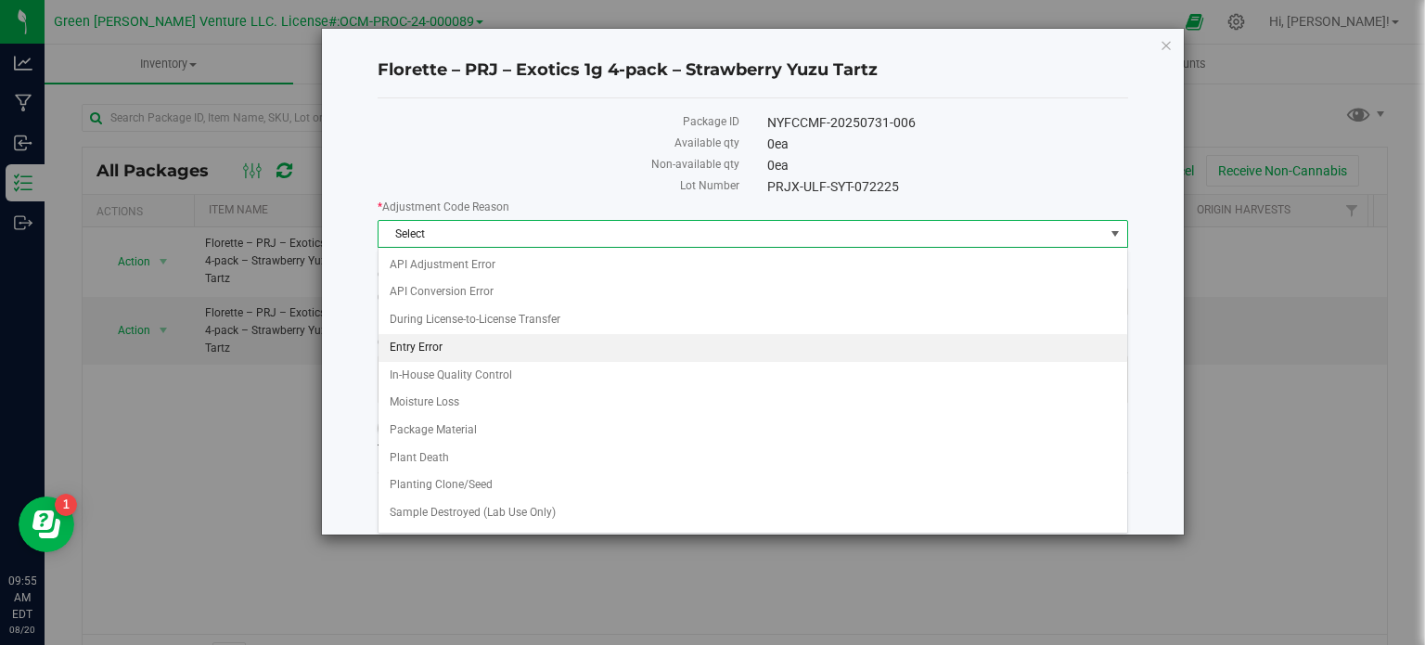
click at [423, 348] on li "Entry Error" at bounding box center [752, 348] width 749 height 28
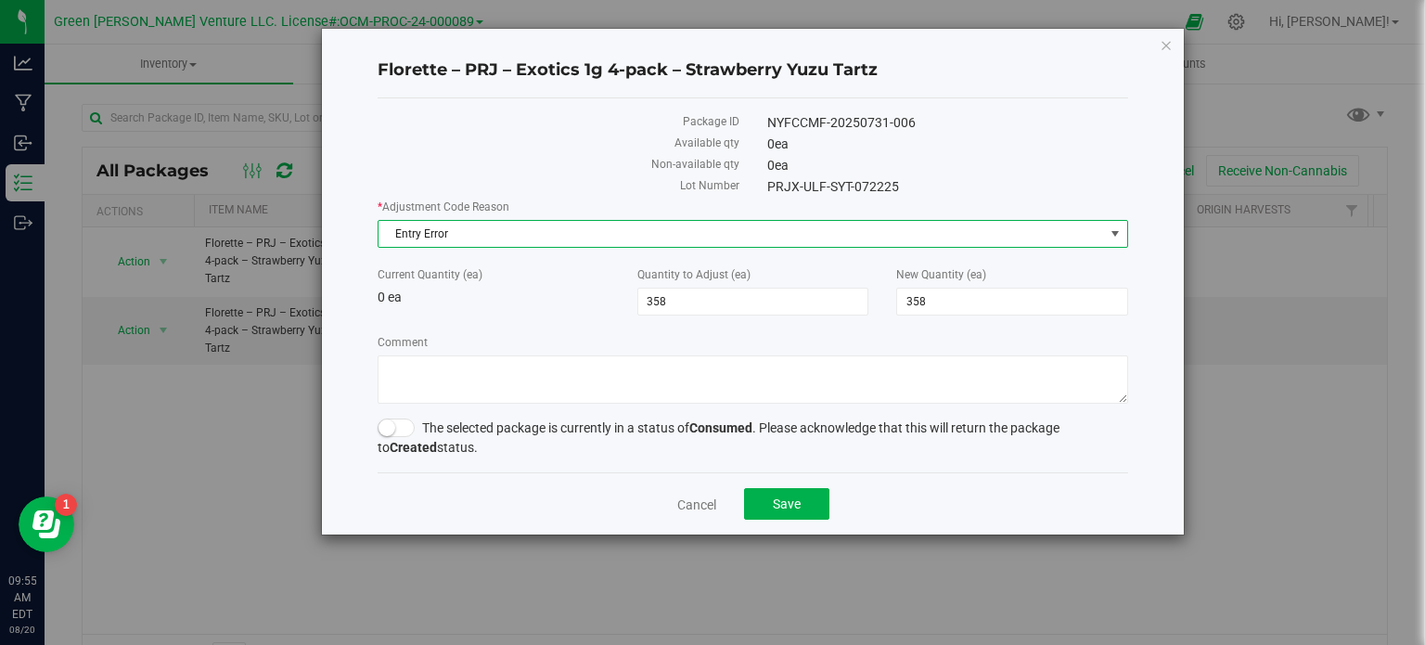
click at [411, 435] on div "The selected package is currently in a status of Consumed . Please acknowledge …" at bounding box center [753, 437] width 750 height 39
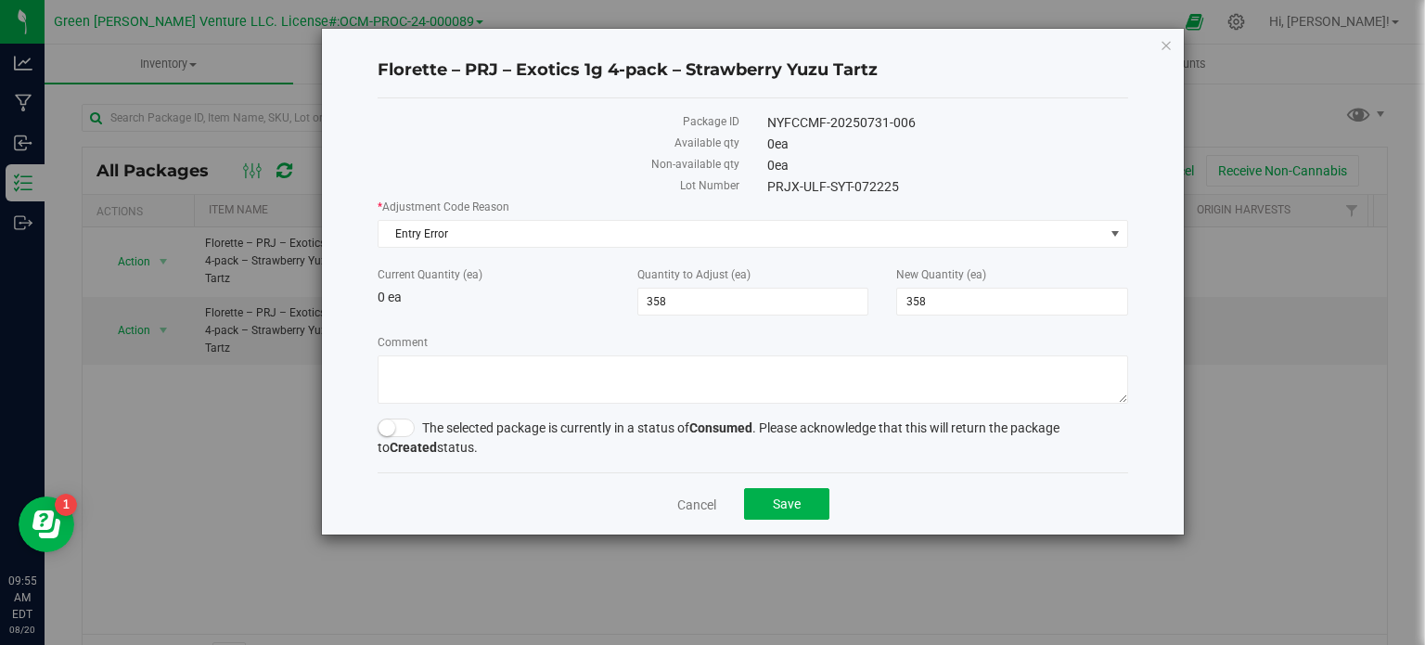
click at [407, 430] on span at bounding box center [396, 427] width 37 height 19
click at [772, 511] on button "Save" at bounding box center [786, 504] width 85 height 32
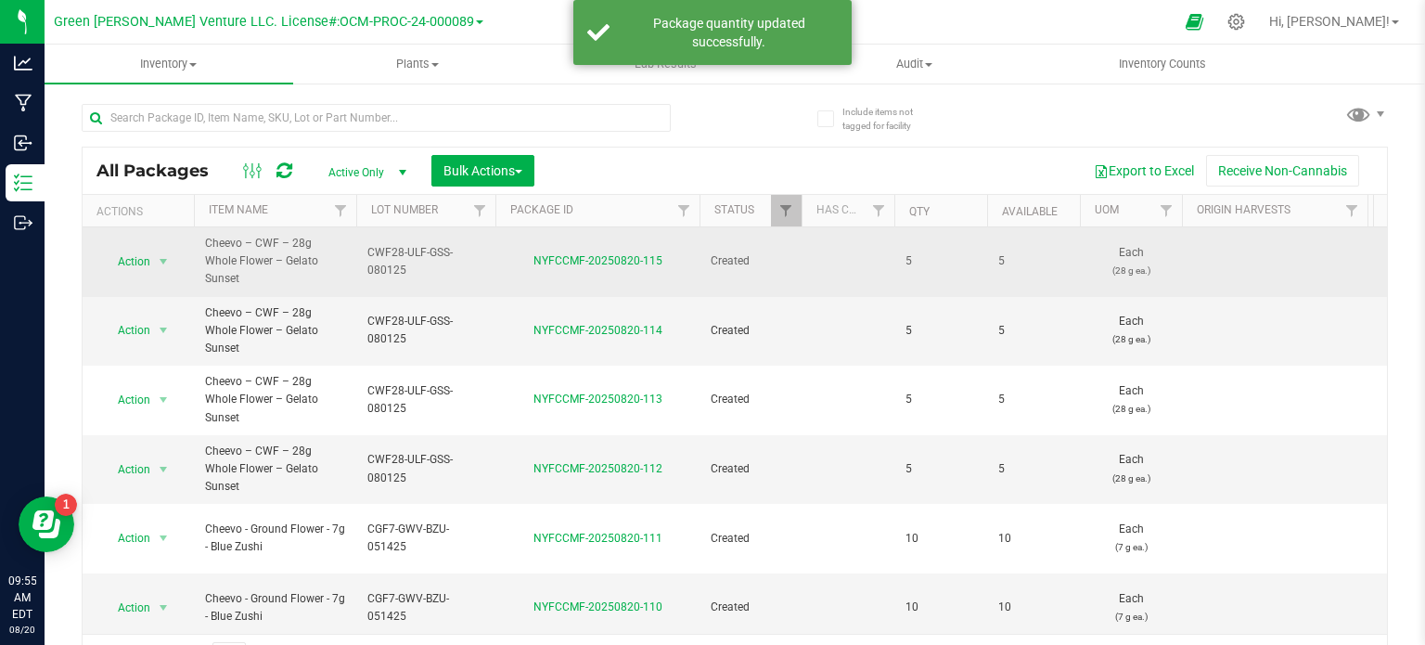
drag, startPoint x: 493, startPoint y: 207, endPoint x: 494, endPoint y: 253, distance: 46.4
click at [495, 208] on div at bounding box center [496, 211] width 8 height 32
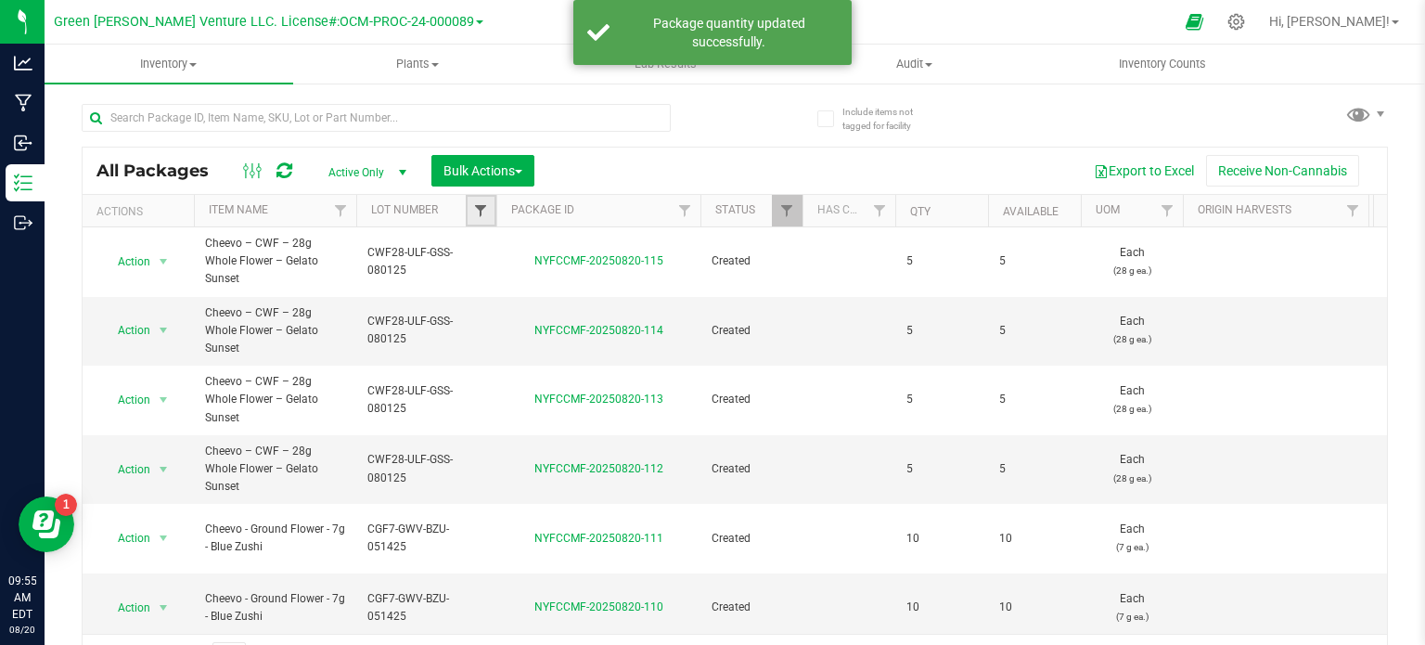
click at [482, 207] on span "Filter" at bounding box center [480, 210] width 15 height 15
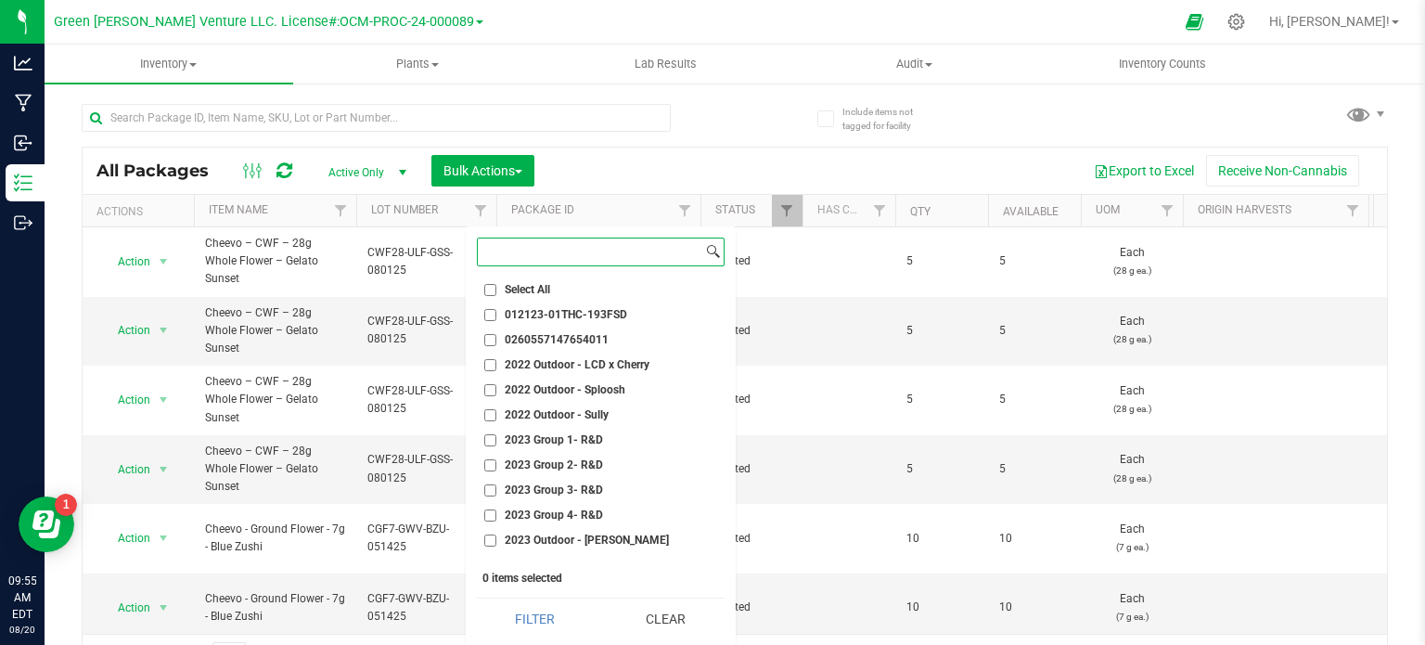
paste input "PRJX-ULF-SYT-072225"
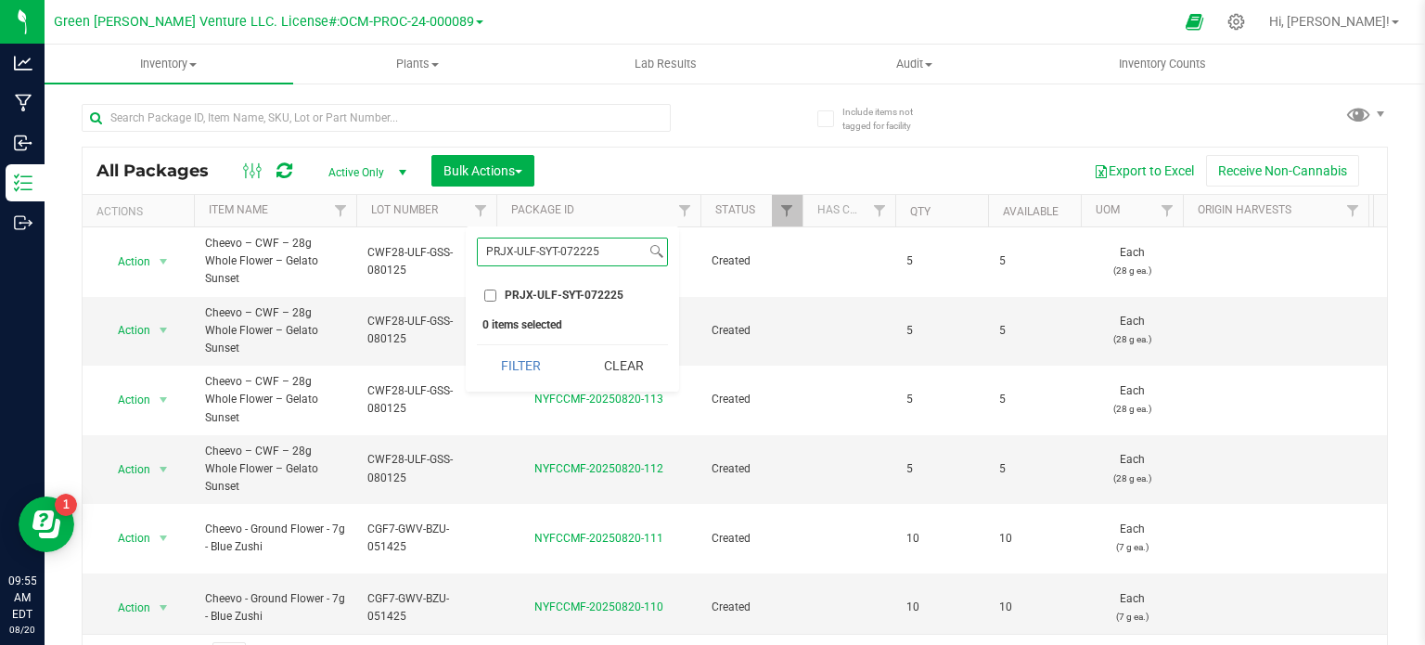
type input "PRJX-ULF-SYT-072225"
click at [549, 277] on div "PRJX-ULF-SYT-072225 Select All 012123-01THC-193FSD 0260557147654011 2022 Outdoo…" at bounding box center [572, 308] width 213 height 165
click at [549, 295] on span "PRJX-ULF-SYT-072225" at bounding box center [564, 294] width 119 height 11
click at [496, 295] on input "PRJX-ULF-SYT-072225" at bounding box center [490, 295] width 12 height 12
checkbox input "true"
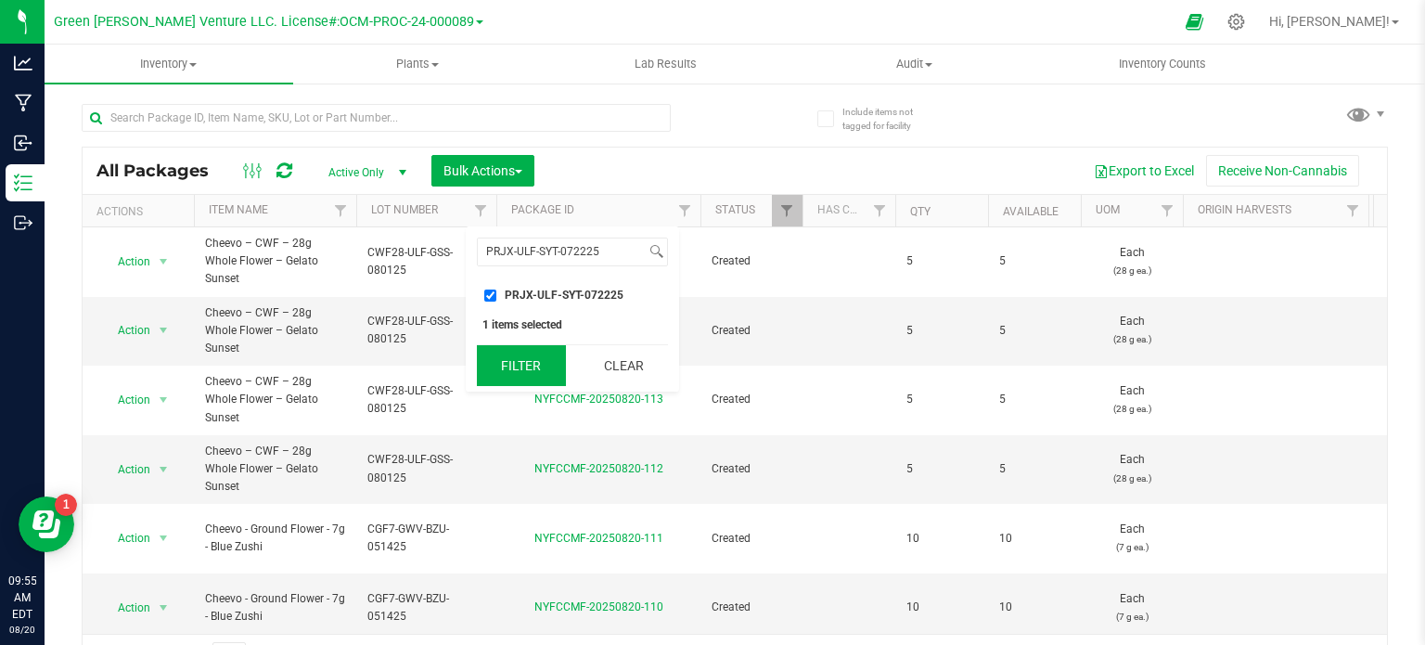
click at [527, 368] on button "Filter" at bounding box center [521, 365] width 89 height 41
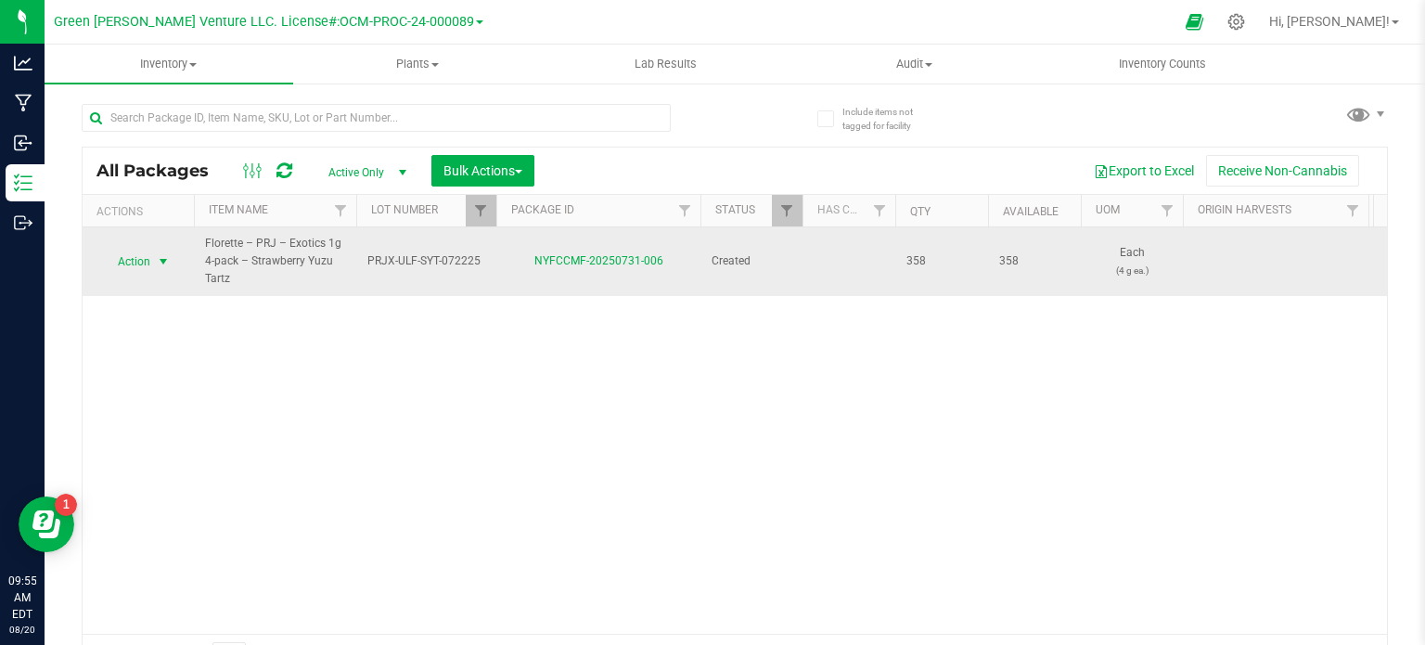
click at [152, 266] on span "select" at bounding box center [163, 262] width 23 height 26
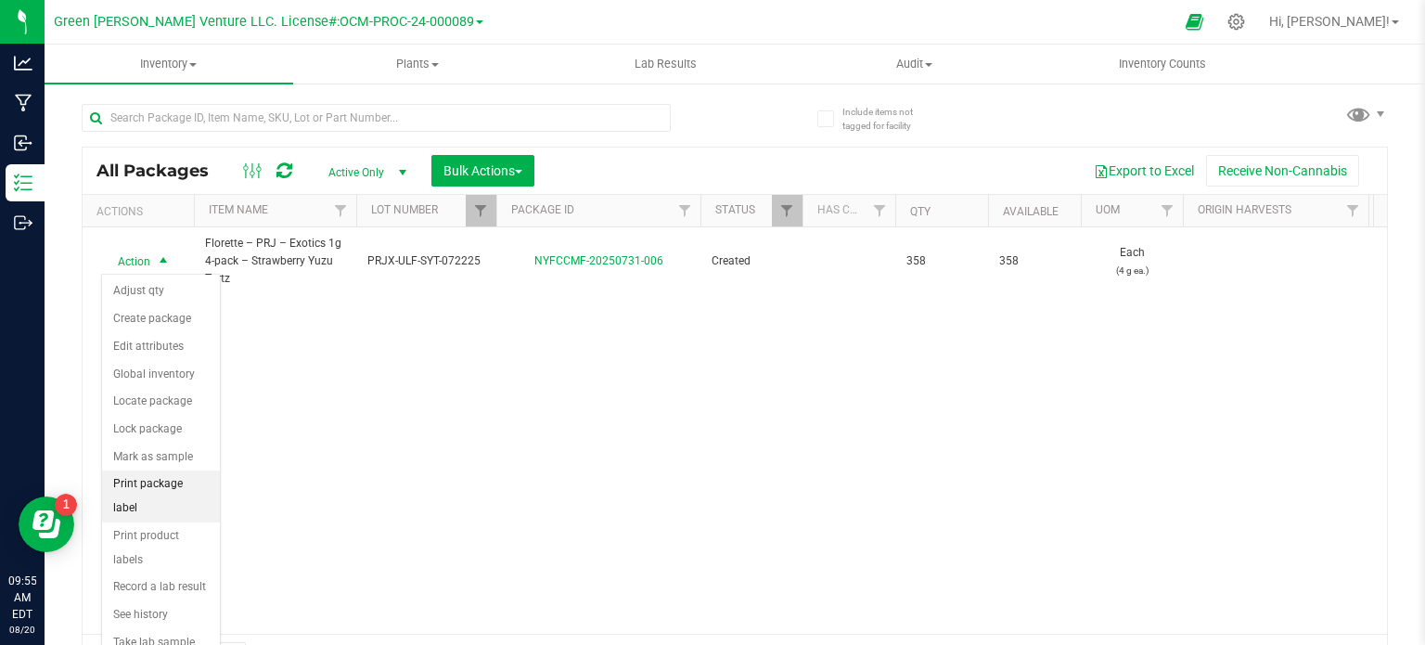
click at [173, 486] on li "Print package label" at bounding box center [161, 495] width 118 height 51
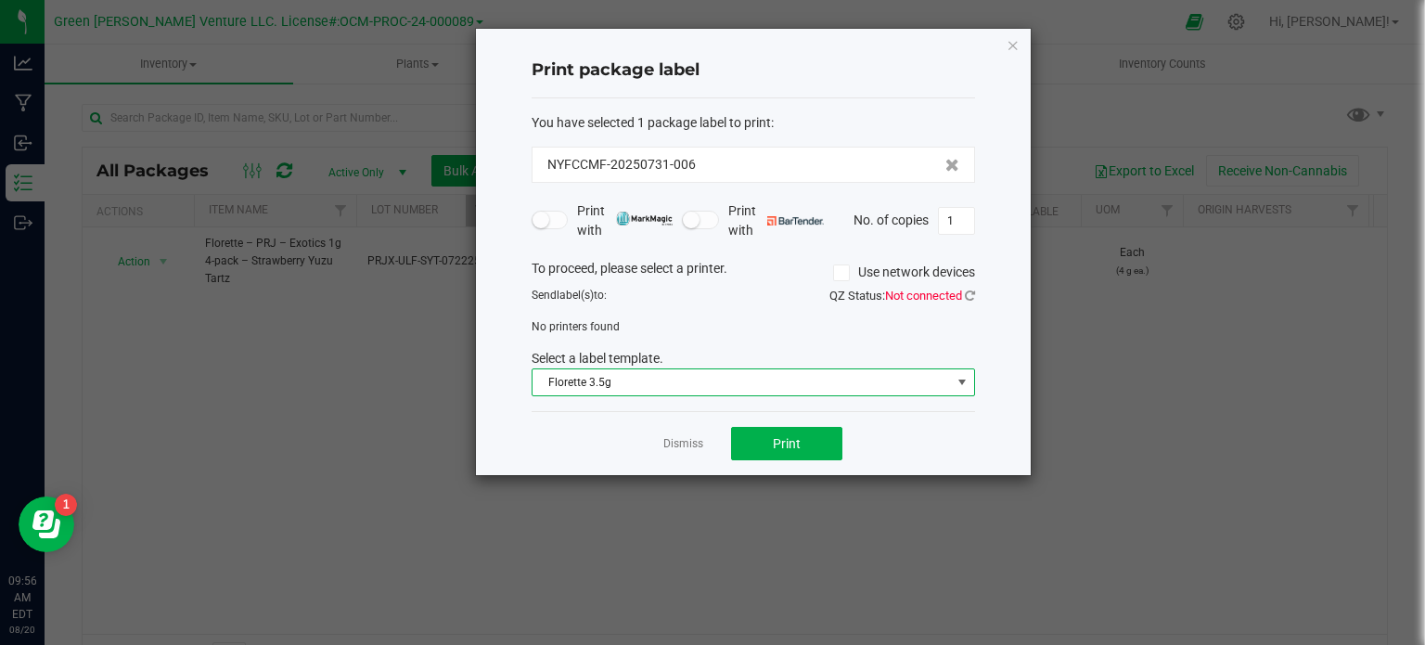
click at [635, 376] on span "Florette 3.5g" at bounding box center [741, 382] width 418 height 26
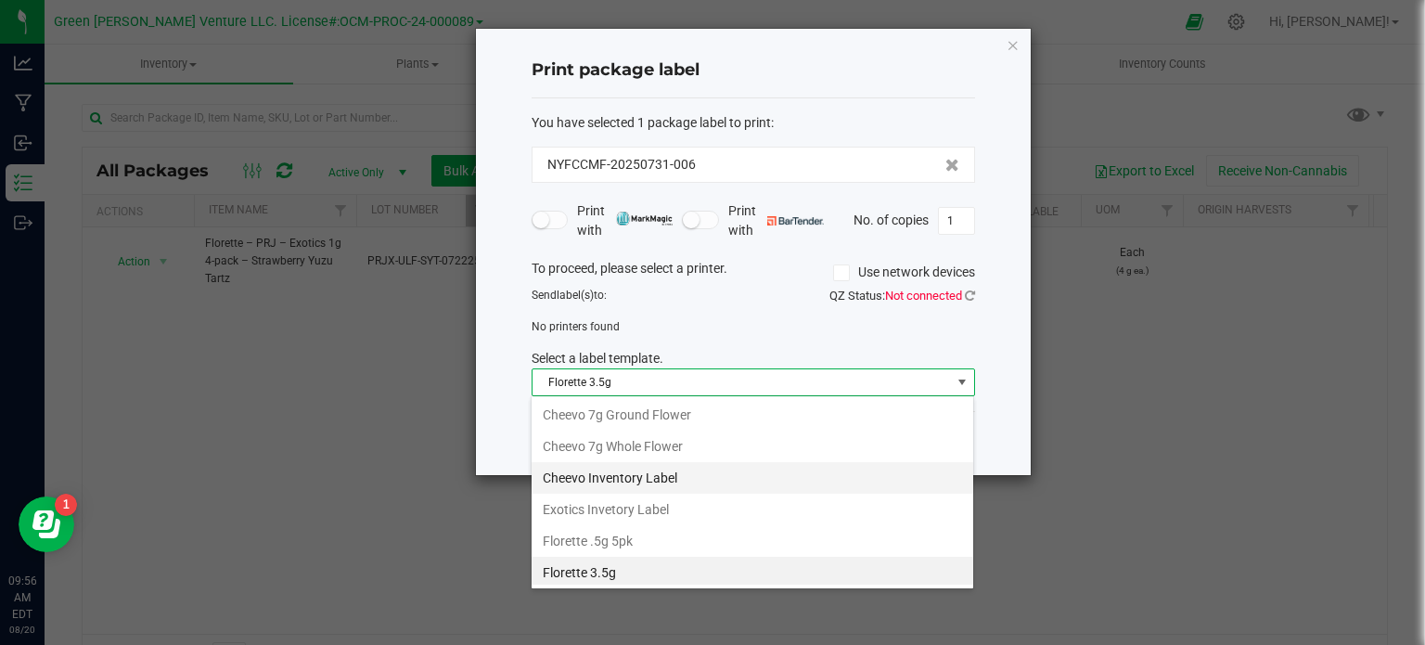
scroll to position [312, 0]
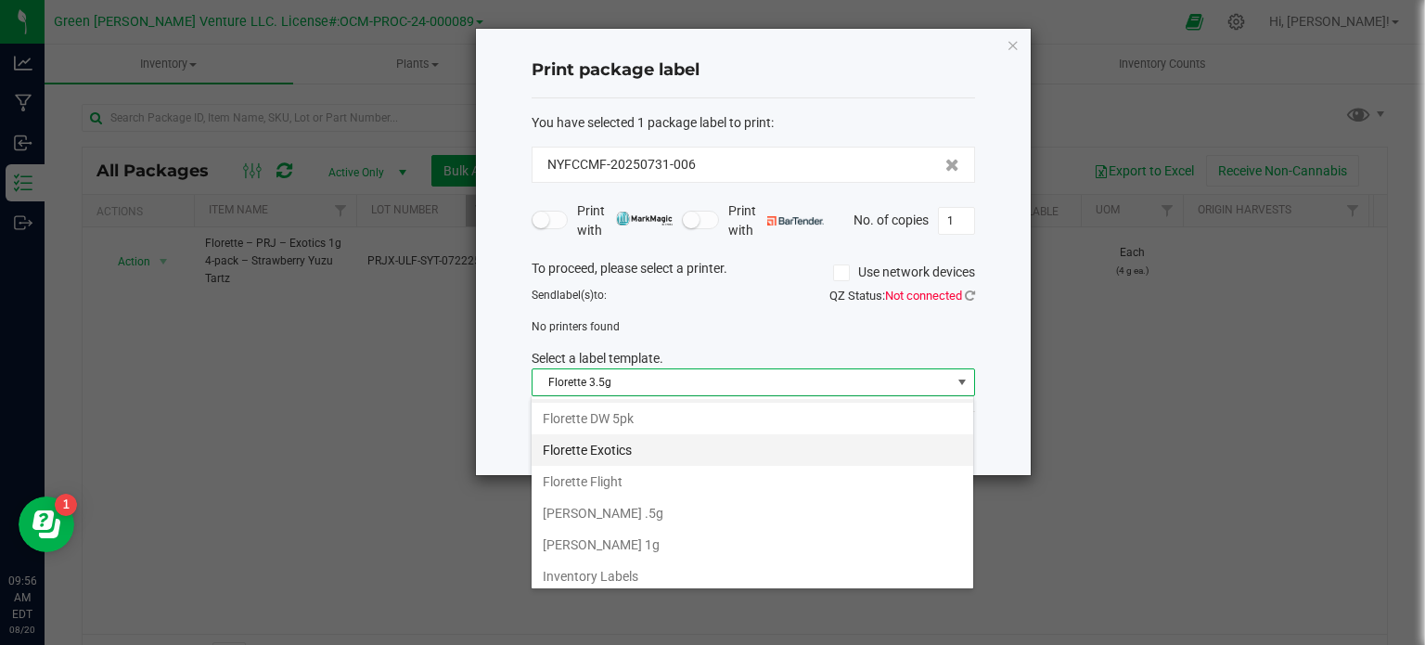
click at [617, 445] on li "Florette Exotics" at bounding box center [753, 450] width 442 height 32
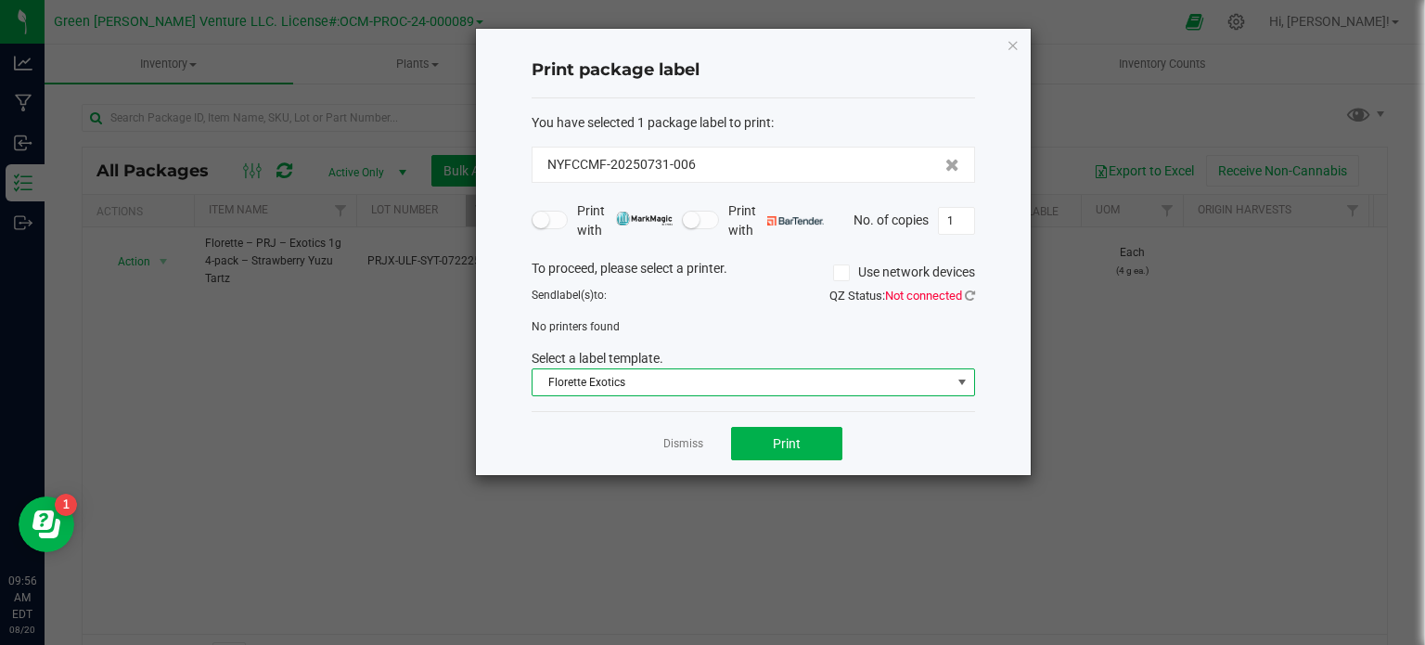
click at [842, 273] on icon at bounding box center [841, 273] width 12 height 0
click at [0, 0] on input "Use network devices" at bounding box center [0, 0] width 0 height 0
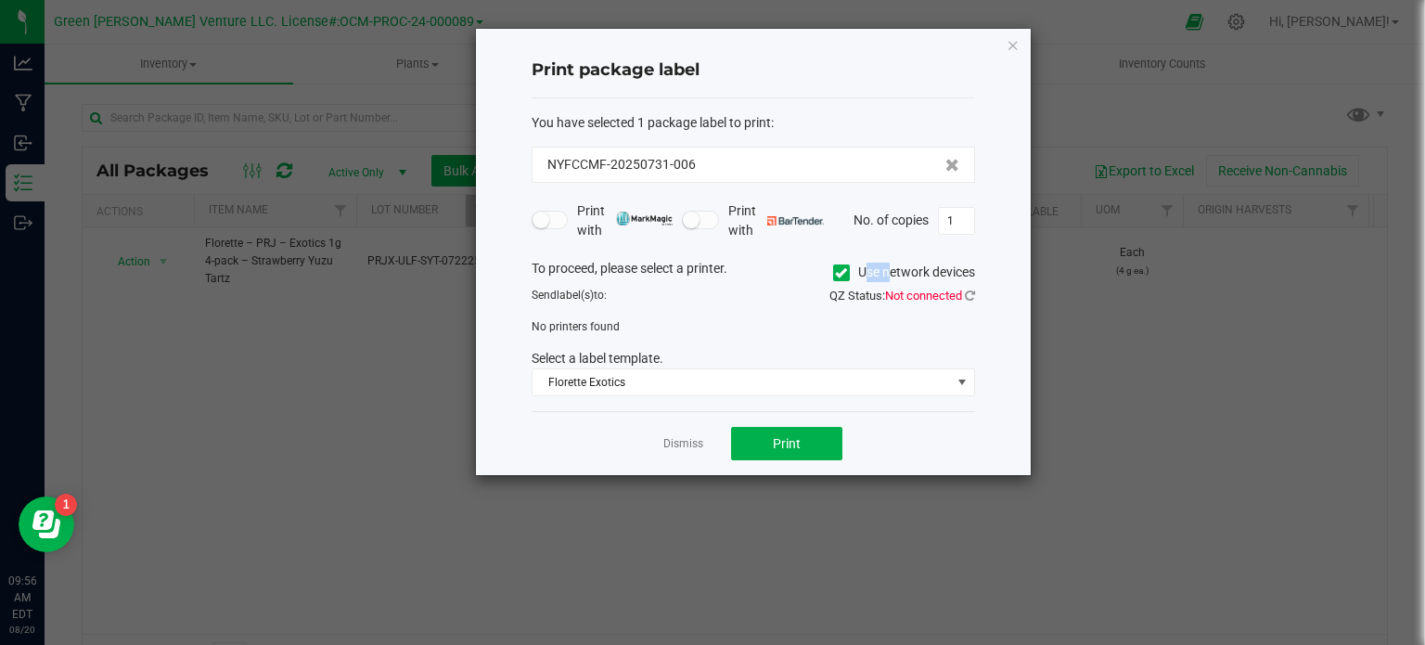
click at [842, 273] on icon at bounding box center [841, 273] width 12 height 0
click at [0, 0] on input "Use network devices" at bounding box center [0, 0] width 0 height 0
click at [802, 319] on div "No printers found" at bounding box center [753, 326] width 471 height 17
click at [966, 289] on icon at bounding box center [970, 295] width 10 height 12
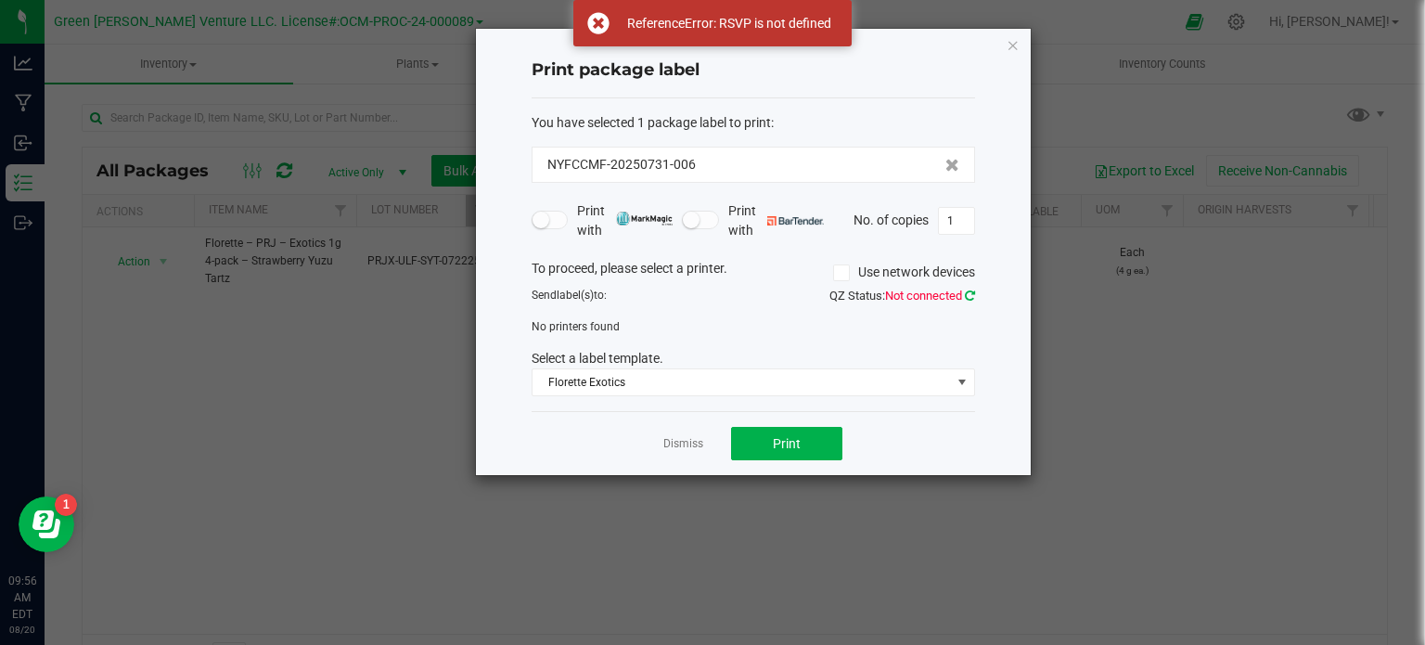
click at [966, 289] on icon at bounding box center [970, 295] width 10 height 12
click at [966, 289] on icon at bounding box center [970, 295] width 12 height 13
click at [966, 289] on icon at bounding box center [969, 295] width 13 height 15
click at [967, 289] on icon at bounding box center [969, 295] width 13 height 15
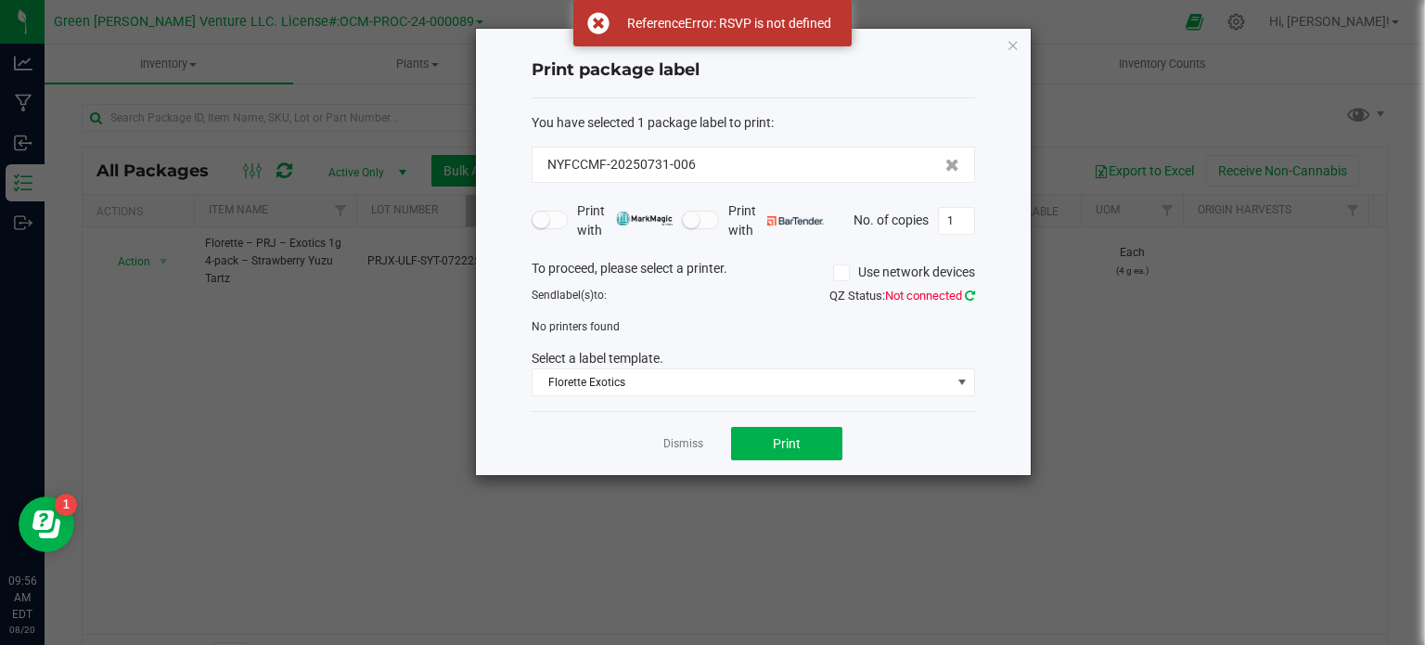
click at [967, 289] on icon at bounding box center [970, 295] width 12 height 13
click at [1020, 40] on div "Print package label You have selected 1 package label to print : NYFCCMF-202507…" at bounding box center [753, 252] width 555 height 446
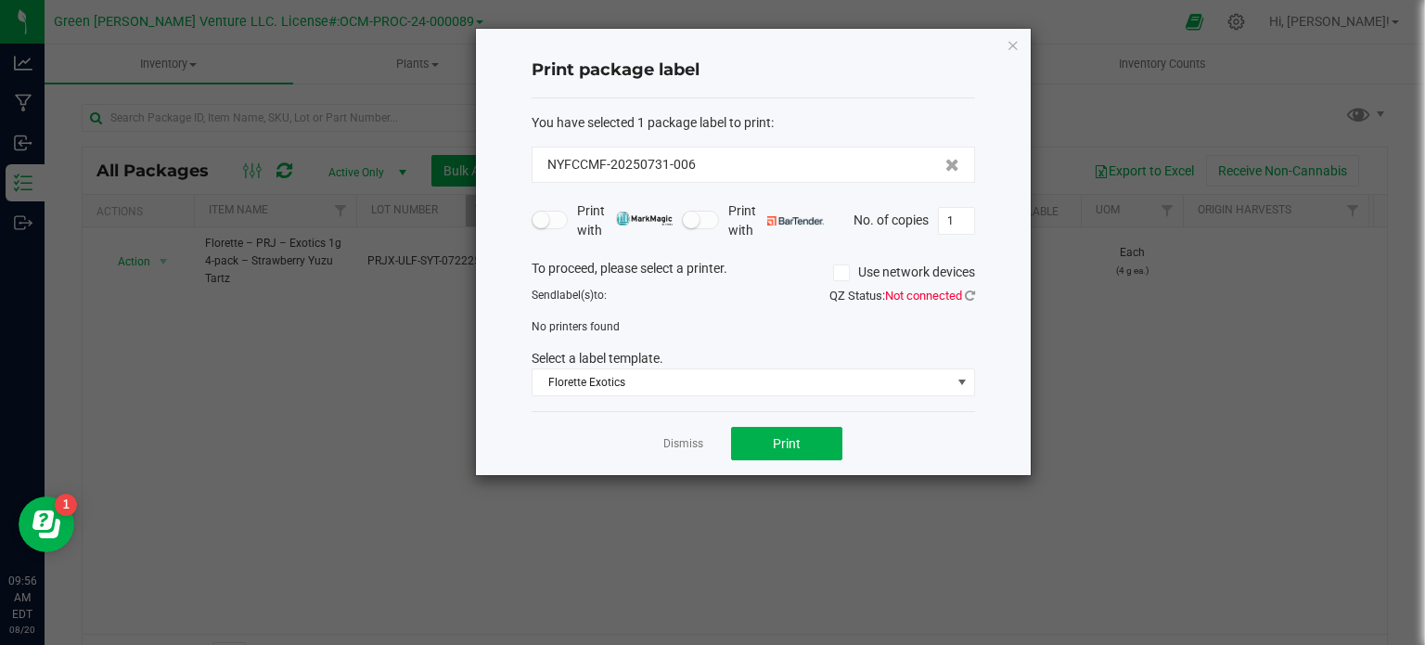
click at [1012, 42] on icon "button" at bounding box center [1013, 44] width 13 height 22
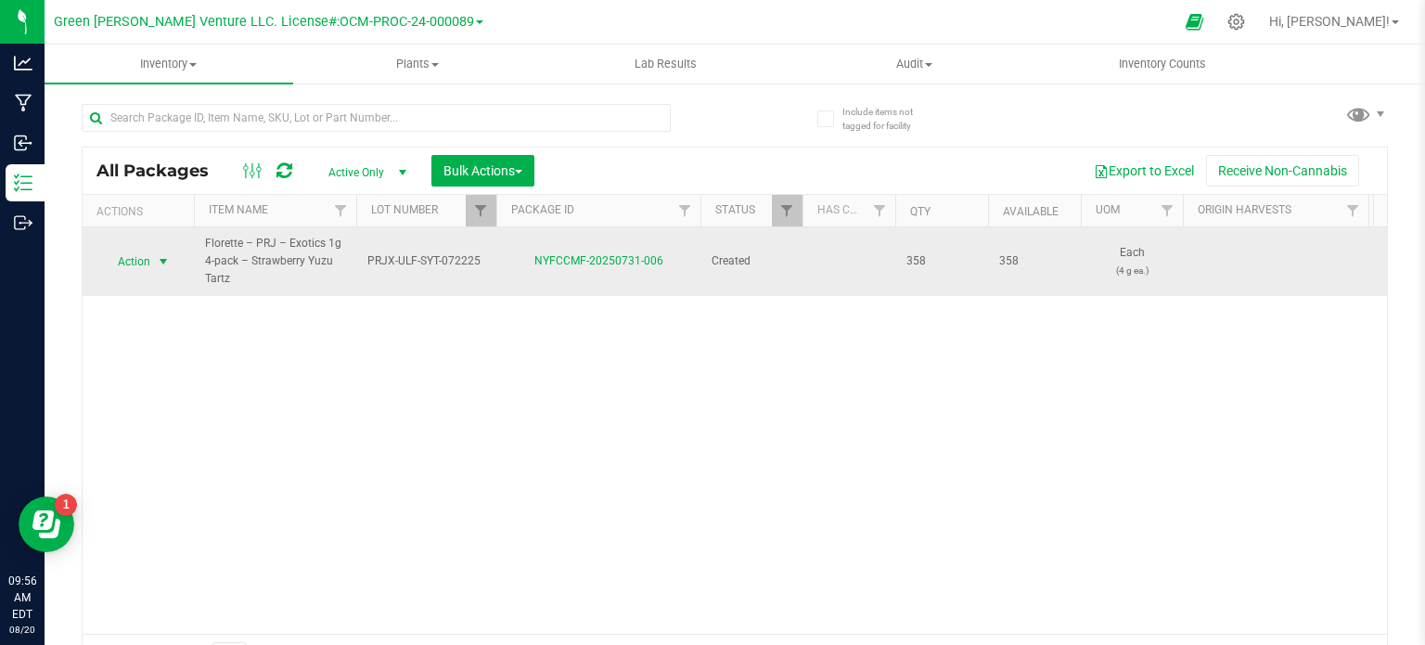
click at [136, 263] on span "Action" at bounding box center [126, 262] width 50 height 26
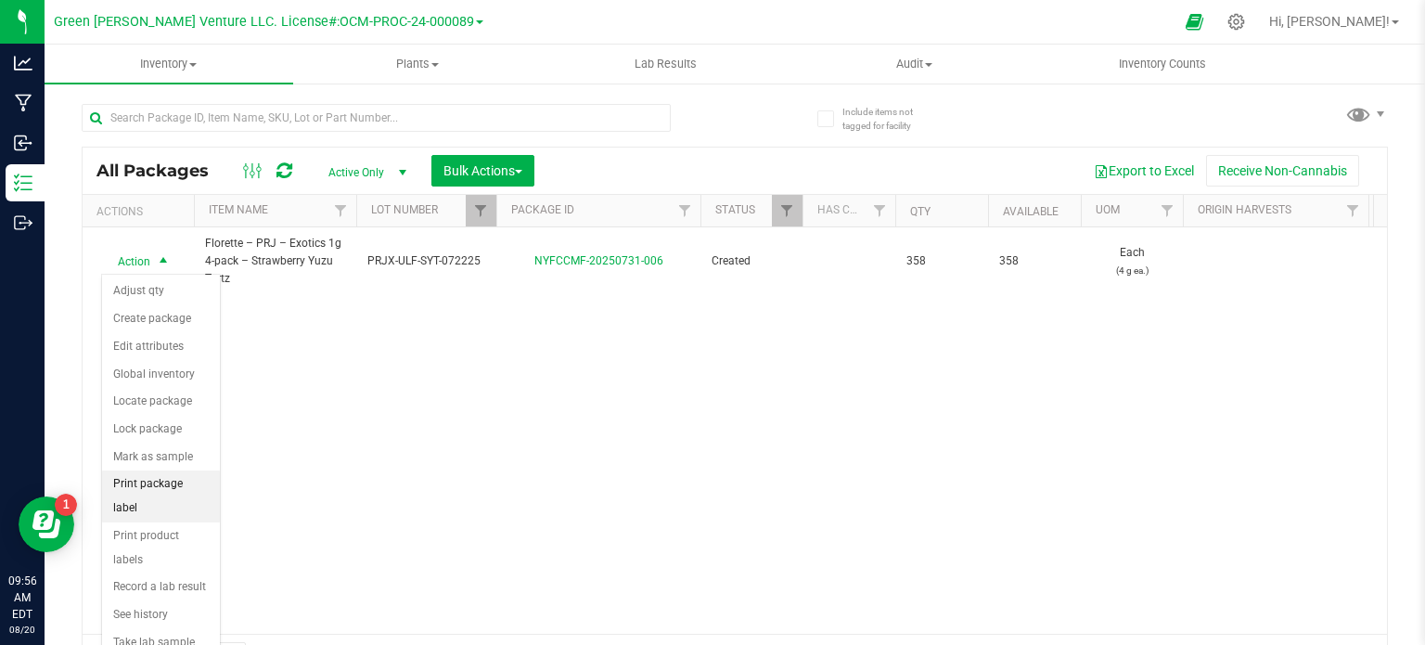
click at [169, 486] on li "Print package label" at bounding box center [161, 495] width 118 height 51
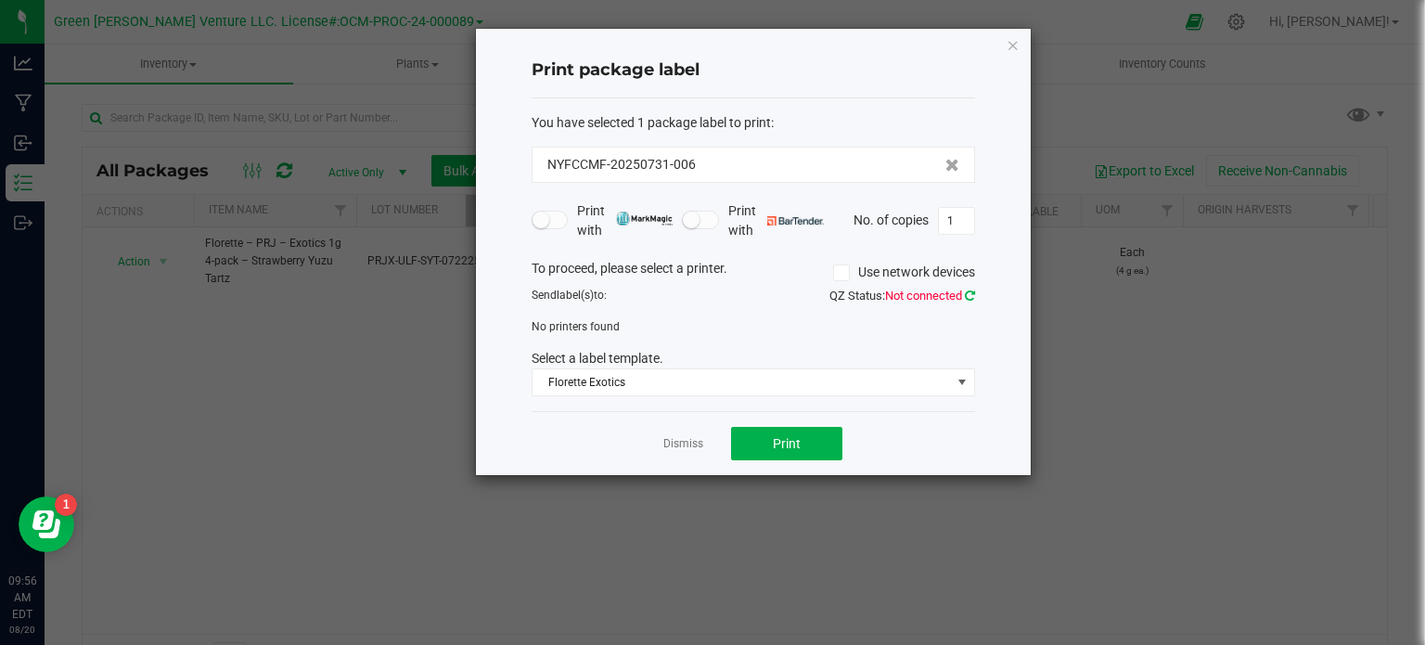
click at [971, 292] on icon at bounding box center [970, 295] width 10 height 12
click at [973, 300] on icon at bounding box center [970, 295] width 10 height 12
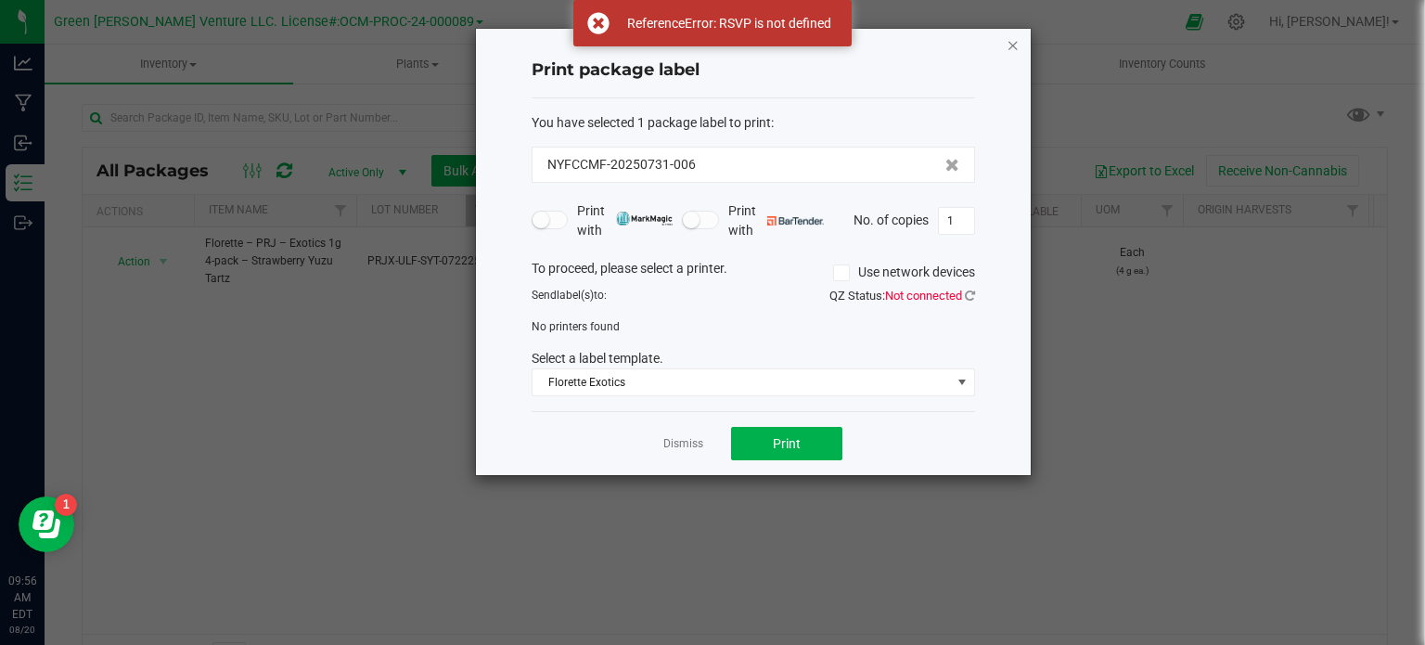
click at [1013, 40] on icon "button" at bounding box center [1013, 44] width 13 height 22
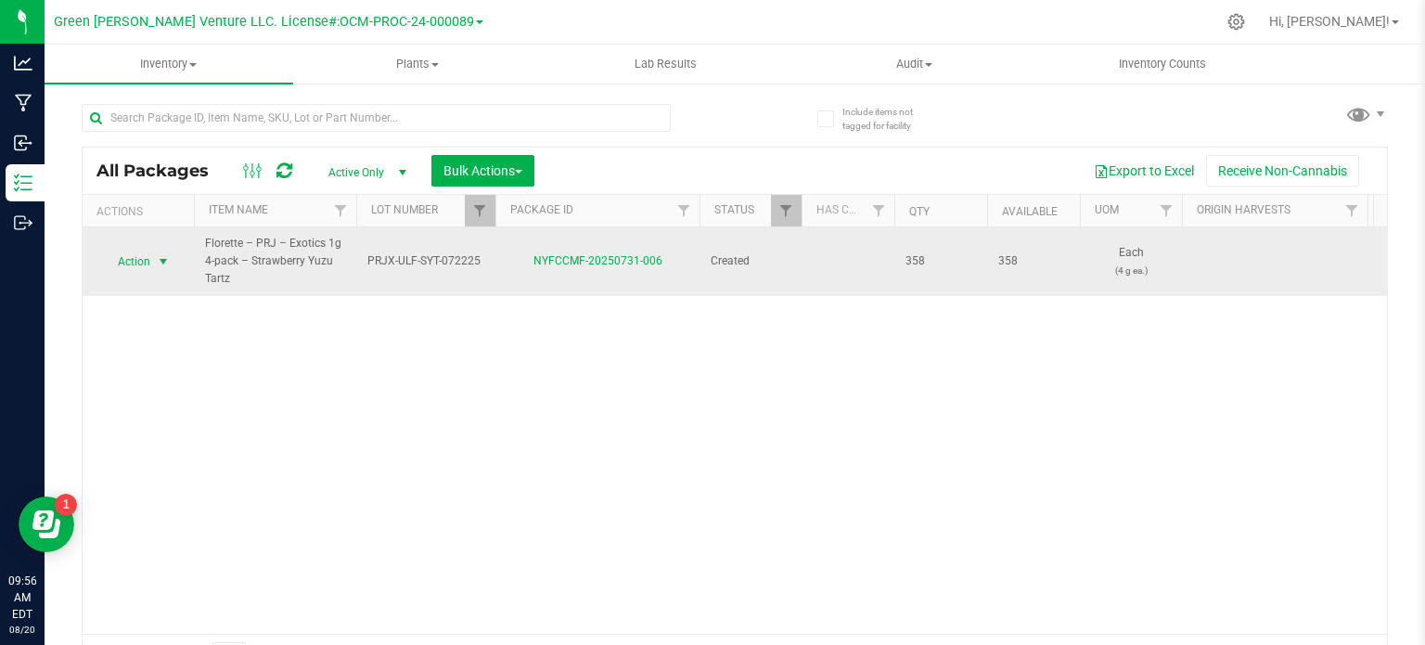
click at [160, 266] on span "select" at bounding box center [163, 261] width 15 height 15
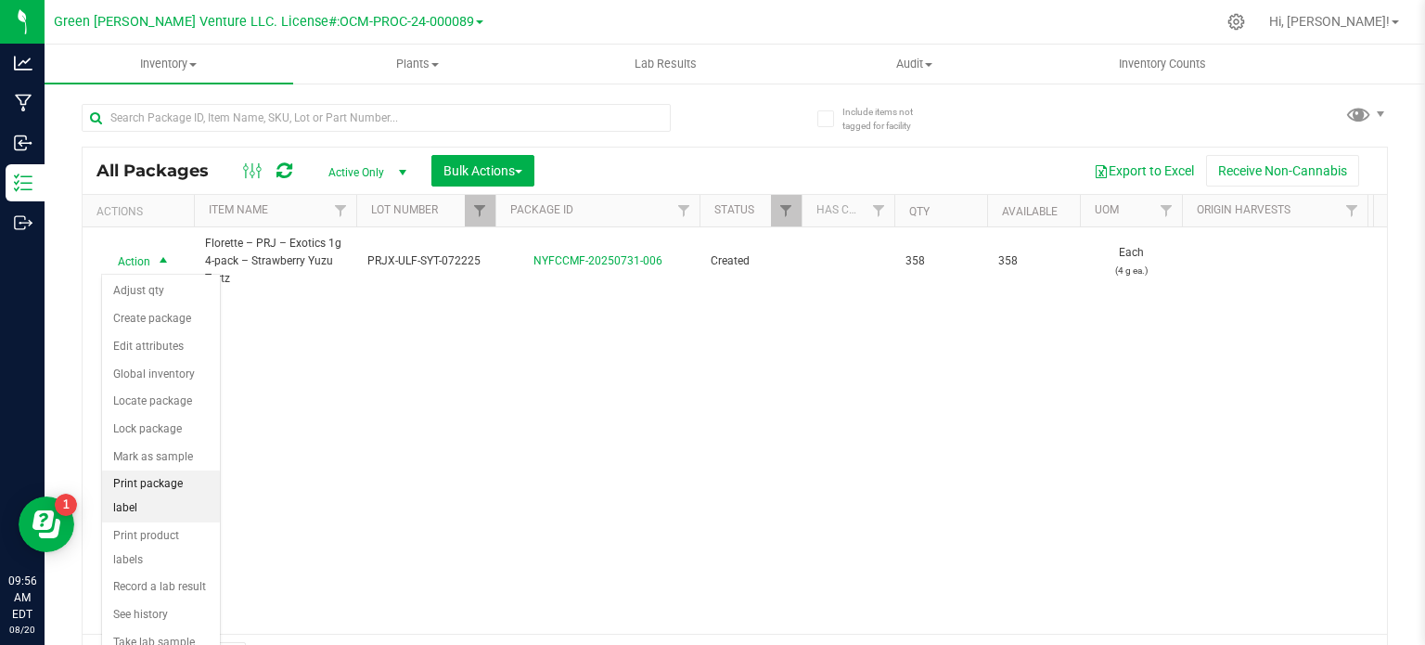
click at [197, 489] on li "Print package label" at bounding box center [161, 495] width 118 height 51
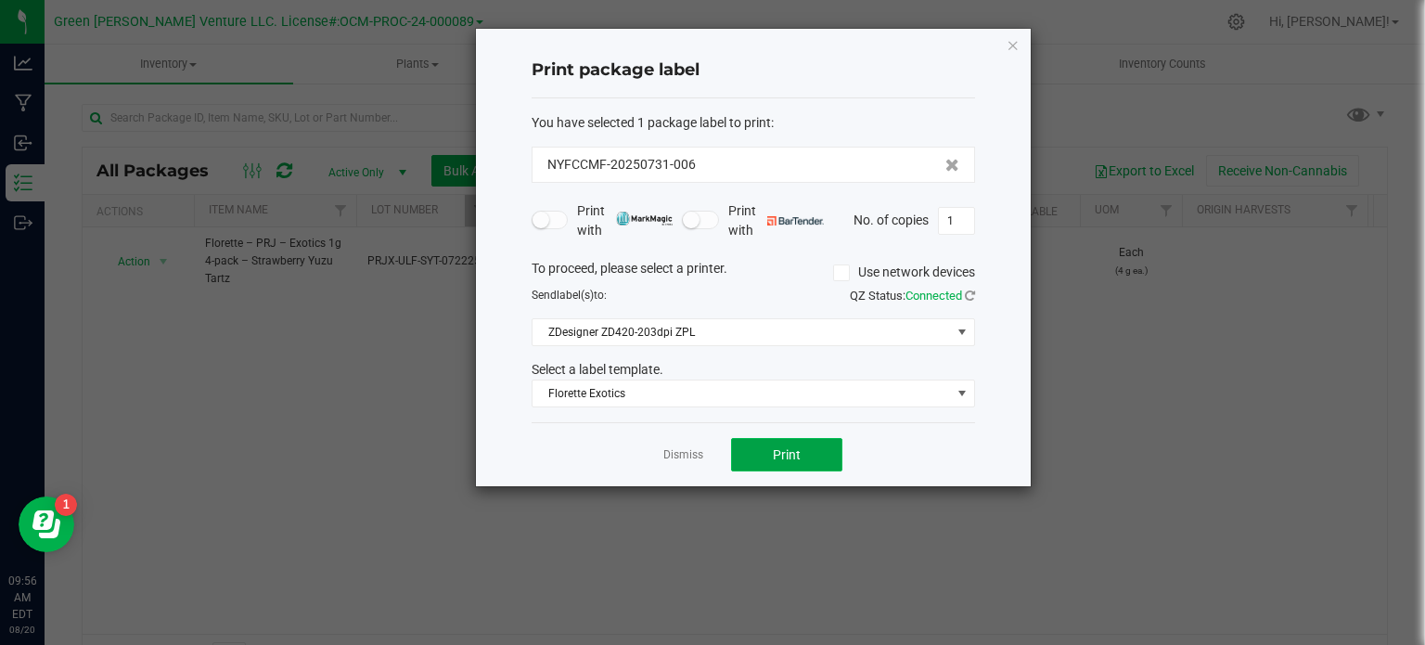
click at [786, 461] on button "Print" at bounding box center [786, 454] width 111 height 33
click at [961, 224] on input "1" at bounding box center [956, 221] width 35 height 26
type input "150"
click at [764, 453] on button "Print" at bounding box center [786, 454] width 111 height 33
